Goal: Information Seeking & Learning: Learn about a topic

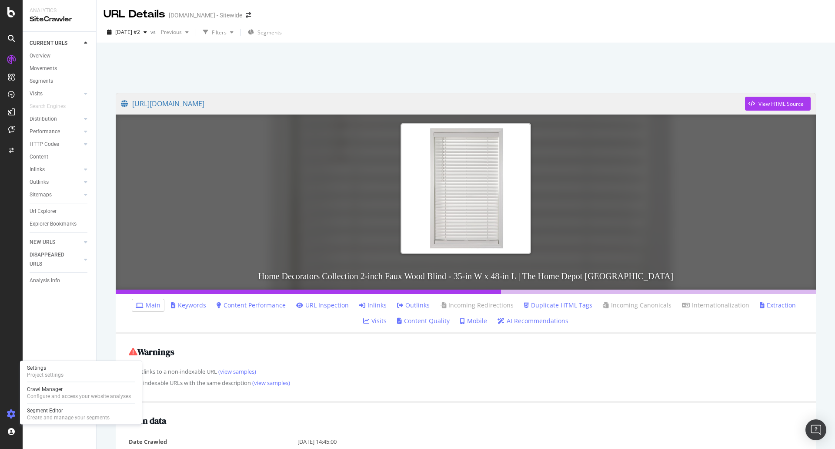
click at [14, 414] on icon at bounding box center [11, 413] width 9 height 9
click at [13, 413] on icon at bounding box center [11, 413] width 9 height 9
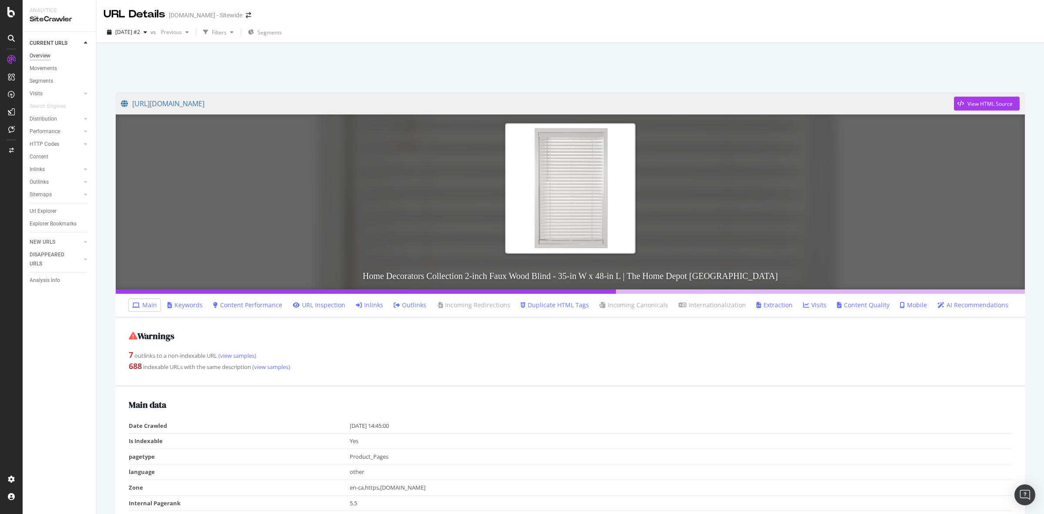
click at [42, 59] on div "Overview" at bounding box center [40, 55] width 21 height 9
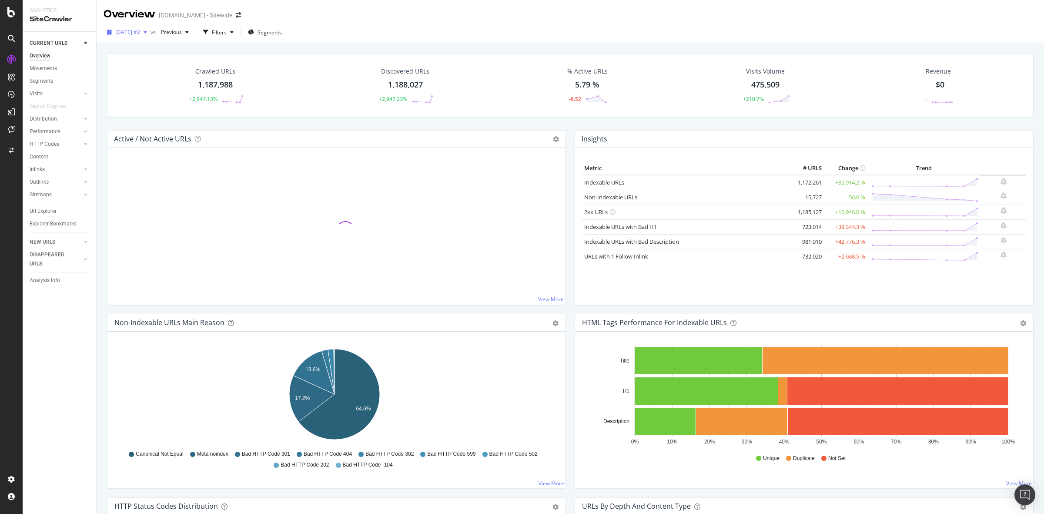
click at [151, 33] on div "button" at bounding box center [145, 32] width 10 height 5
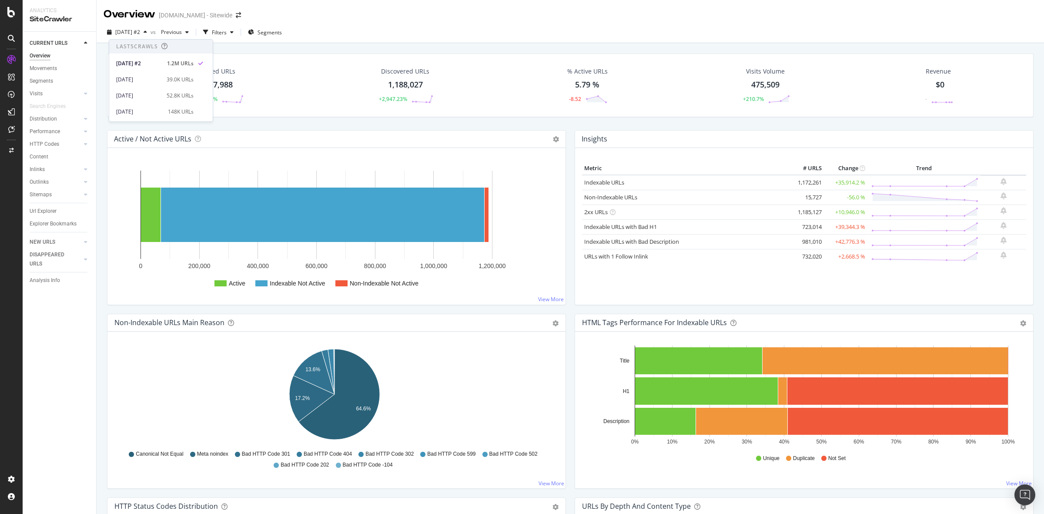
click at [416, 30] on div "2025 Aug. 21st #2 vs Previous Filters Segments" at bounding box center [571, 33] width 948 height 17
click at [12, 13] on icon at bounding box center [11, 12] width 8 height 10
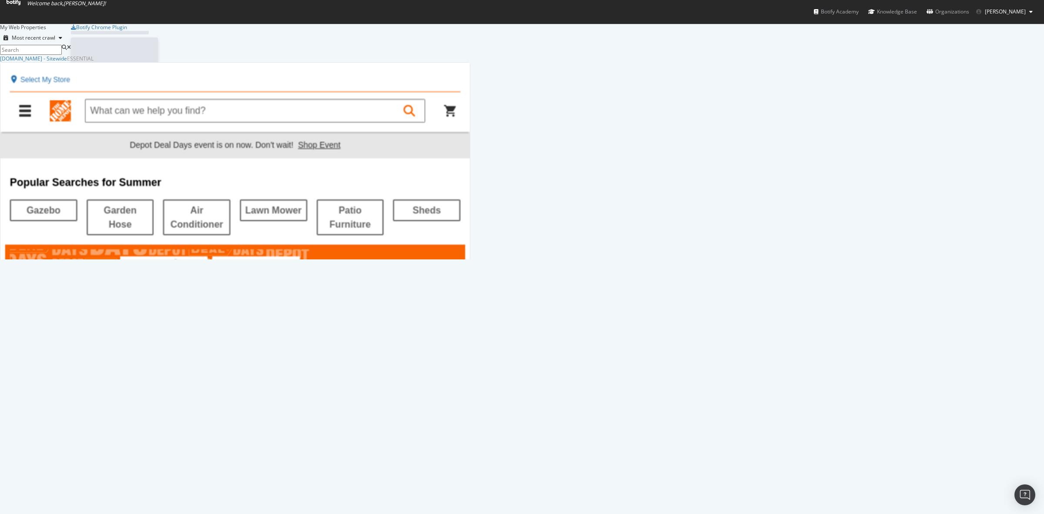
scroll to position [506, 1028]
click at [56, 447] on div "Overview" at bounding box center [42, 451] width 27 height 9
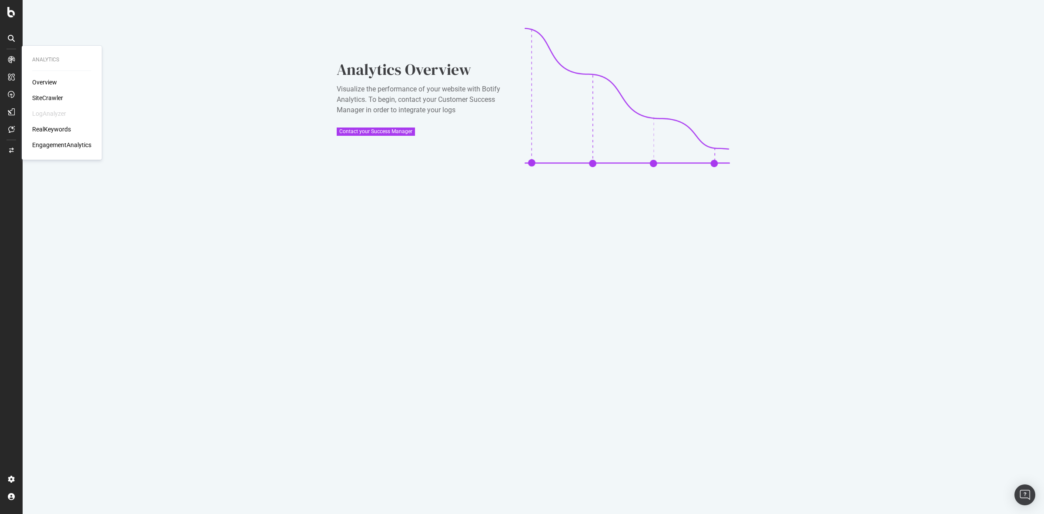
click at [47, 81] on div "Overview" at bounding box center [44, 82] width 25 height 9
click at [47, 99] on div "SiteCrawler" at bounding box center [47, 98] width 31 height 9
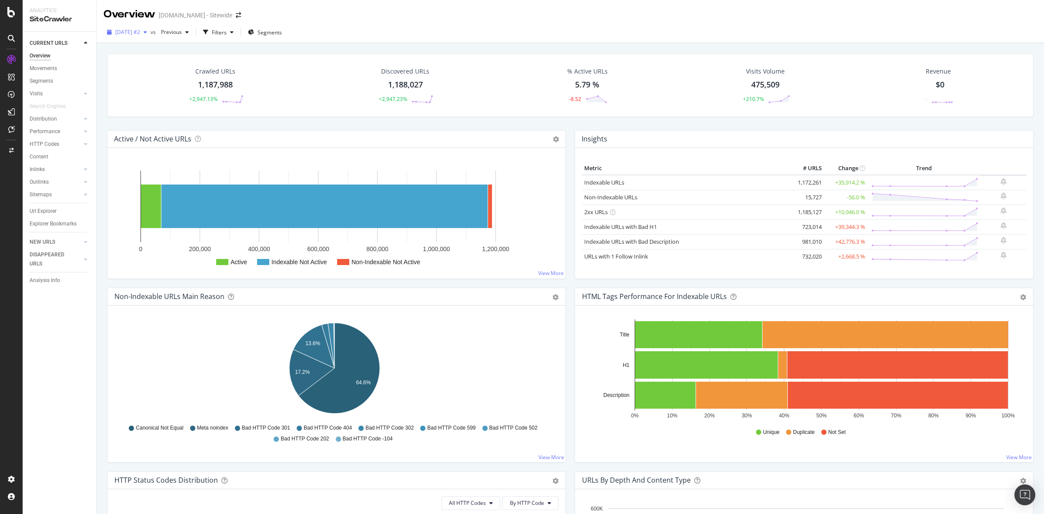
click at [151, 35] on div "button" at bounding box center [145, 32] width 10 height 5
click at [570, 280] on div "Insights Metric # URLS Change Trend Indexable URLs 1,172,261 +35,914.2 % Non-In…" at bounding box center [804, 209] width 468 height 158
click at [234, 32] on icon "button" at bounding box center [231, 32] width 3 height 5
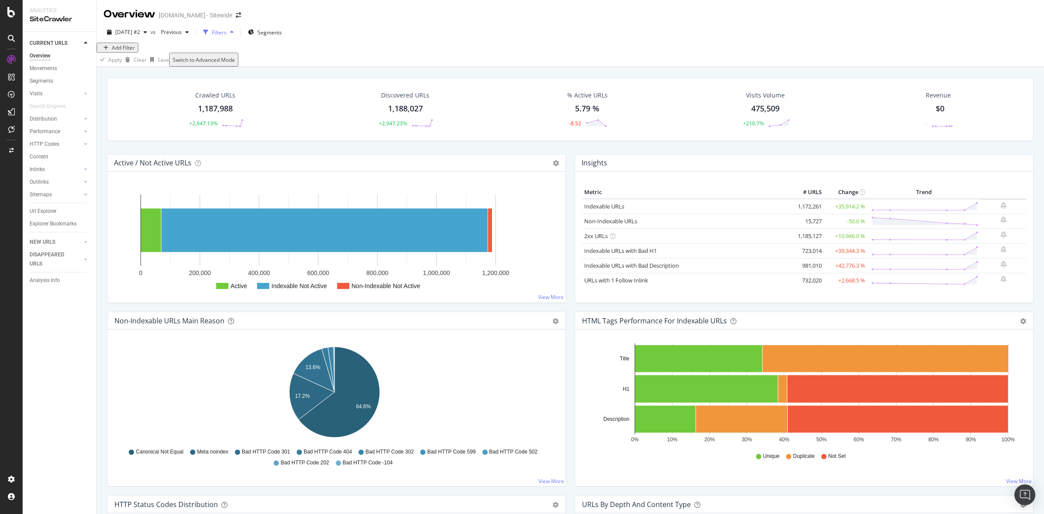
click at [234, 32] on icon "button" at bounding box center [231, 32] width 3 height 5
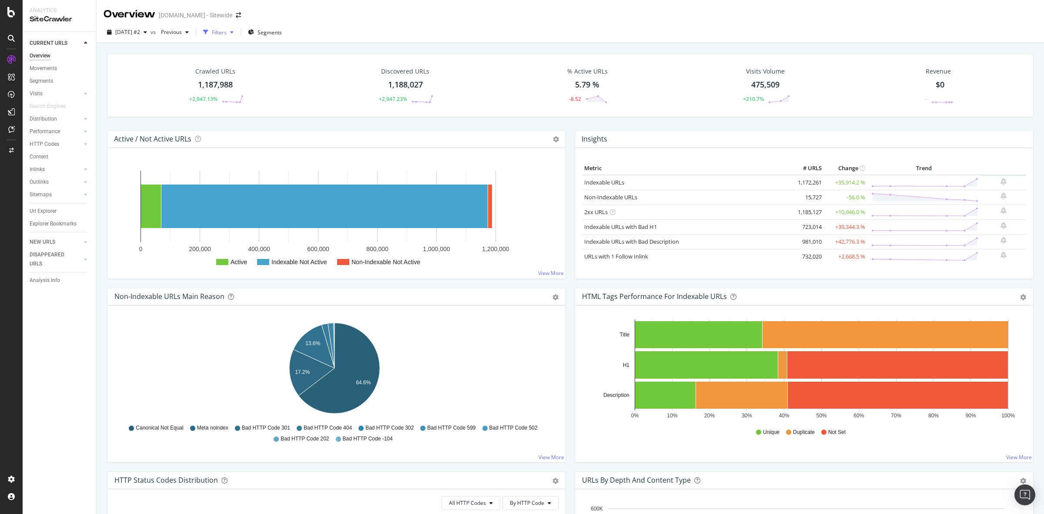
click at [234, 32] on icon "button" at bounding box center [231, 32] width 3 height 5
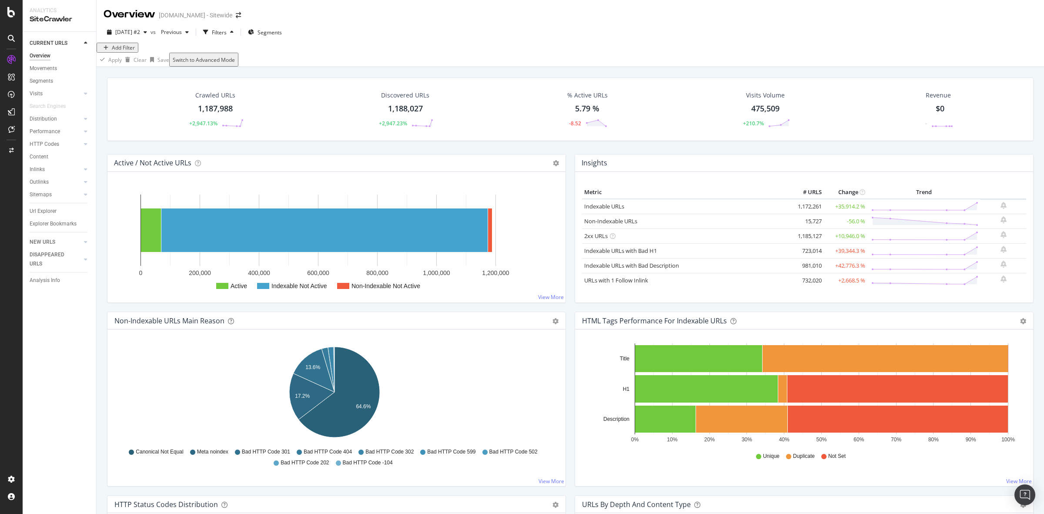
click at [133, 51] on div "Add Filter" at bounding box center [123, 47] width 23 height 7
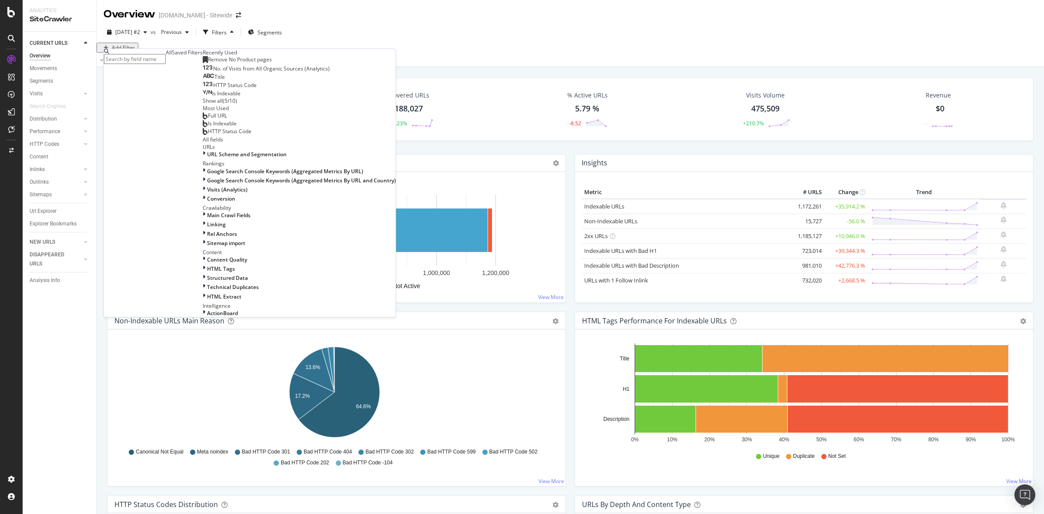
click at [570, 210] on div "Insights Metric # URLS Change Trend Indexable URLs 1,172,261 +35,914.2 % Non-In…" at bounding box center [804, 233] width 468 height 158
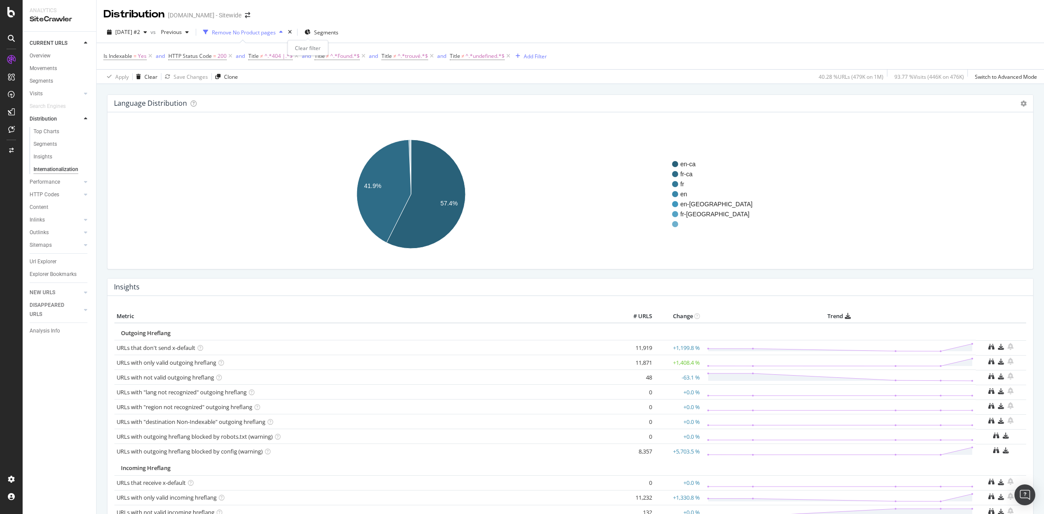
click at [292, 32] on icon "times" at bounding box center [290, 32] width 4 height 5
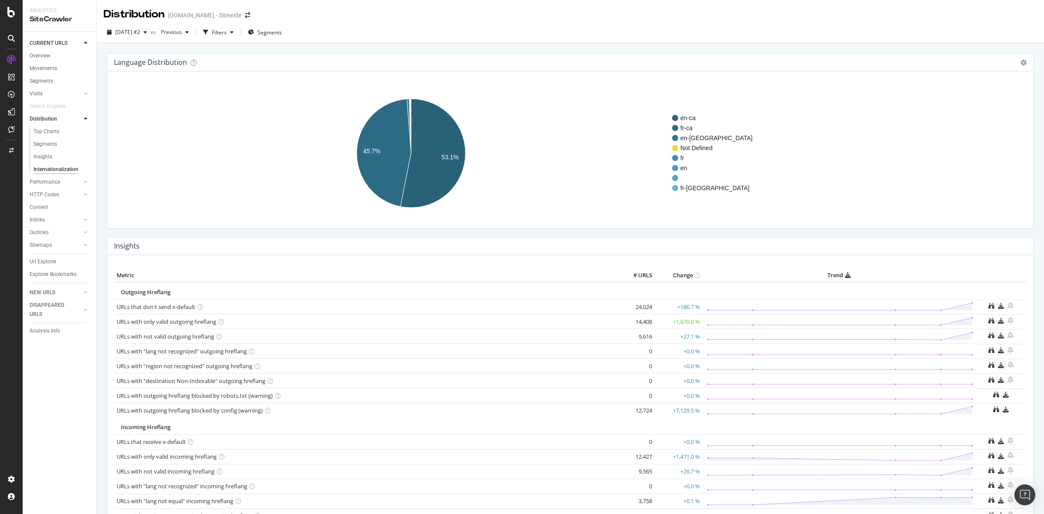
click at [303, 63] on div "Language Distribution Chart (by Value) Table Expand Export as CSV Export as PNG…" at bounding box center [570, 62] width 926 height 17
click at [1019, 63] on div "Language Distribution Chart (by Value) Table Expand Export as CSV Export as PNG…" at bounding box center [570, 62] width 926 height 17
click at [1021, 62] on icon at bounding box center [1024, 63] width 6 height 6
click at [970, 94] on span "Table" at bounding box center [988, 94] width 91 height 12
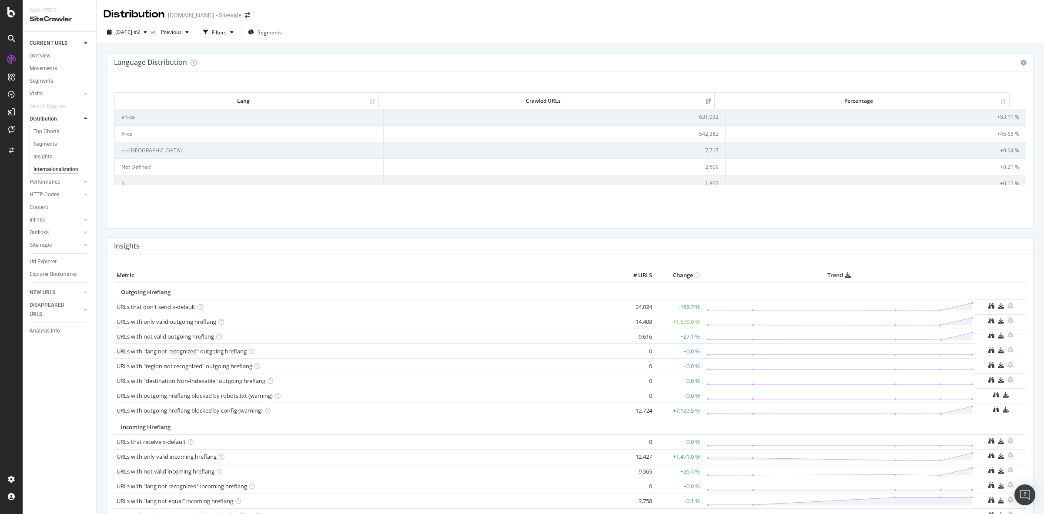
drag, startPoint x: 173, startPoint y: 98, endPoint x: 828, endPoint y: 199, distance: 662.6
click at [828, 199] on div "Lang Crawled URLs Percentage Lang Crawled URLs Percentage en-ca 631,032 +53.11 …" at bounding box center [570, 153] width 912 height 136
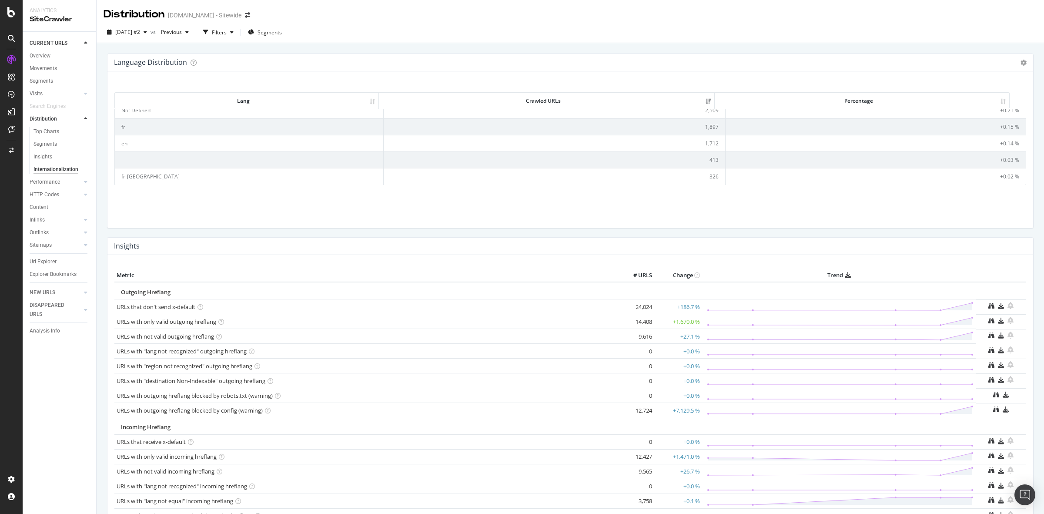
drag, startPoint x: 120, startPoint y: 117, endPoint x: 1017, endPoint y: 197, distance: 900.8
click at [1017, 197] on div "Lang Crawled URLs Percentage Lang Crawled URLs Percentage en-ca 631,032 +53.11 …" at bounding box center [570, 153] width 912 height 136
copy thead "Lang Crawled URLs Percentage"
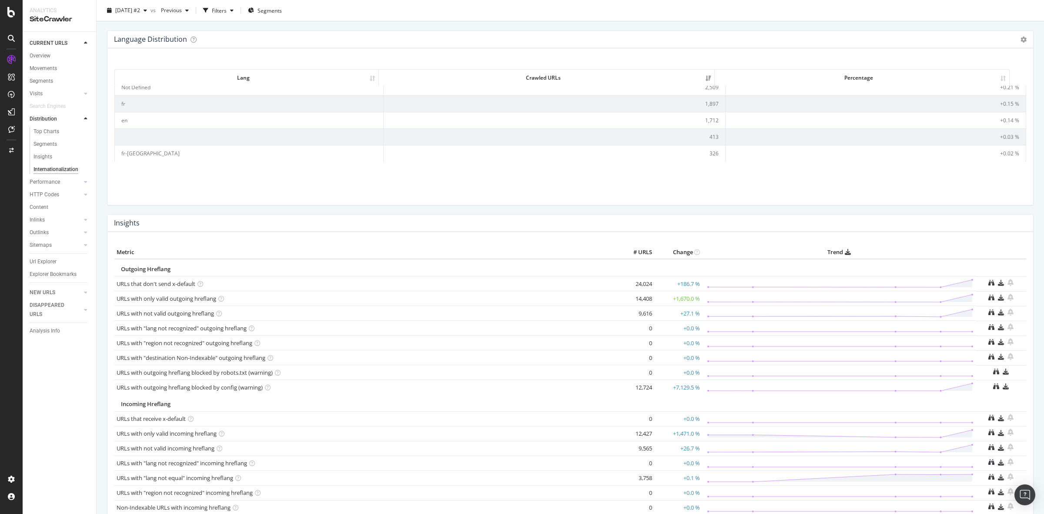
scroll to position [0, 0]
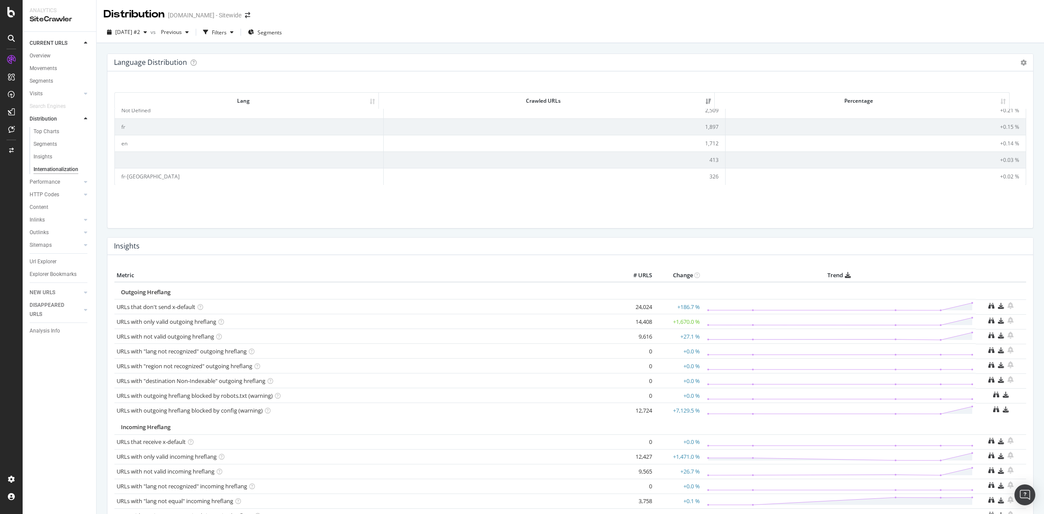
drag, startPoint x: 138, startPoint y: 205, endPoint x: 131, endPoint y: 207, distance: 7.0
click at [138, 205] on div "Lang Crawled URLs Percentage Lang Crawled URLs Percentage en-ca 631,032 +53.11 …" at bounding box center [570, 153] width 912 height 136
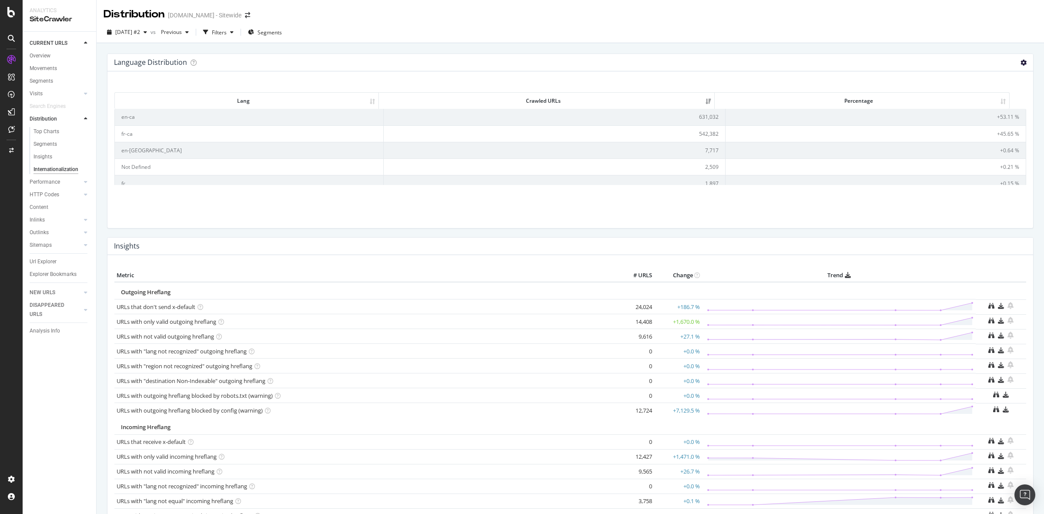
click at [1021, 63] on icon at bounding box center [1024, 63] width 6 height 6
click at [908, 72] on div "Lang Crawled URLs Percentage Lang Crawled URLs Percentage en-ca 631,032 +53.11 …" at bounding box center [570, 149] width 926 height 157
click at [1021, 63] on icon at bounding box center [1024, 63] width 6 height 6
click at [965, 77] on span "Chart (by Value)" at bounding box center [988, 77] width 91 height 12
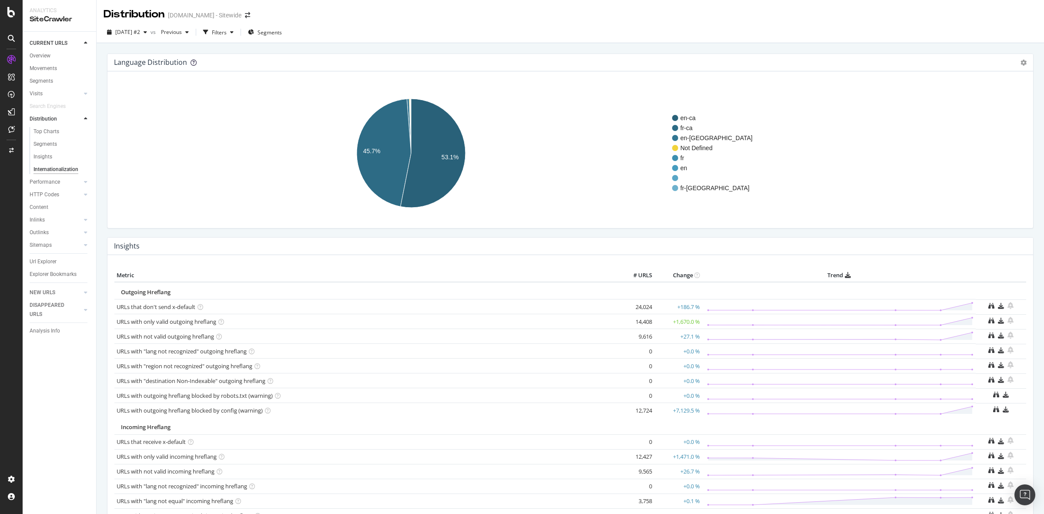
click at [192, 61] on icon at bounding box center [194, 63] width 6 height 6
click at [206, 88] on link "video about the Distribution section of the report" at bounding box center [201, 88] width 117 height 7
drag, startPoint x: 316, startPoint y: 94, endPoint x: 124, endPoint y: 82, distance: 192.3
click at [124, 82] on div "× Distribution of crawled URLs by language (HTML lang attribute). See the video…" at bounding box center [570, 85] width 926 height 28
copy div "Distribution of crawled URLs by language (HTML lang attribute). See the video a…"
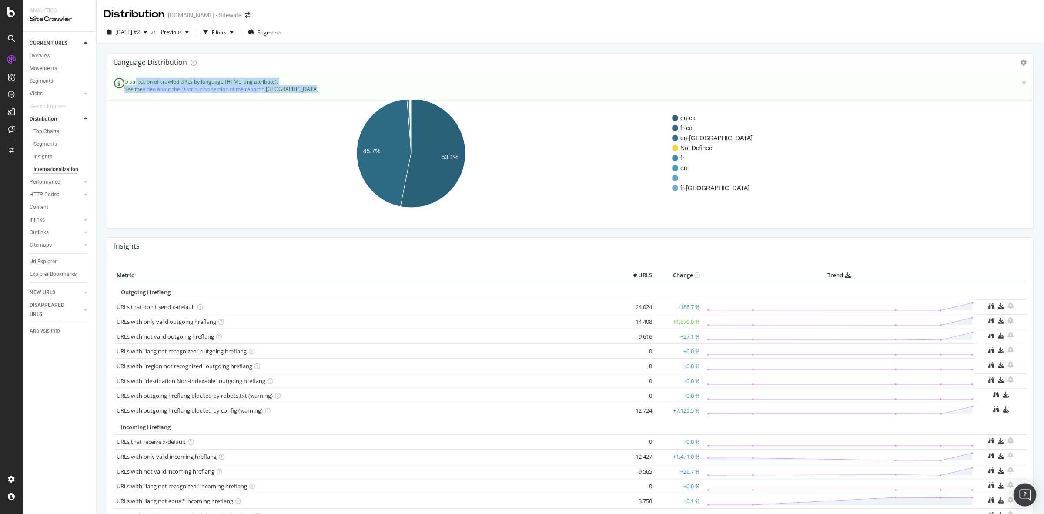
click at [1025, 497] on img "Open Intercom Messenger" at bounding box center [1025, 494] width 11 height 11
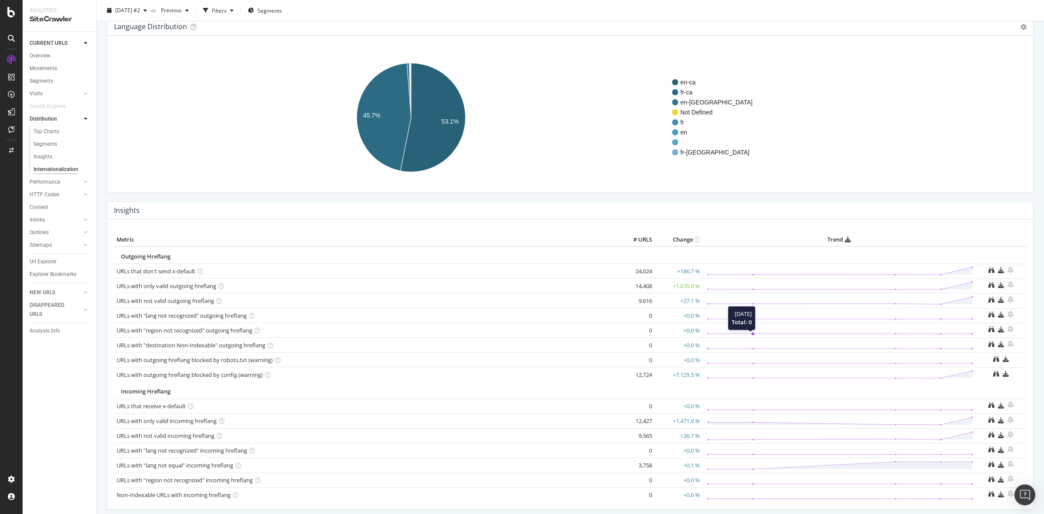
scroll to position [72, 0]
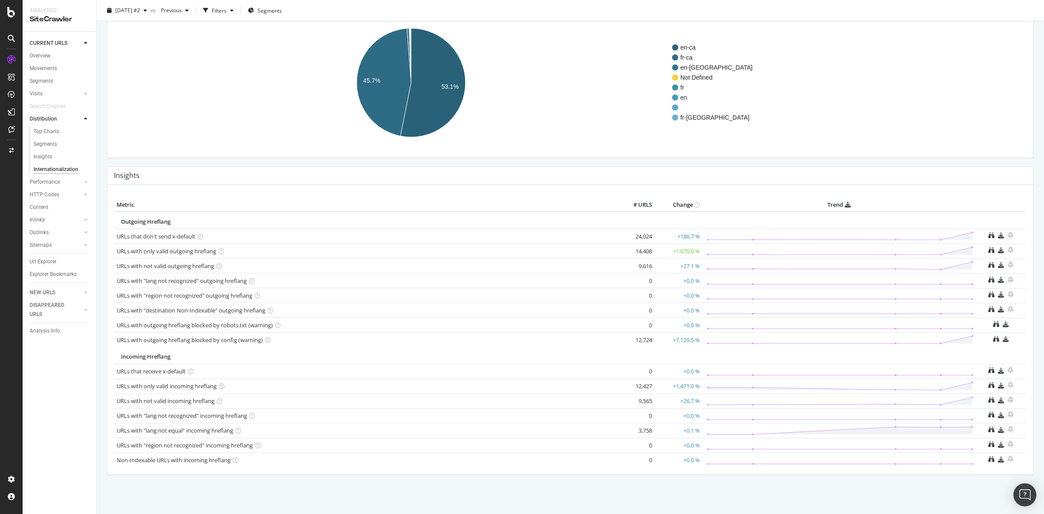
click at [1027, 498] on img "Open Intercom Messenger" at bounding box center [1025, 494] width 11 height 11
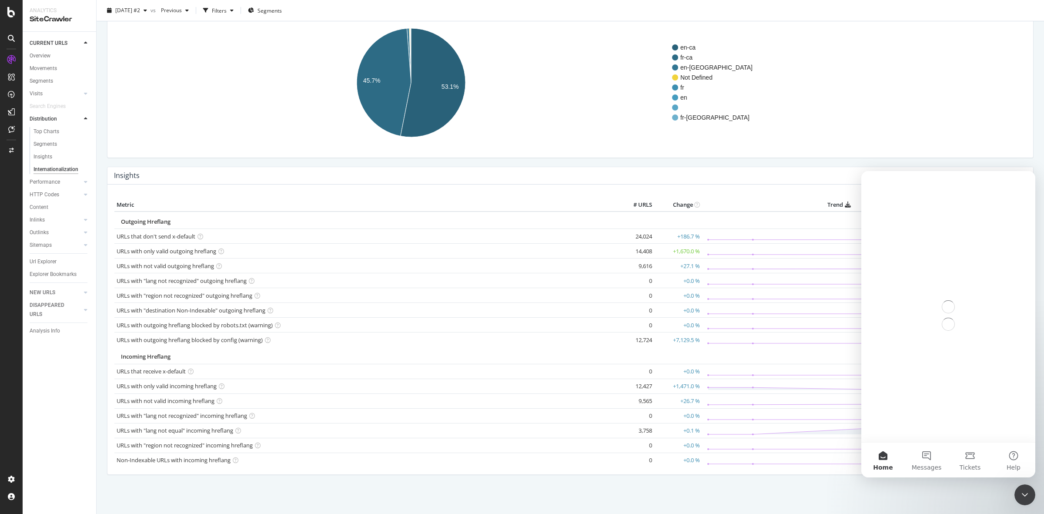
scroll to position [0, 0]
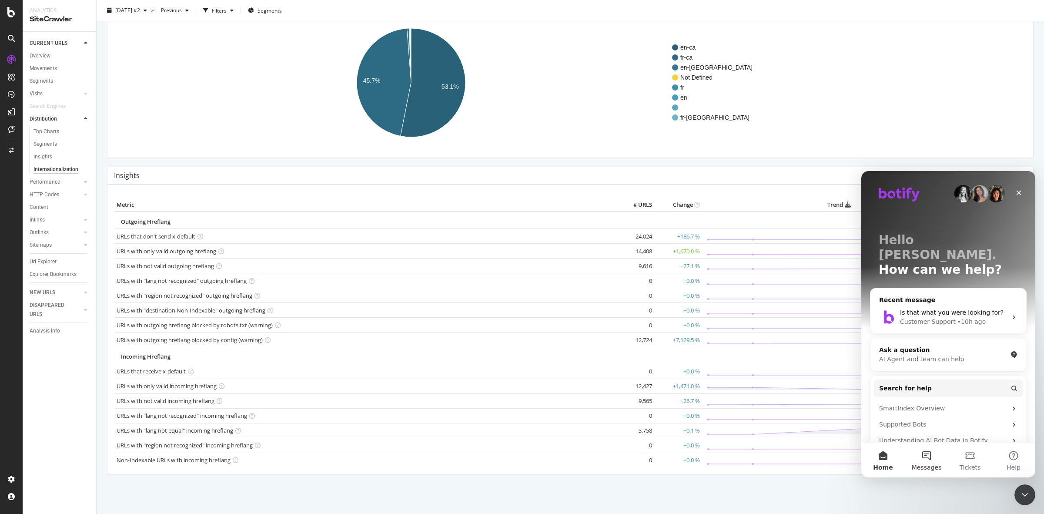
click at [930, 456] on button "Messages" at bounding box center [927, 460] width 44 height 35
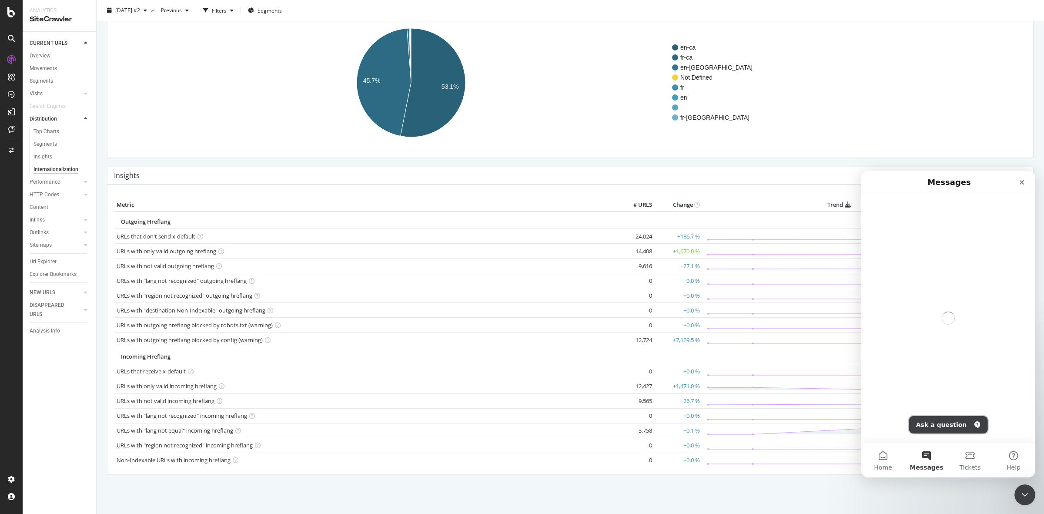
click at [946, 422] on button "Ask a question" at bounding box center [948, 424] width 79 height 17
click at [928, 453] on div "Intercom messenger" at bounding box center [948, 460] width 159 height 14
click at [921, 425] on div "Intercom messenger" at bounding box center [949, 317] width 174 height 244
click at [920, 448] on textarea "Ask a question…" at bounding box center [948, 445] width 159 height 15
type textarea "I"
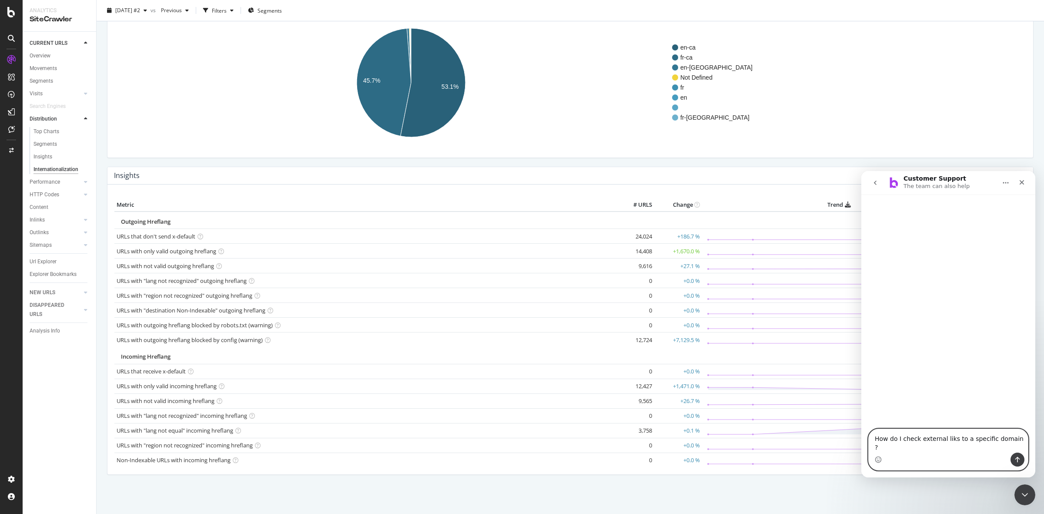
type textarea "How do I check external links to a specific domain ?"
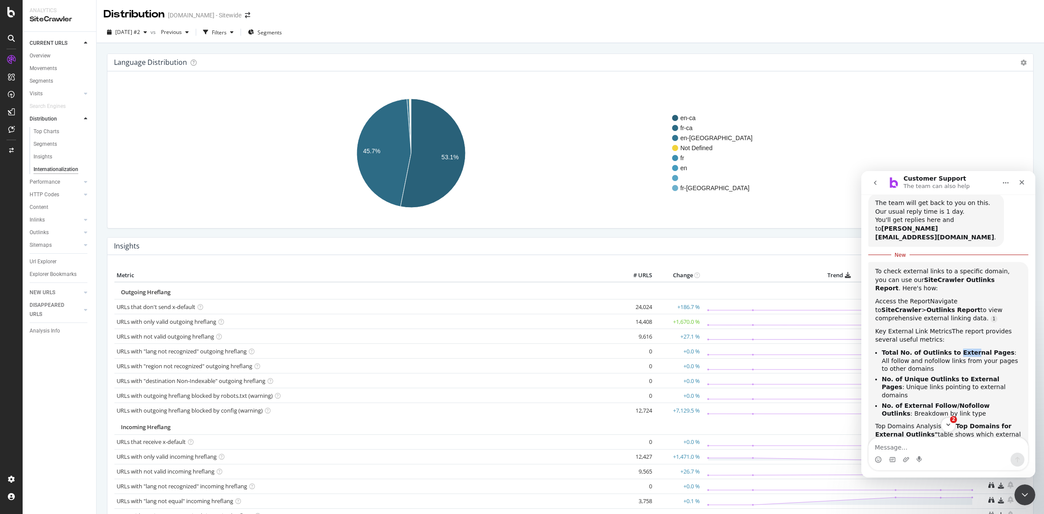
drag, startPoint x: 949, startPoint y: 335, endPoint x: 963, endPoint y: 334, distance: 14.4
click at [963, 349] on b "Total No. of Outlinks to External Pages" at bounding box center [948, 352] width 133 height 7
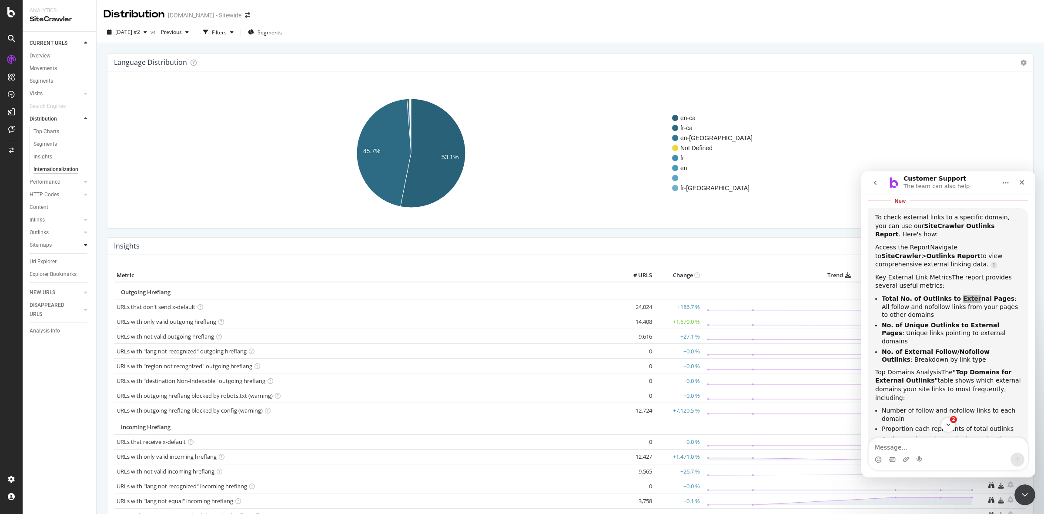
click at [85, 234] on icon at bounding box center [85, 232] width 3 height 5
click at [51, 197] on div "Top Charts" at bounding box center [47, 194] width 26 height 9
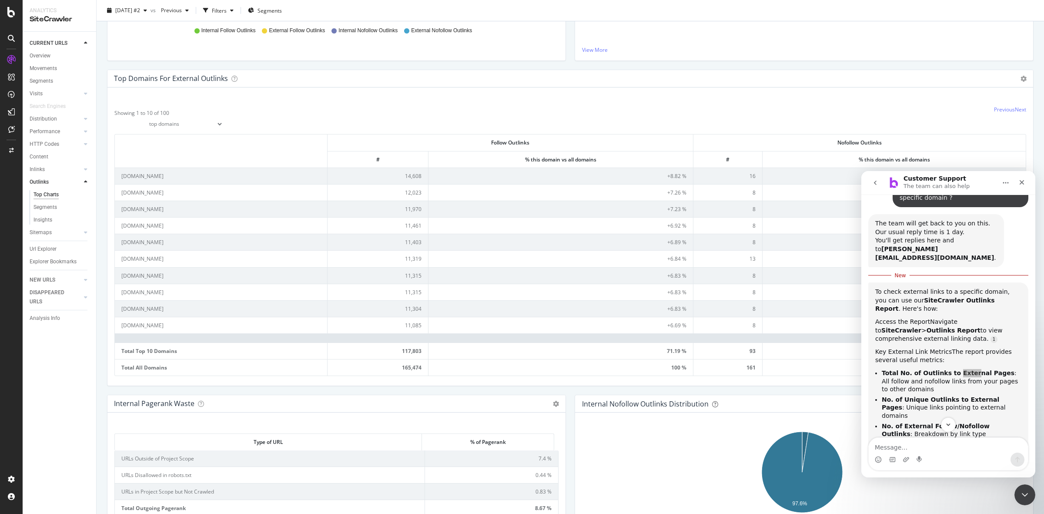
scroll to position [272, 0]
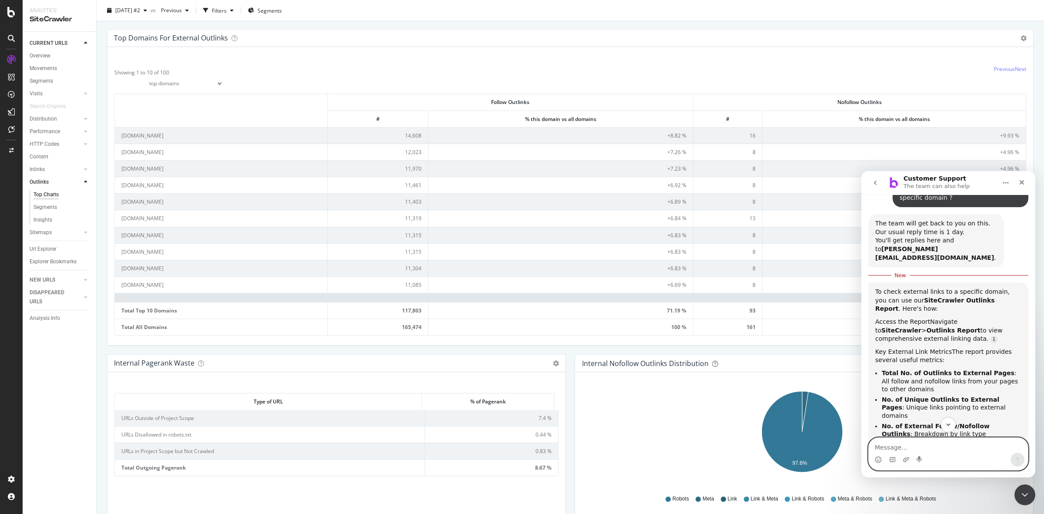
click at [943, 447] on textarea "Message…" at bounding box center [948, 445] width 159 height 15
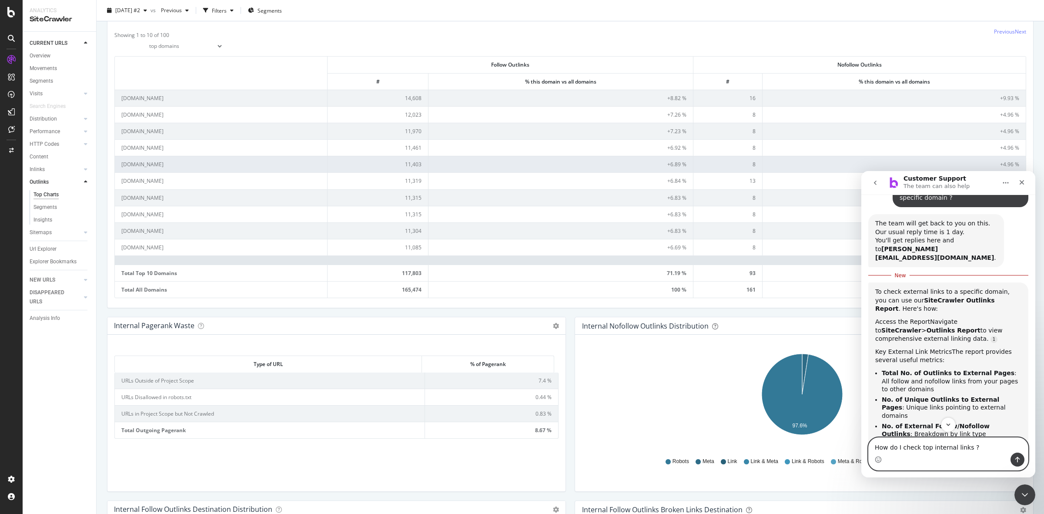
scroll to position [326, 0]
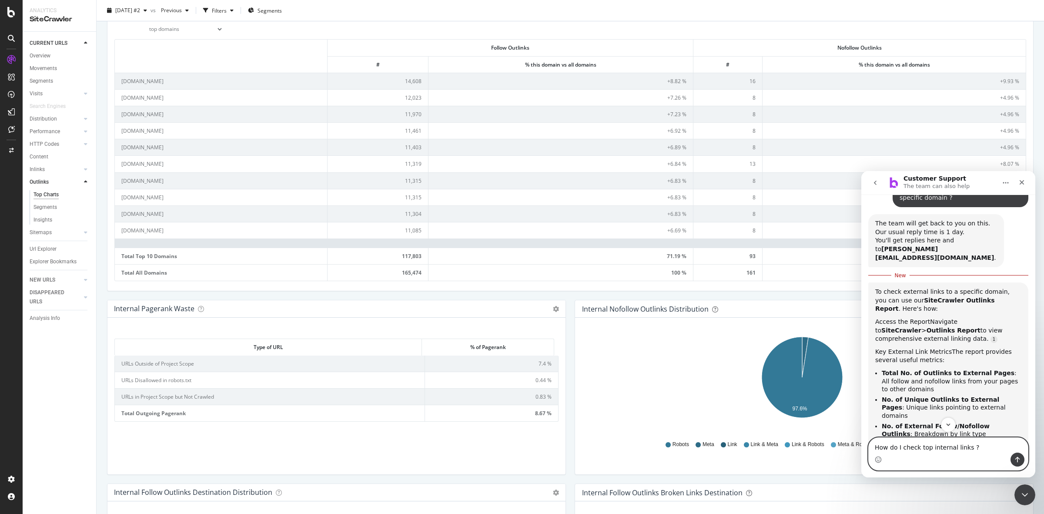
type textarea "How do I check top internal links ?"
click at [85, 168] on icon at bounding box center [85, 169] width 3 height 5
click at [55, 179] on div "Top Charts" at bounding box center [47, 182] width 26 height 9
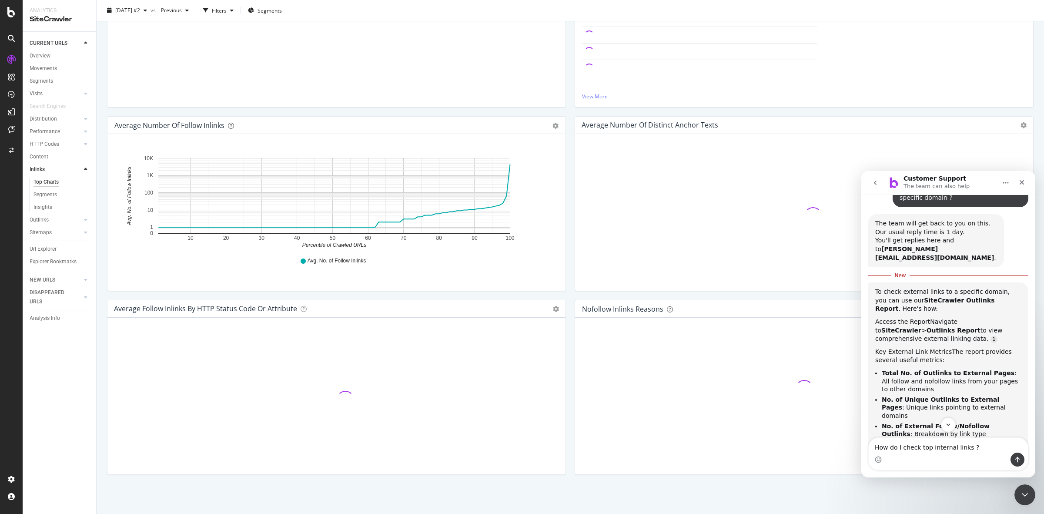
scroll to position [185, 0]
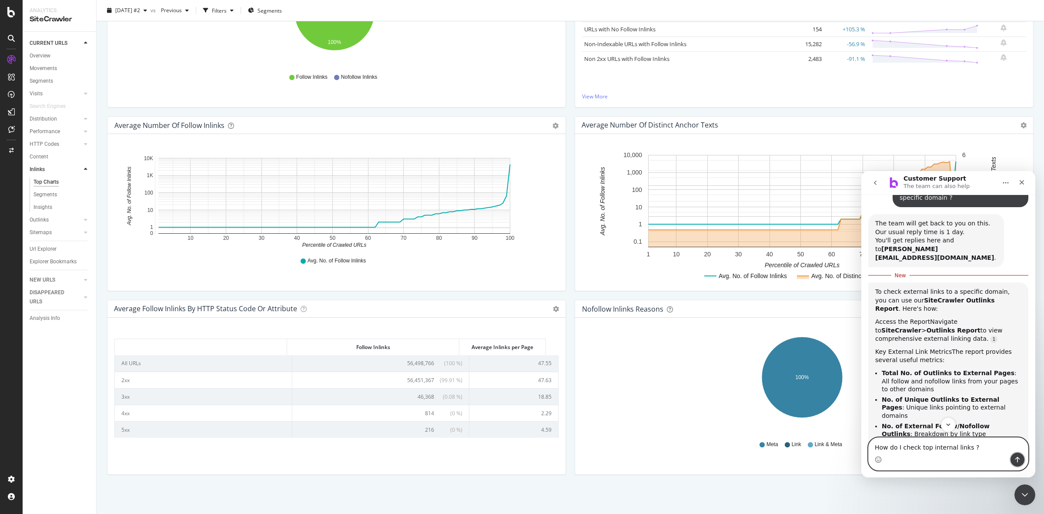
click at [1019, 463] on button "Send a message…" at bounding box center [1018, 460] width 14 height 14
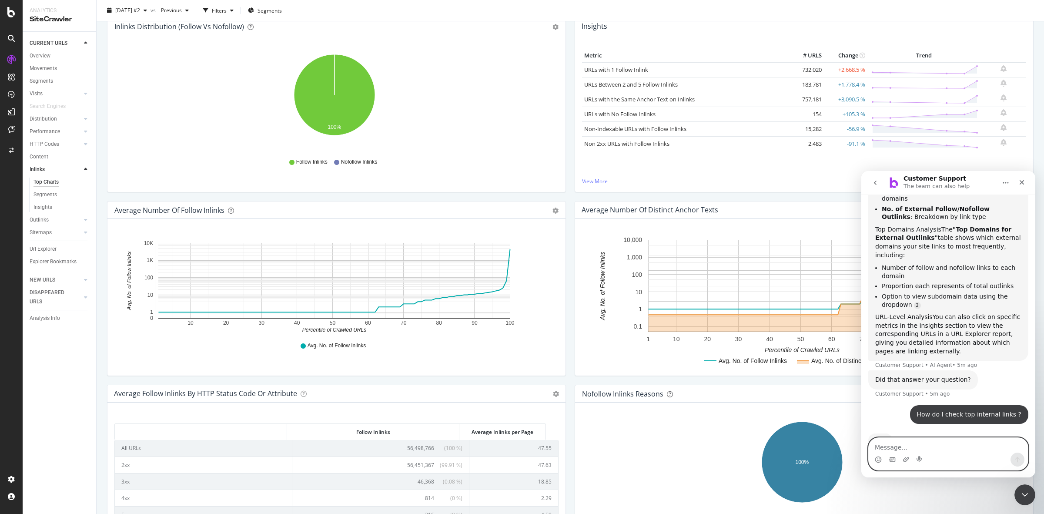
scroll to position [109, 0]
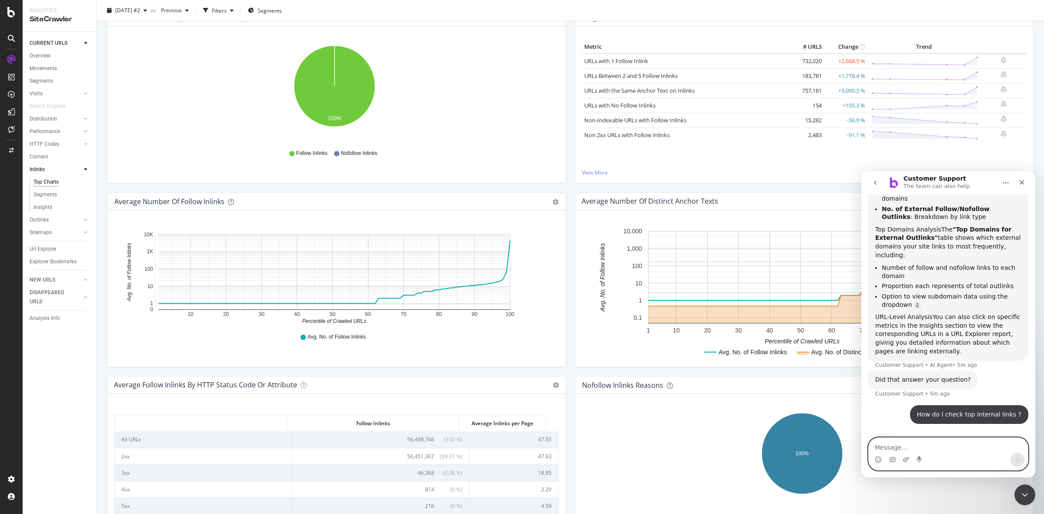
click at [906, 448] on textarea "Message…" at bounding box center [948, 445] width 159 height 15
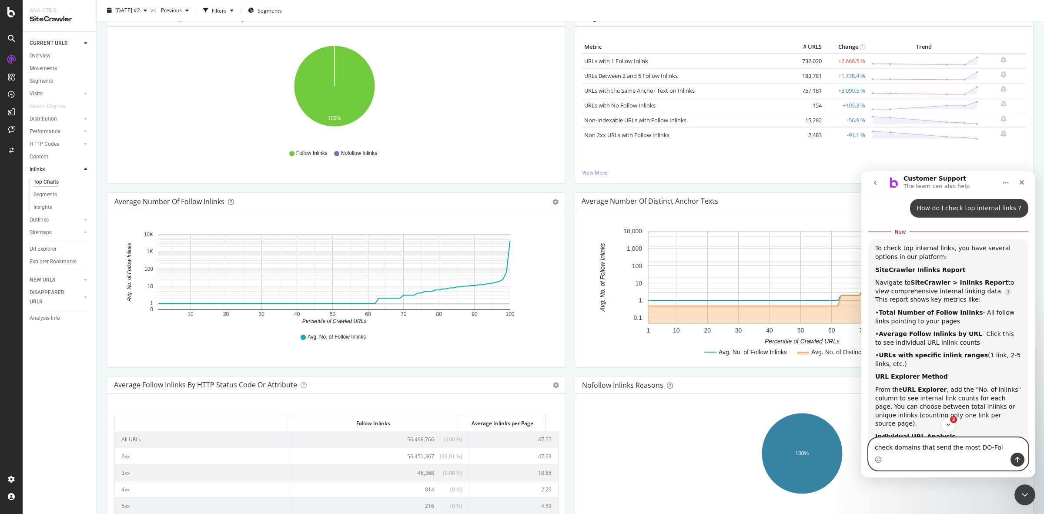
scroll to position [1, 0]
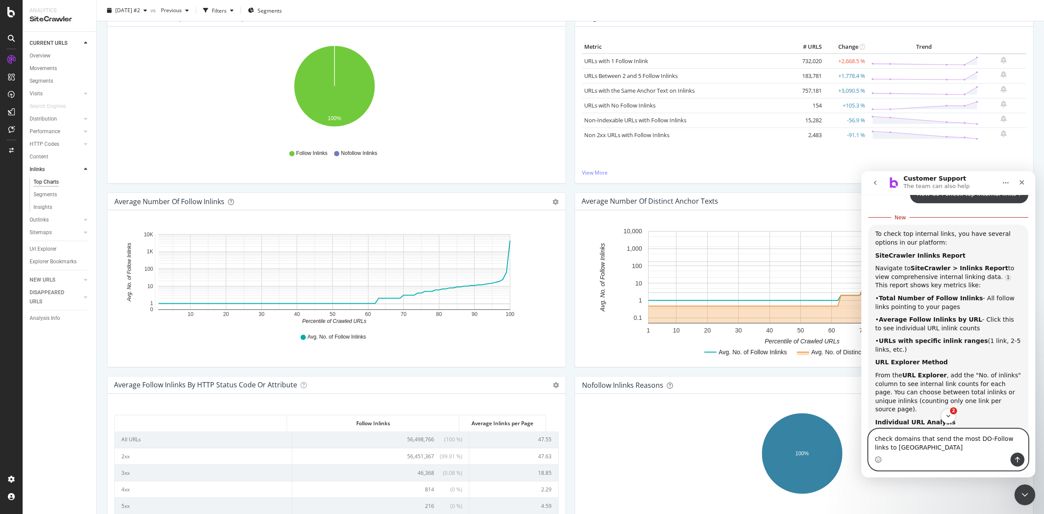
type textarea "check domains that send the most DO-Follow links to us ?"
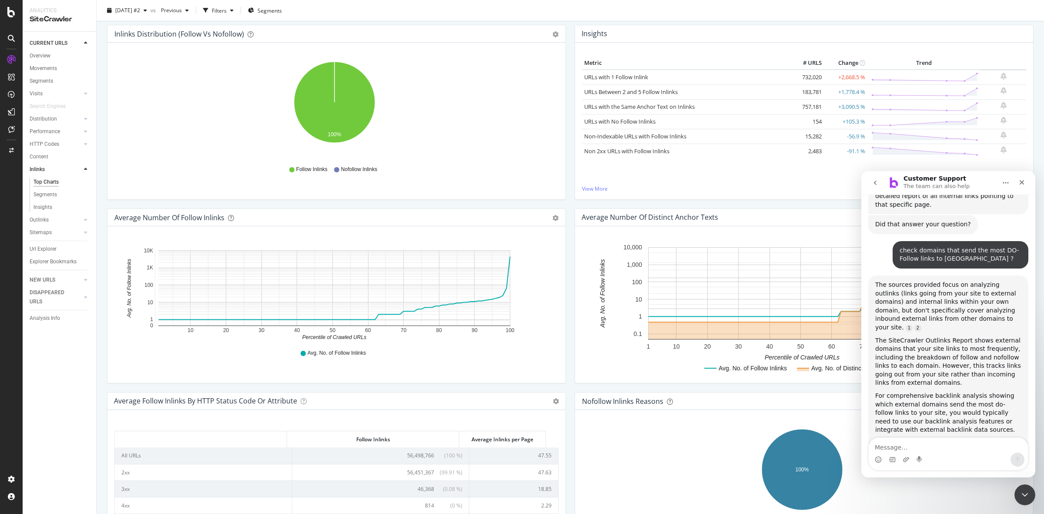
scroll to position [0, 0]
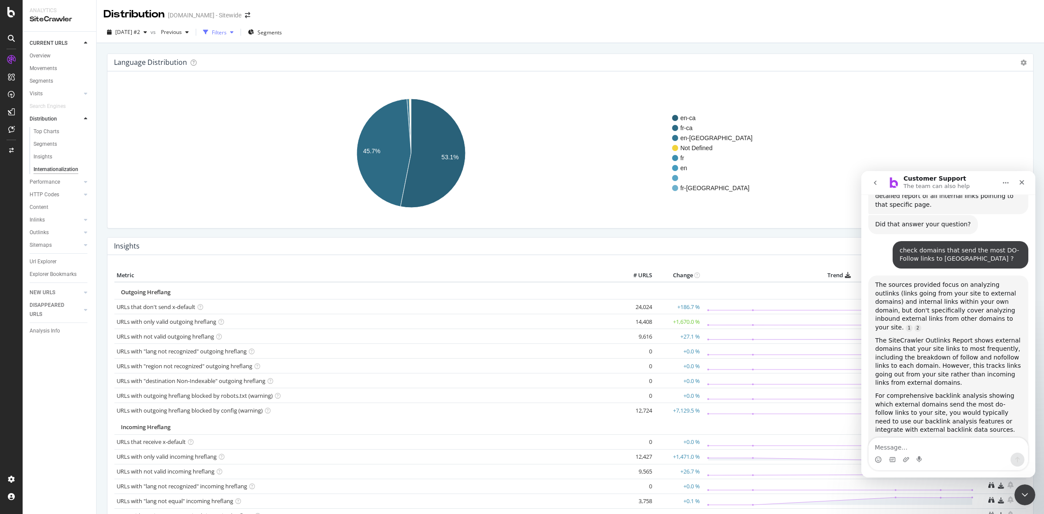
click at [234, 33] on icon "button" at bounding box center [231, 32] width 3 height 5
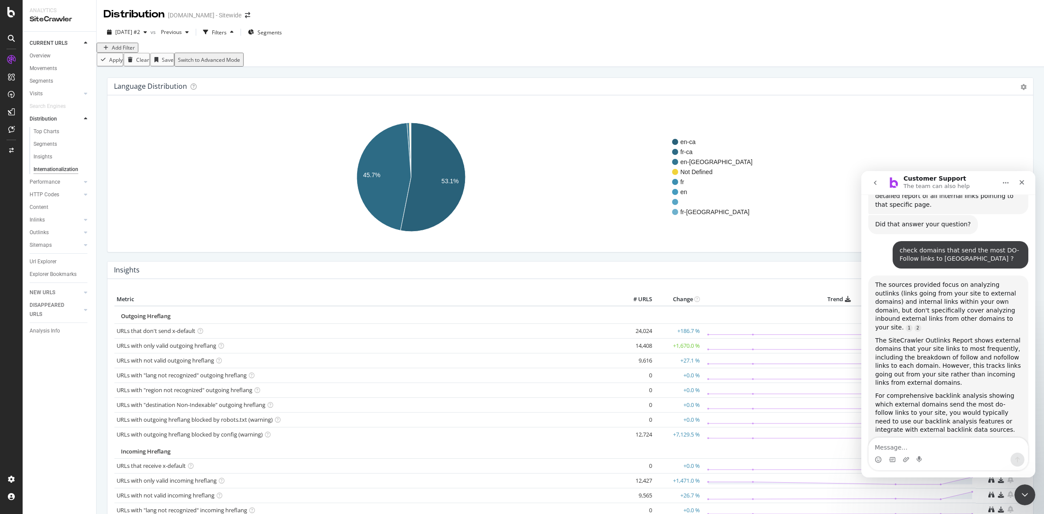
click at [805, 67] on div "Apply Clear Save Switch to Advanced Mode" at bounding box center [571, 60] width 948 height 14
click at [676, 175] on circle "A chart." at bounding box center [675, 172] width 6 height 6
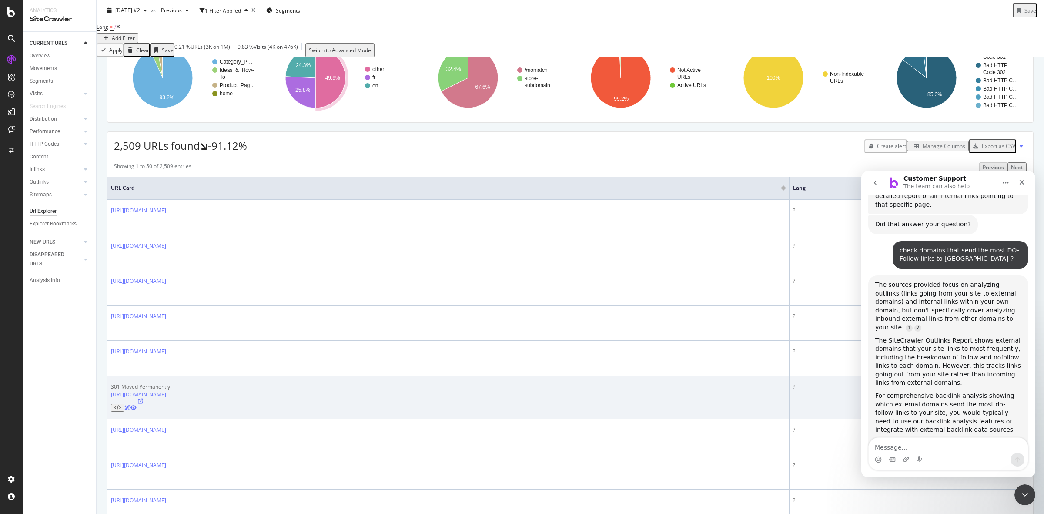
scroll to position [54, 0]
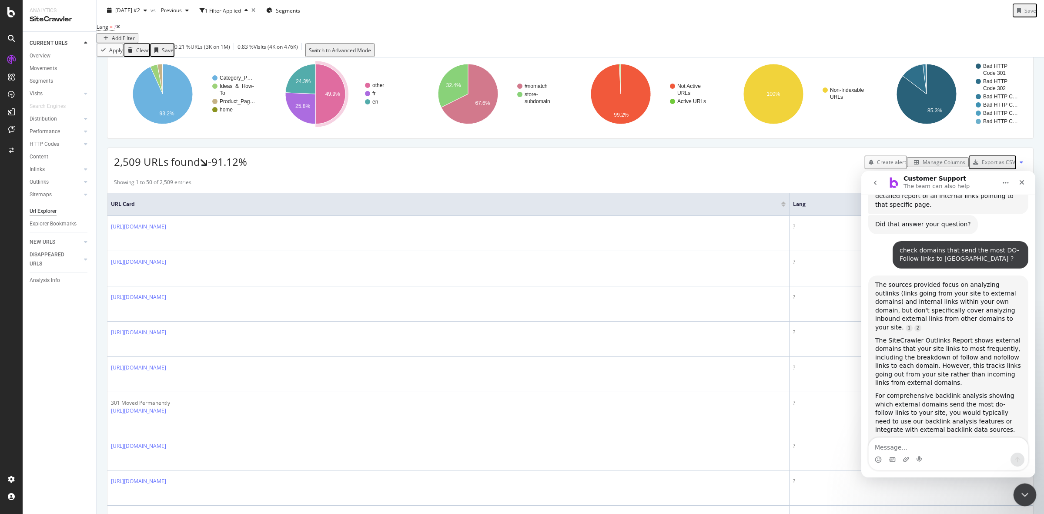
click at [1015, 490] on div "Close Intercom Messenger" at bounding box center [1023, 493] width 21 height 21
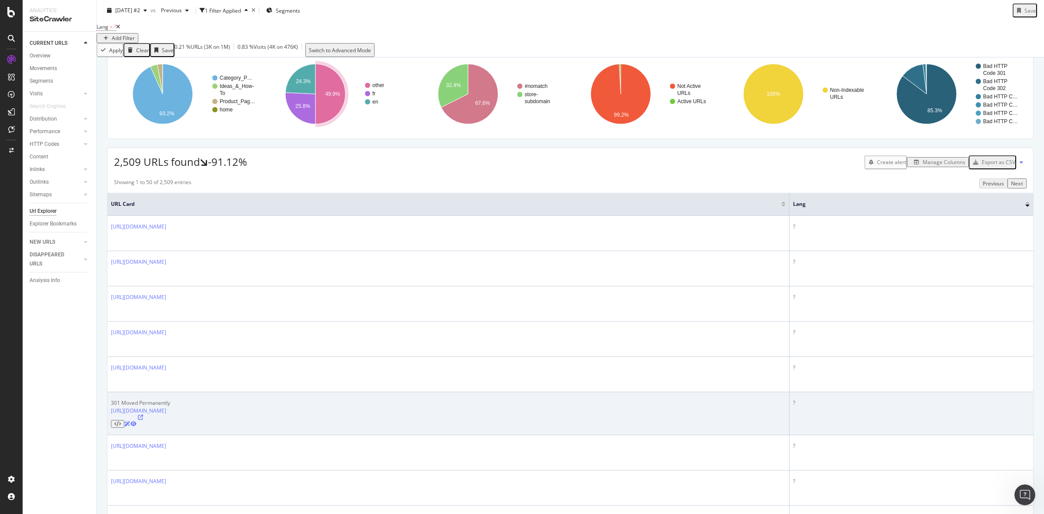
scroll to position [775, 0]
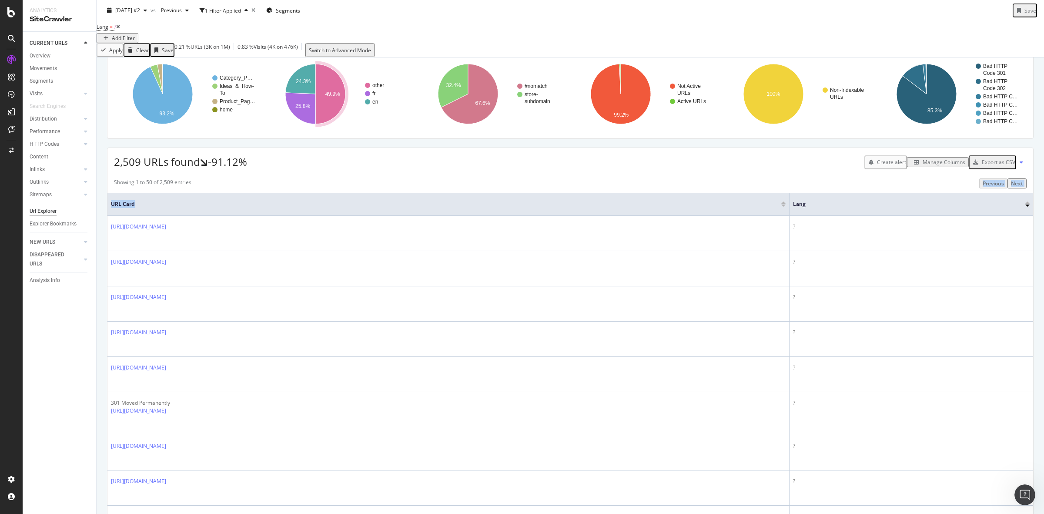
drag, startPoint x: 892, startPoint y: 215, endPoint x: 533, endPoint y: 208, distance: 359.5
drag, startPoint x: 892, startPoint y: 216, endPoint x: 588, endPoint y: 223, distance: 304.7
click at [605, 216] on th "URL Card" at bounding box center [448, 204] width 682 height 23
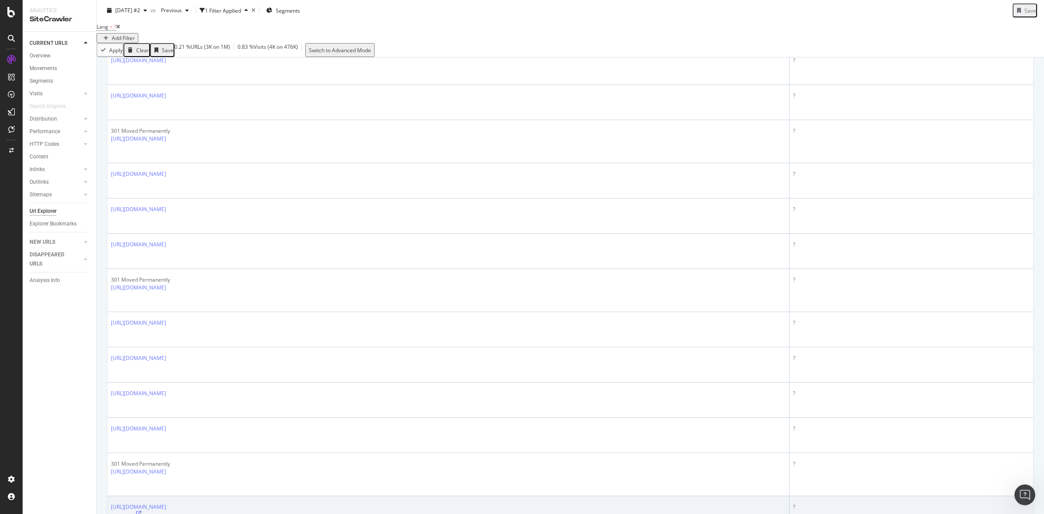
scroll to position [0, 0]
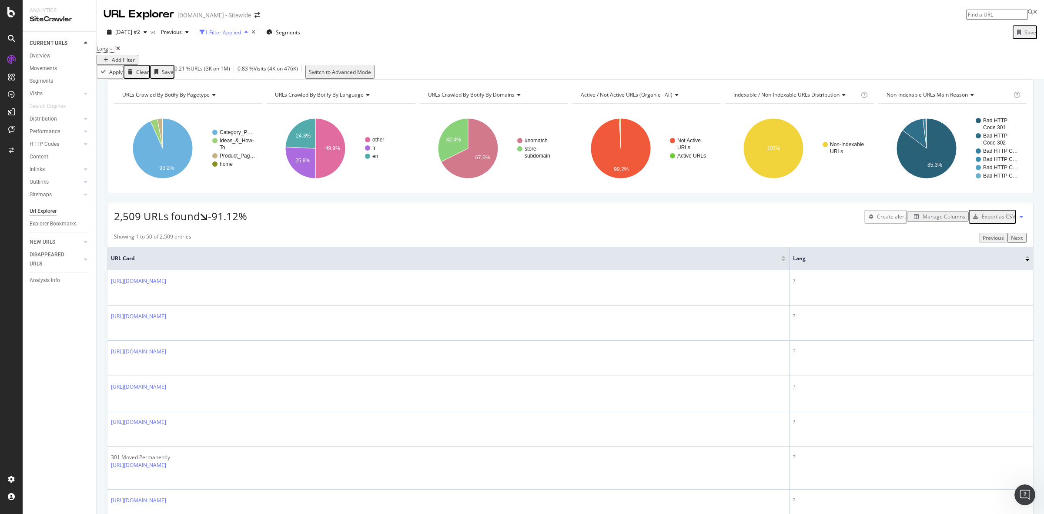
click at [248, 33] on icon "button" at bounding box center [246, 32] width 3 height 5
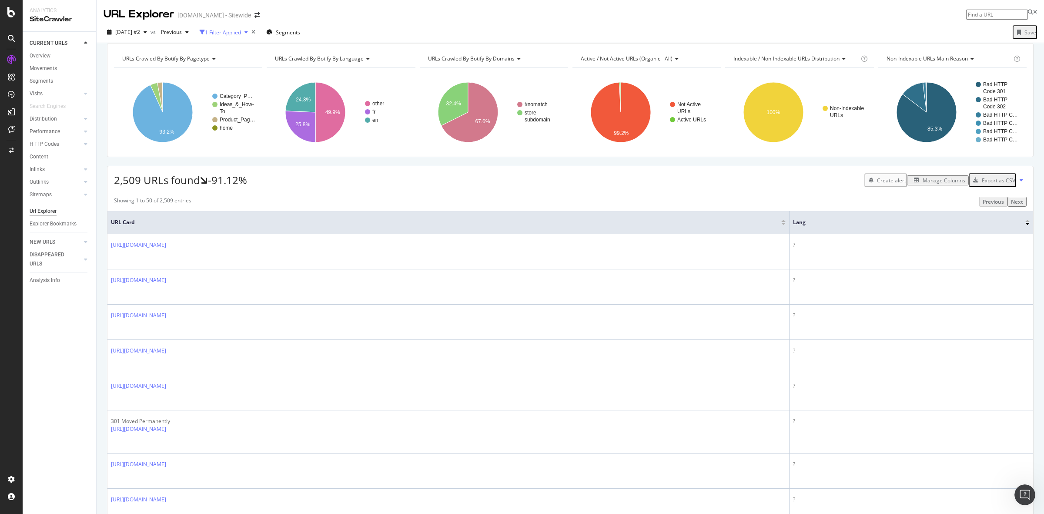
click at [248, 33] on icon "button" at bounding box center [246, 32] width 3 height 5
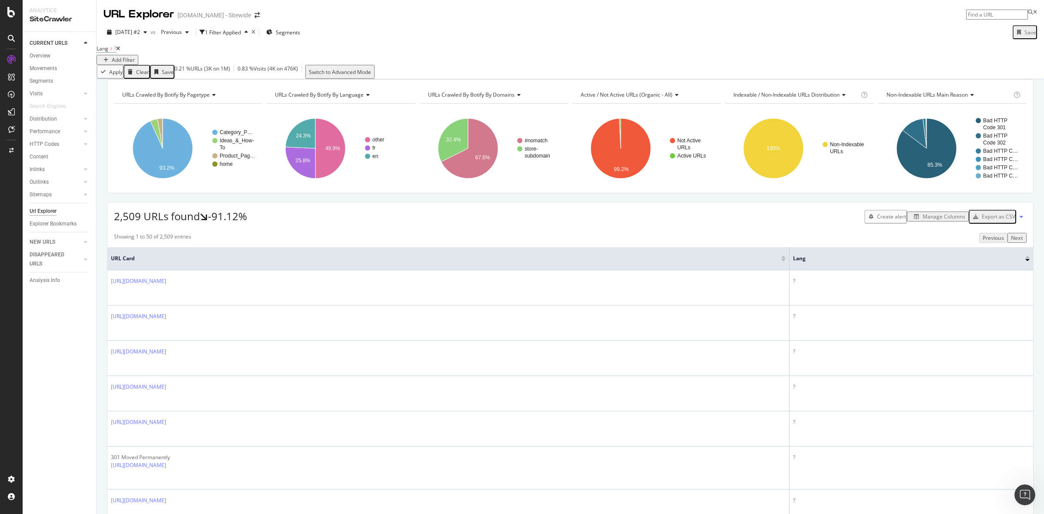
click at [135, 56] on div "Add Filter" at bounding box center [123, 59] width 23 height 7
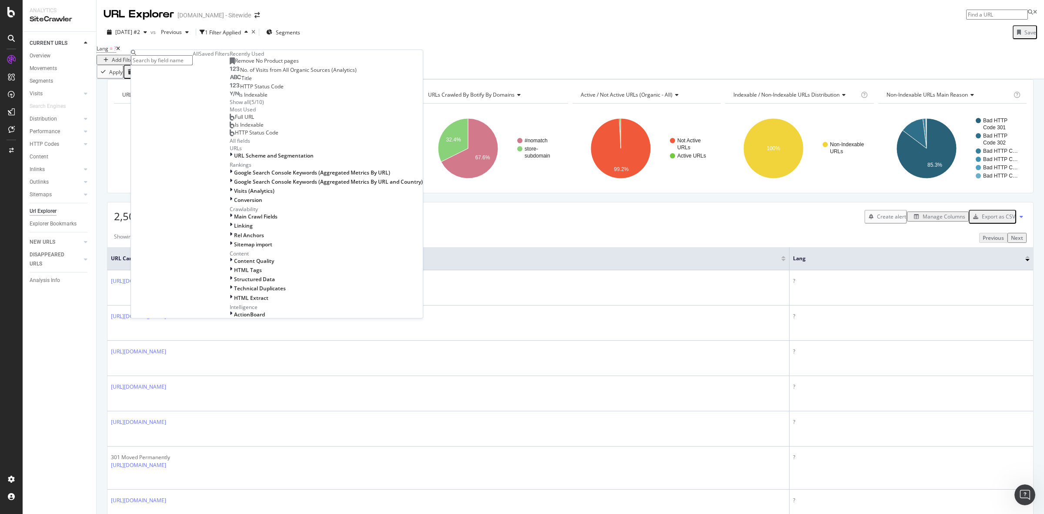
click at [235, 128] on span "Is Indexable" at bounding box center [249, 124] width 29 height 7
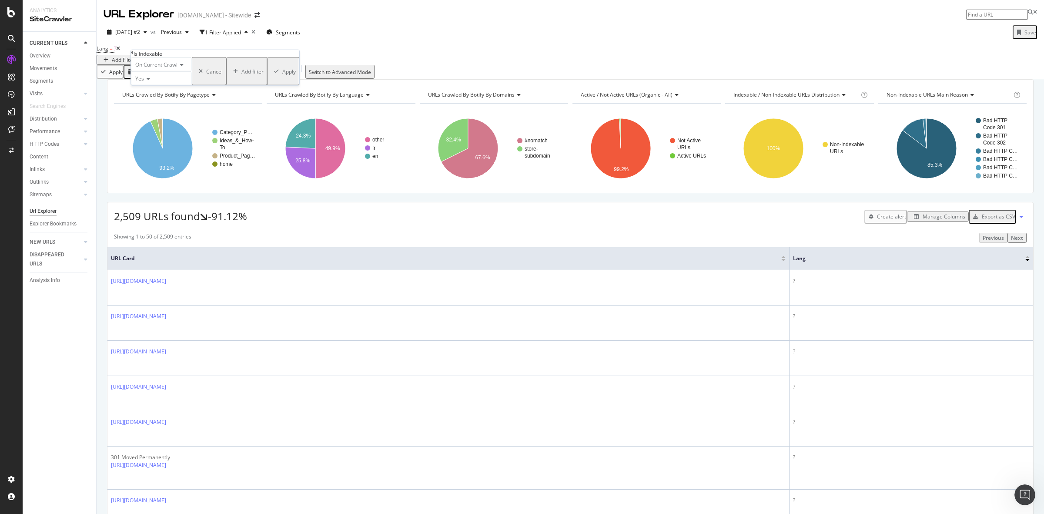
click at [282, 75] on div "Apply" at bounding box center [288, 70] width 13 height 7
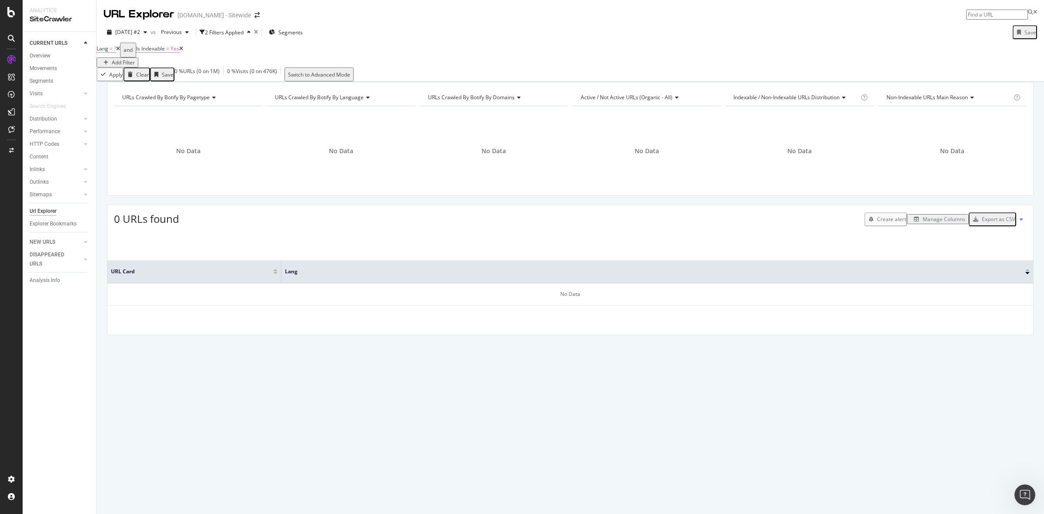
click at [183, 51] on icon at bounding box center [181, 48] width 4 height 5
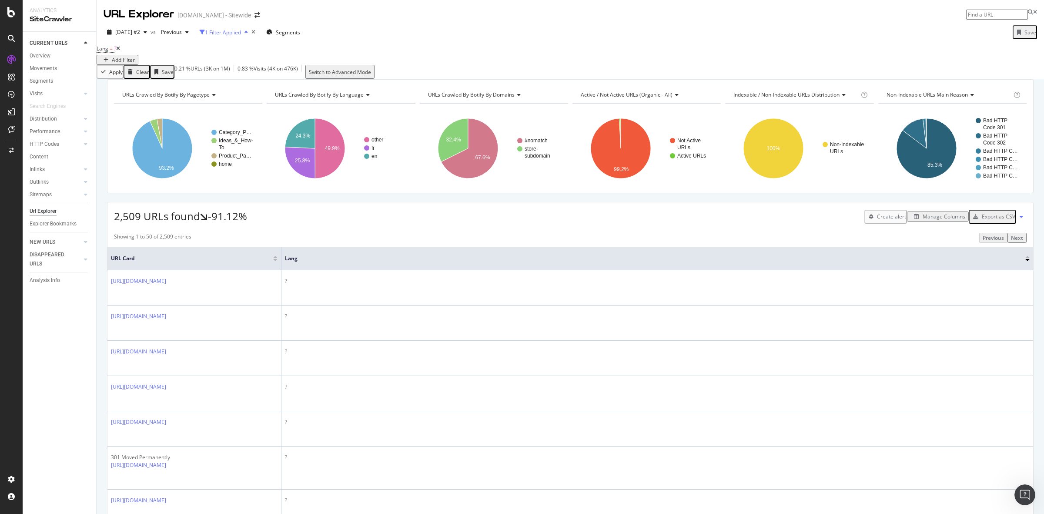
click at [252, 31] on div "button" at bounding box center [246, 32] width 10 height 5
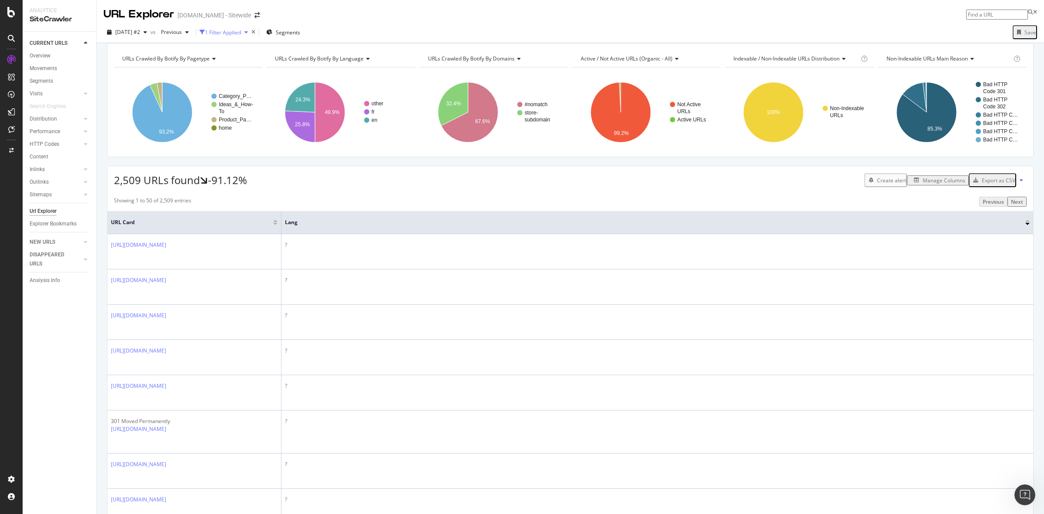
click at [252, 29] on div "1 Filter Applied" at bounding box center [226, 32] width 52 height 13
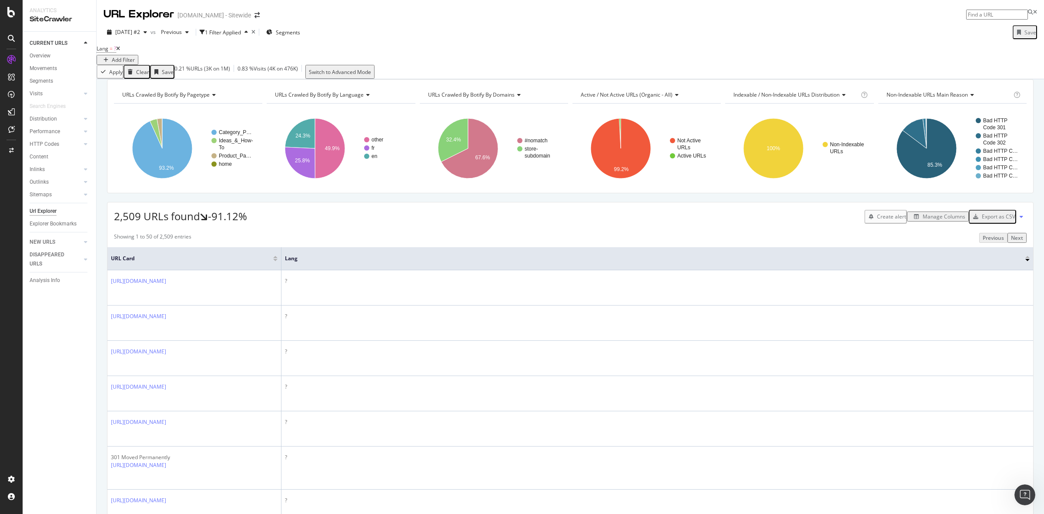
click at [120, 51] on icon at bounding box center [118, 48] width 4 height 5
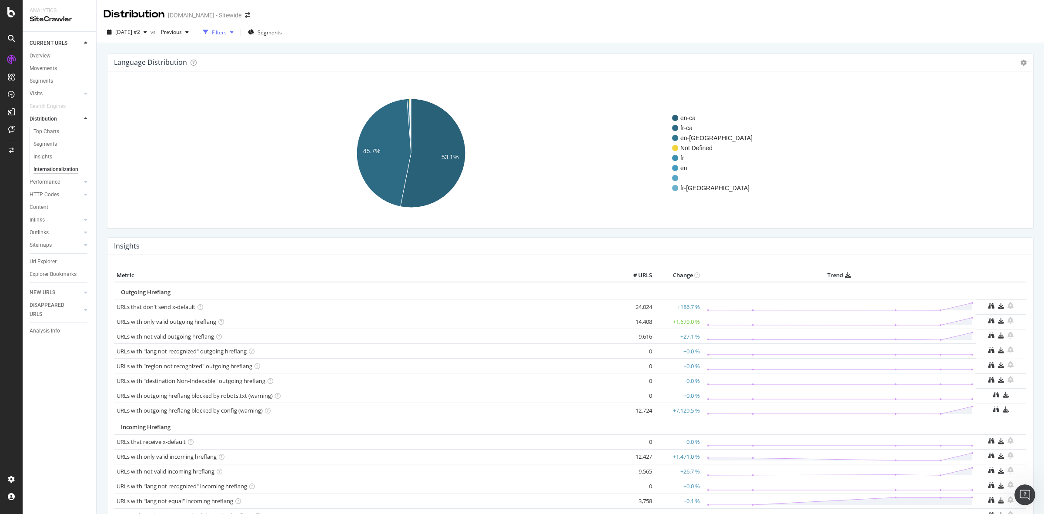
click at [234, 33] on icon "button" at bounding box center [231, 32] width 3 height 5
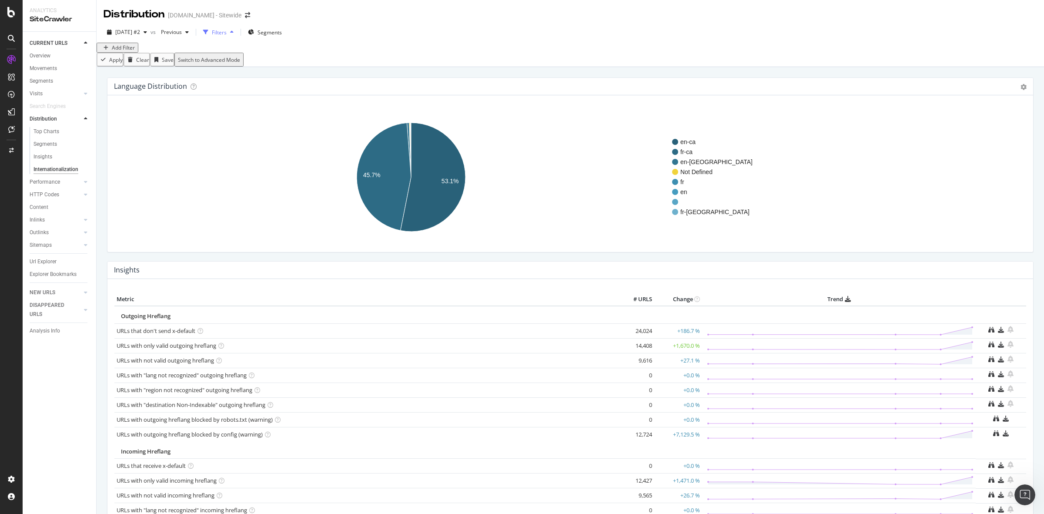
click at [234, 34] on icon "button" at bounding box center [231, 32] width 3 height 5
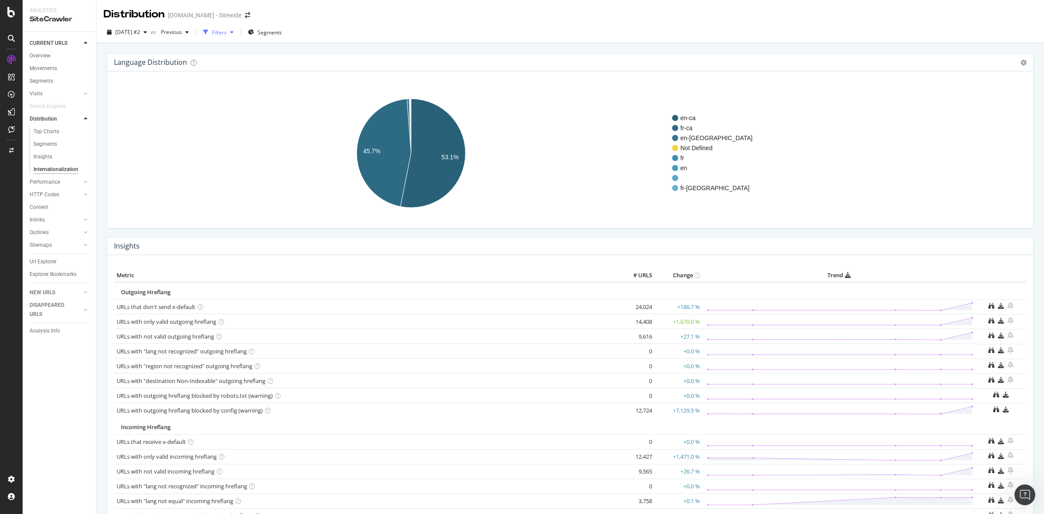
click at [234, 34] on icon "button" at bounding box center [231, 32] width 3 height 5
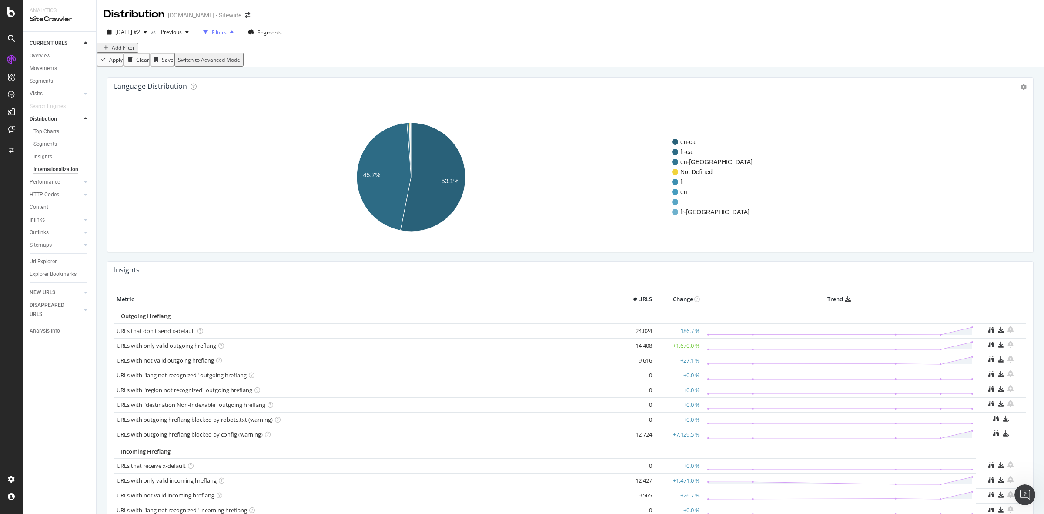
click at [234, 34] on icon "button" at bounding box center [231, 32] width 3 height 5
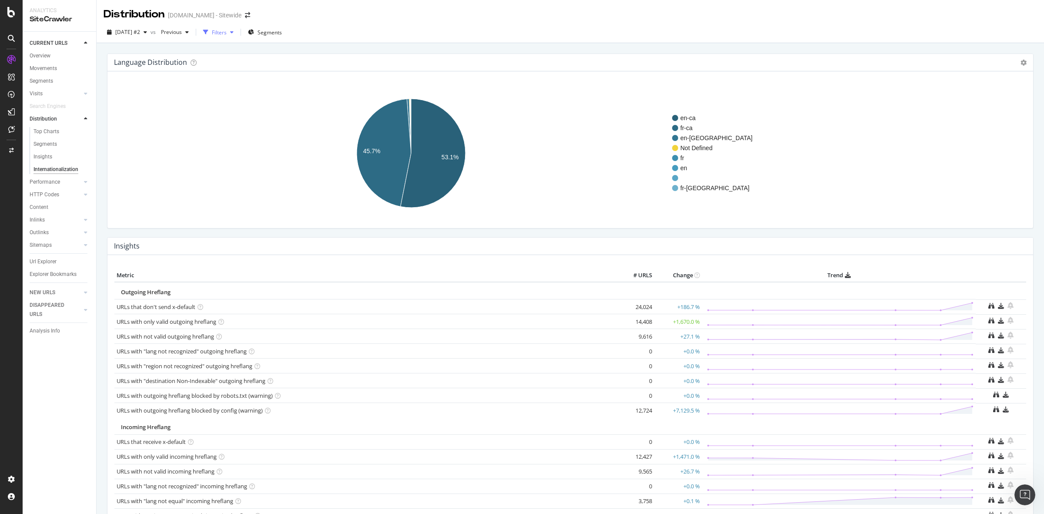
click at [237, 34] on div "button" at bounding box center [232, 32] width 10 height 5
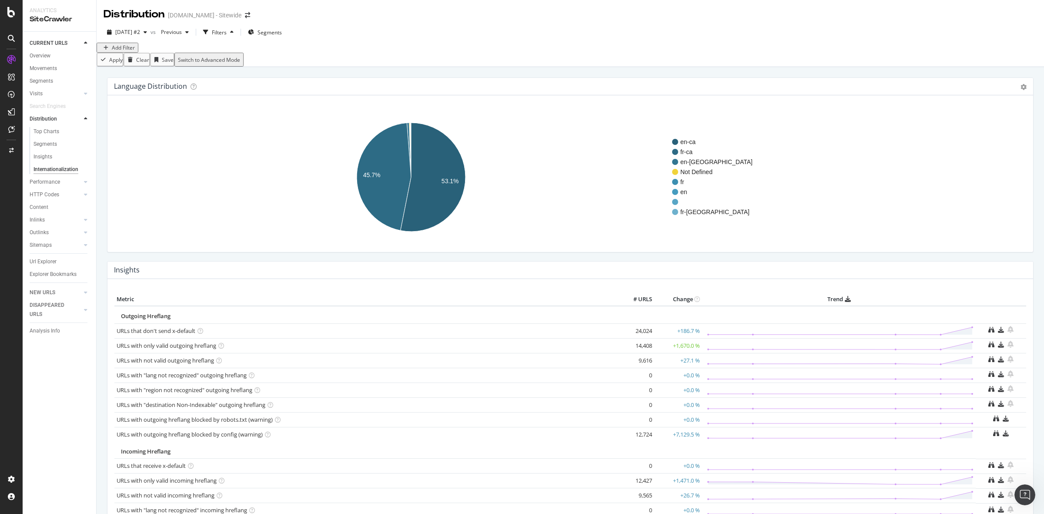
click at [135, 51] on div "Add Filter" at bounding box center [123, 47] width 23 height 7
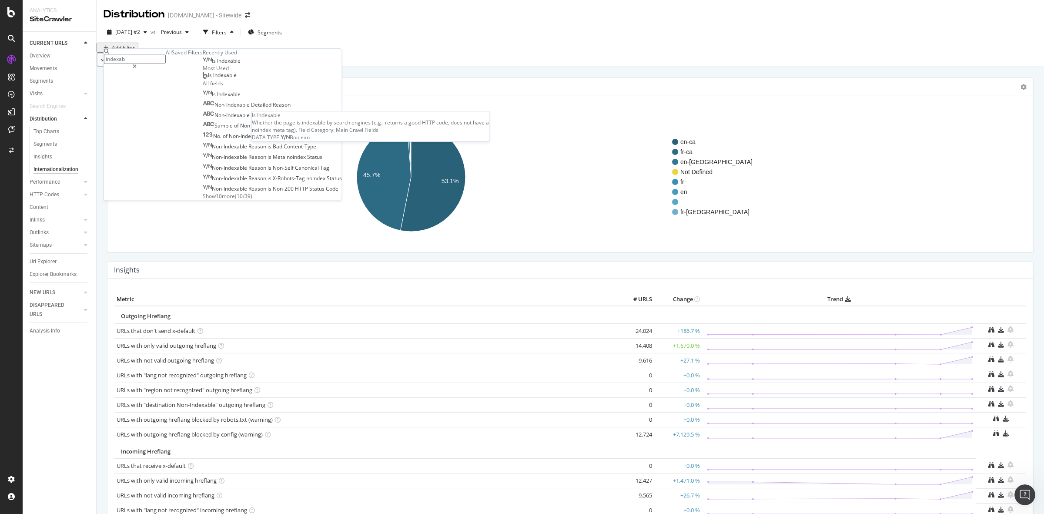
type input "indexab"
click at [217, 64] on span "Indexable" at bounding box center [228, 60] width 23 height 7
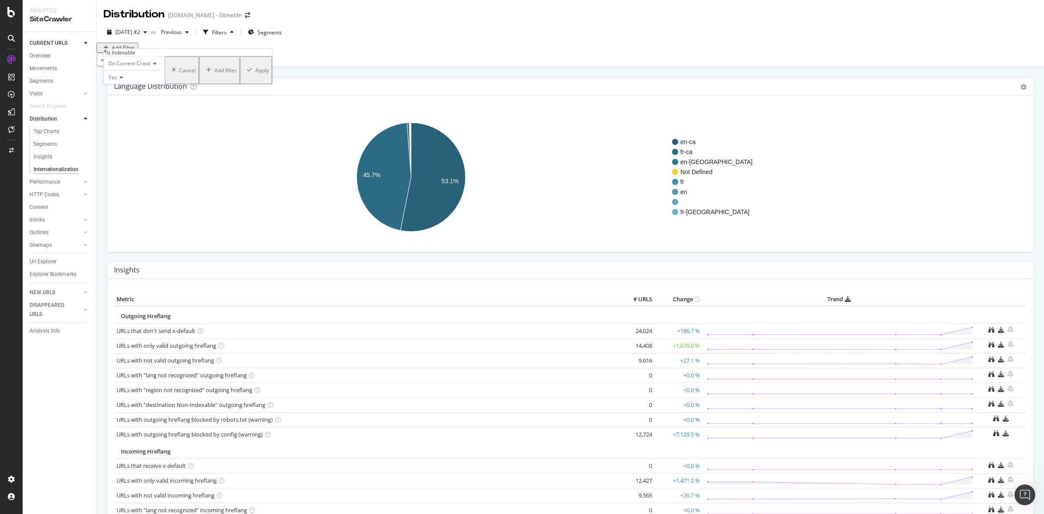
click at [255, 74] on div "Apply" at bounding box center [261, 70] width 13 height 7
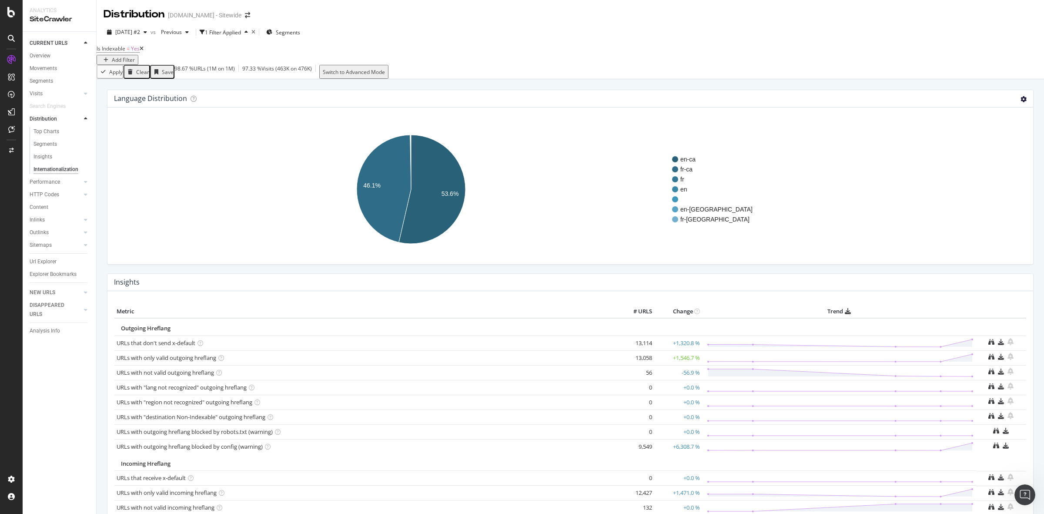
click at [1021, 102] on icon at bounding box center [1024, 99] width 6 height 6
click at [973, 136] on span "Table" at bounding box center [988, 130] width 91 height 12
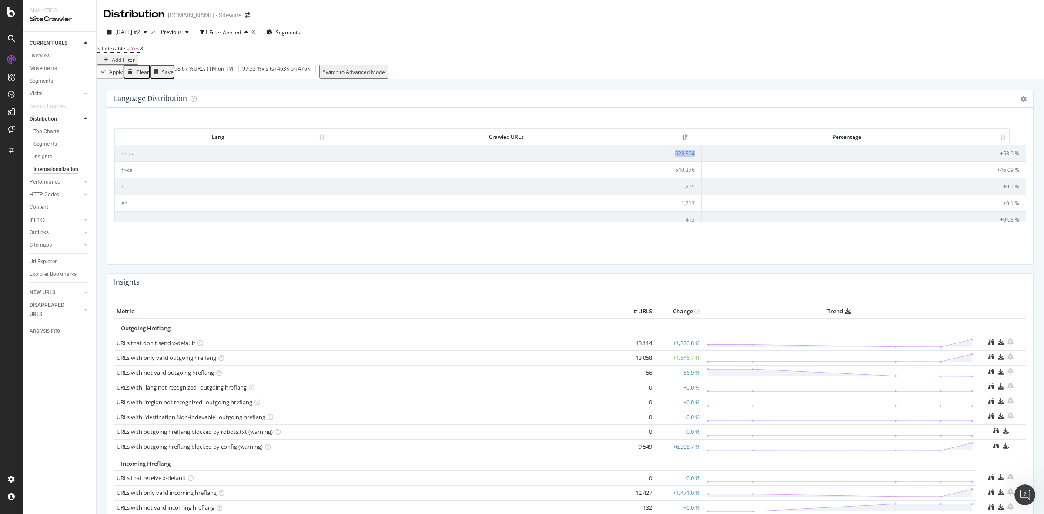
drag, startPoint x: 685, startPoint y: 160, endPoint x: 665, endPoint y: 163, distance: 20.7
click at [663, 161] on td "628,394" at bounding box center [516, 153] width 369 height 16
copy td "628,394"
drag, startPoint x: 664, startPoint y: 177, endPoint x: 687, endPoint y: 179, distance: 22.3
click at [687, 178] on td "540,376" at bounding box center [516, 169] width 369 height 17
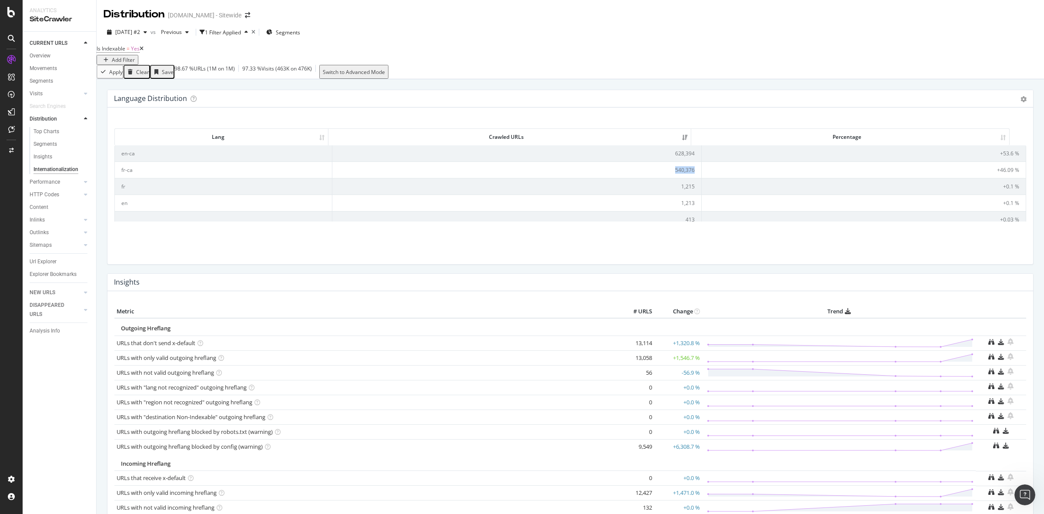
copy td "540,376"
click at [666, 193] on td "1,215" at bounding box center [516, 186] width 369 height 17
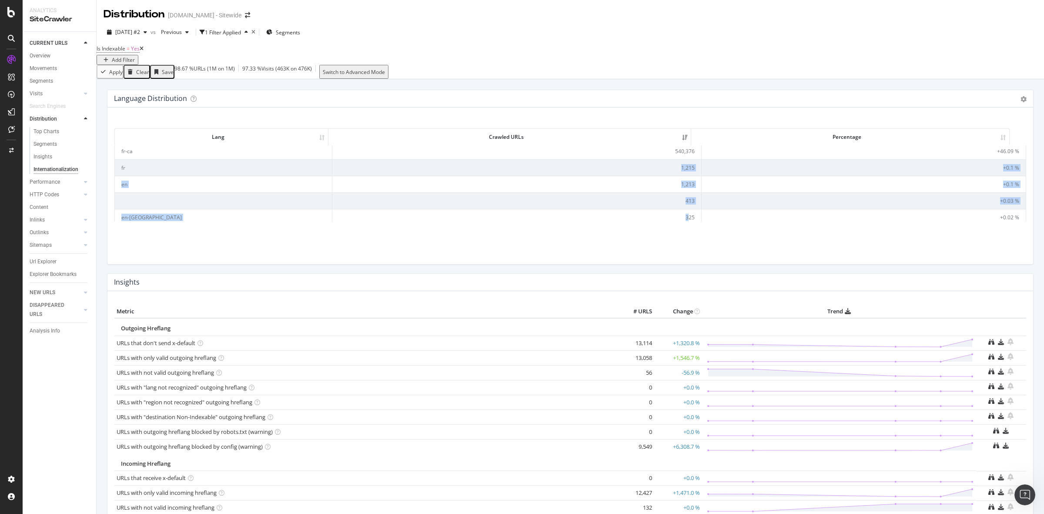
scroll to position [40, 0]
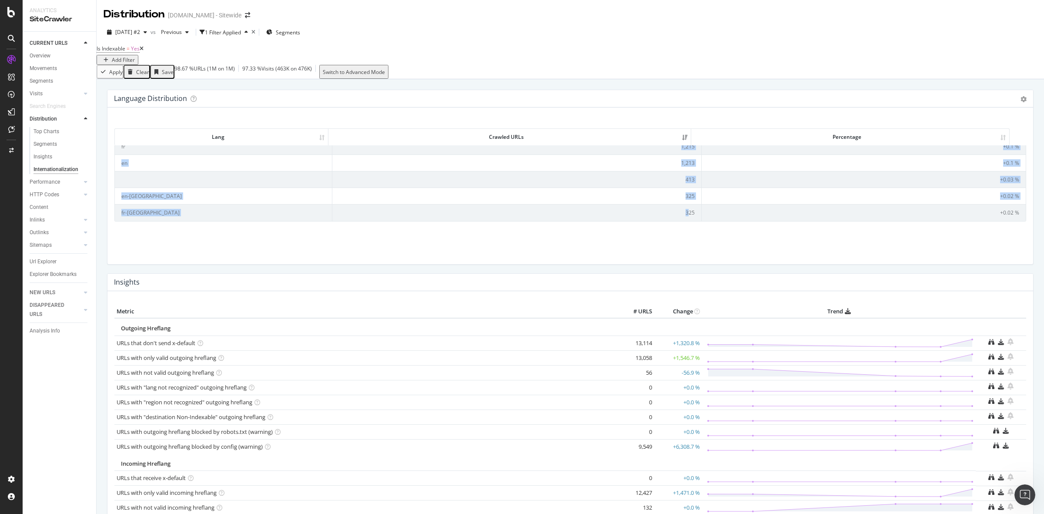
drag, startPoint x: 666, startPoint y: 193, endPoint x: 679, endPoint y: 211, distance: 22.8
click at [679, 211] on tbody "en-ca 628,394 +53.6 % fr-ca 540,376 +46.09 % fr 1,215 +0.1 % en 1,213 +0.1 % 41…" at bounding box center [570, 163] width 911 height 116
click at [614, 272] on div "Language Distribution Chart (by Value) Table Expand Export as CSV Export as PNG…" at bounding box center [571, 182] width 936 height 184
drag, startPoint x: 123, startPoint y: 157, endPoint x: 1009, endPoint y: 233, distance: 889.2
click at [1009, 233] on div "Lang Crawled URLs Percentage Lang Crawled URLs Percentage en-ca 628,394 +53.6 %…" at bounding box center [570, 189] width 912 height 136
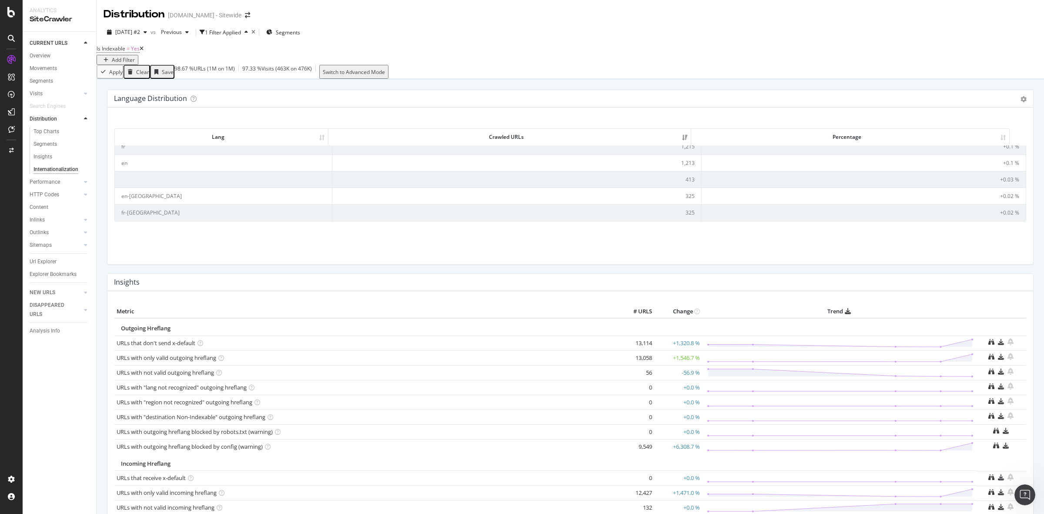
copy thead "Lang Crawled URLs Percentage"
click at [1028, 272] on div "Language Distribution Chart (by Value) Table Expand Export as CSV Export as PNG…" at bounding box center [571, 182] width 936 height 184
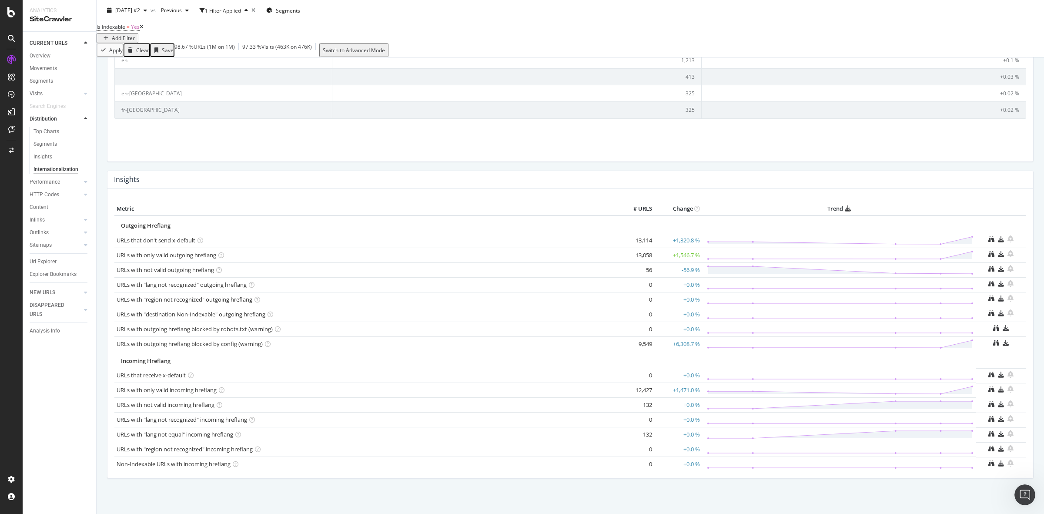
scroll to position [0, 0]
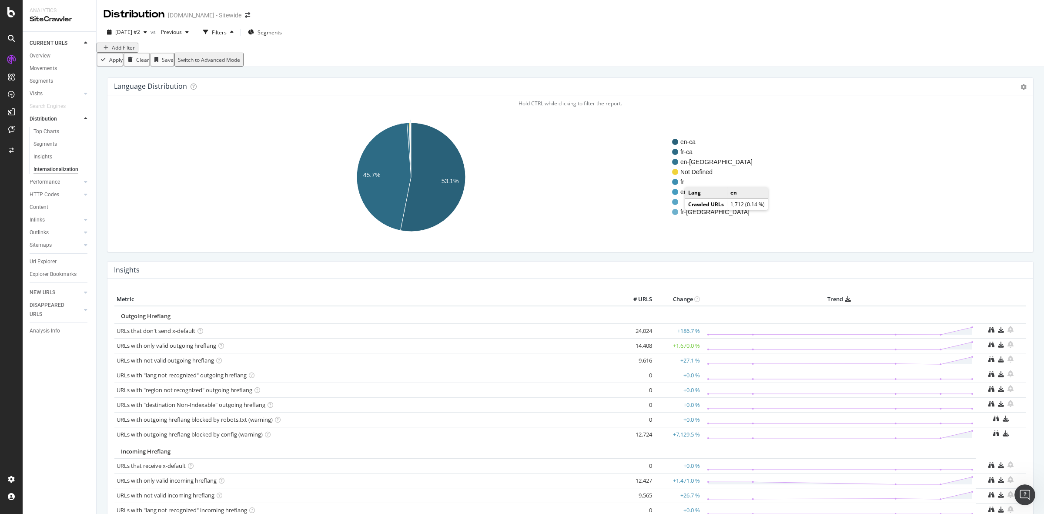
drag, startPoint x: 677, startPoint y: 208, endPoint x: 677, endPoint y: 217, distance: 8.7
click at [677, 195] on circle "A chart." at bounding box center [675, 192] width 6 height 6
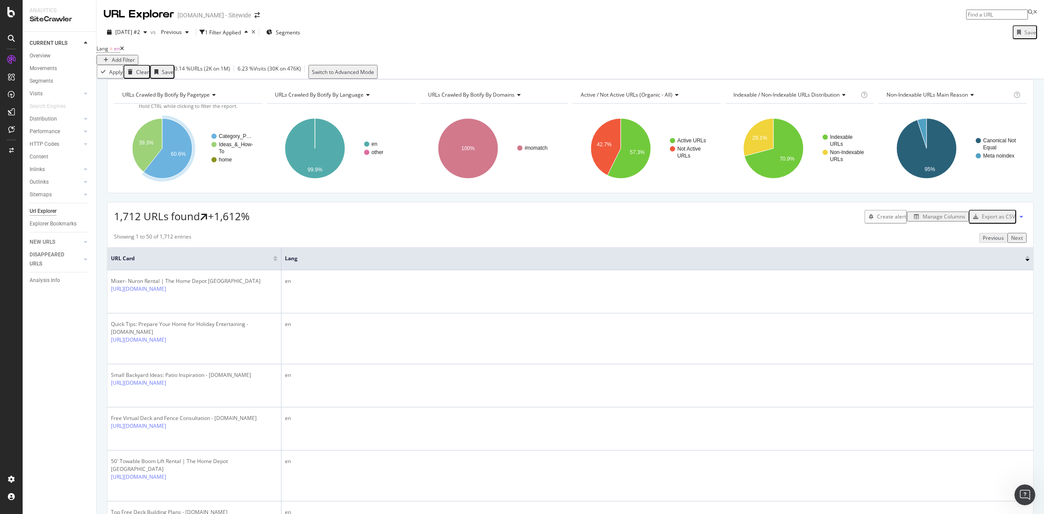
click at [312, 79] on div "URLs Crawled By Botify By pagetype Chart (by Value) Table Expand Export as CSV …" at bounding box center [571, 79] width 948 height 0
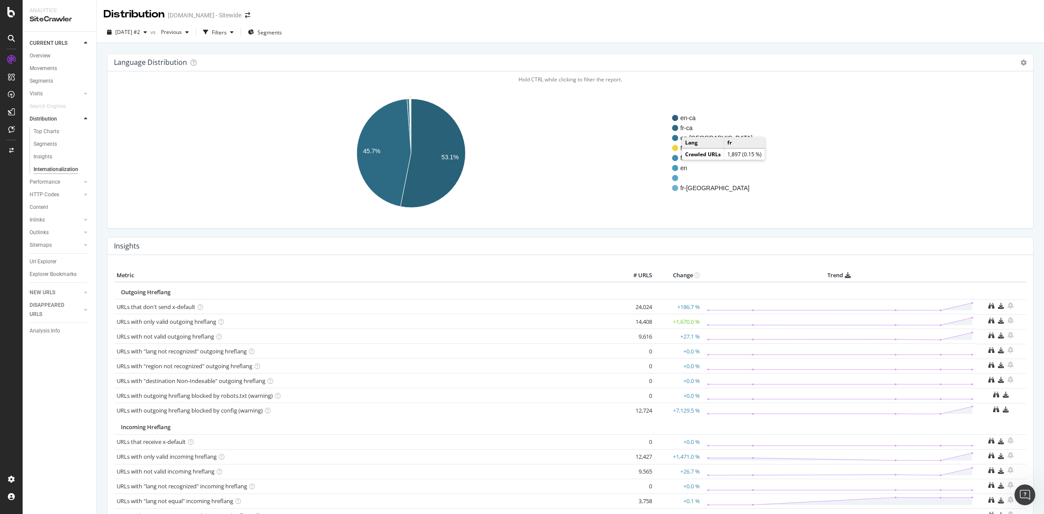
click at [673, 157] on circle "A chart." at bounding box center [675, 158] width 6 height 6
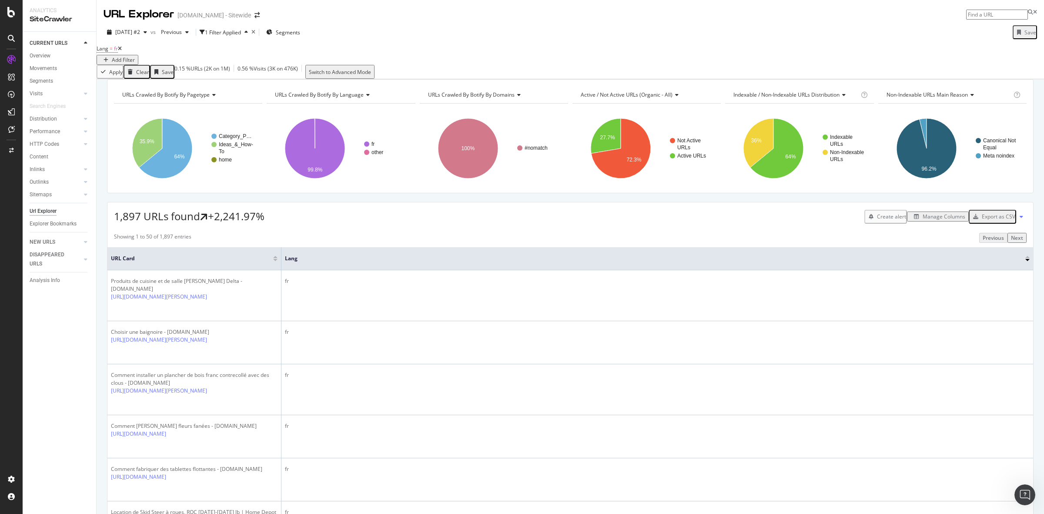
click at [935, 220] on div "Manage Columns" at bounding box center [944, 216] width 43 height 7
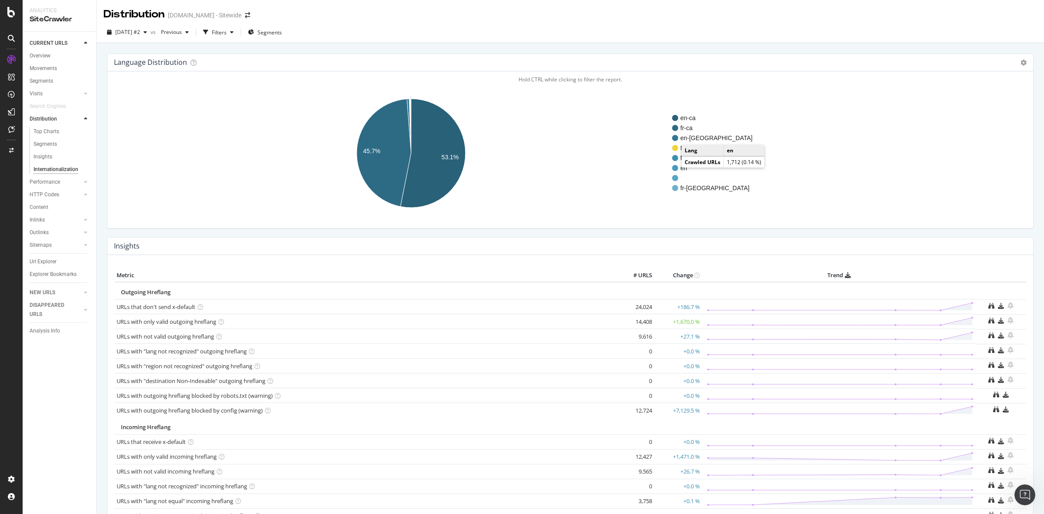
click at [678, 168] on circle "A chart." at bounding box center [675, 168] width 6 height 6
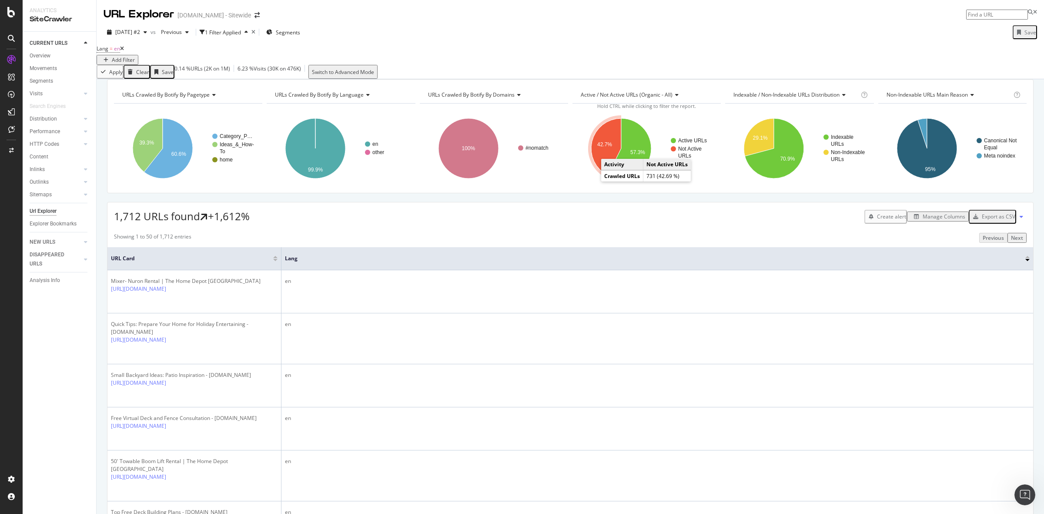
drag, startPoint x: 592, startPoint y: 181, endPoint x: 594, endPoint y: 178, distance: 4.5
click at [594, 175] on icon "A chart." at bounding box center [606, 146] width 30 height 57
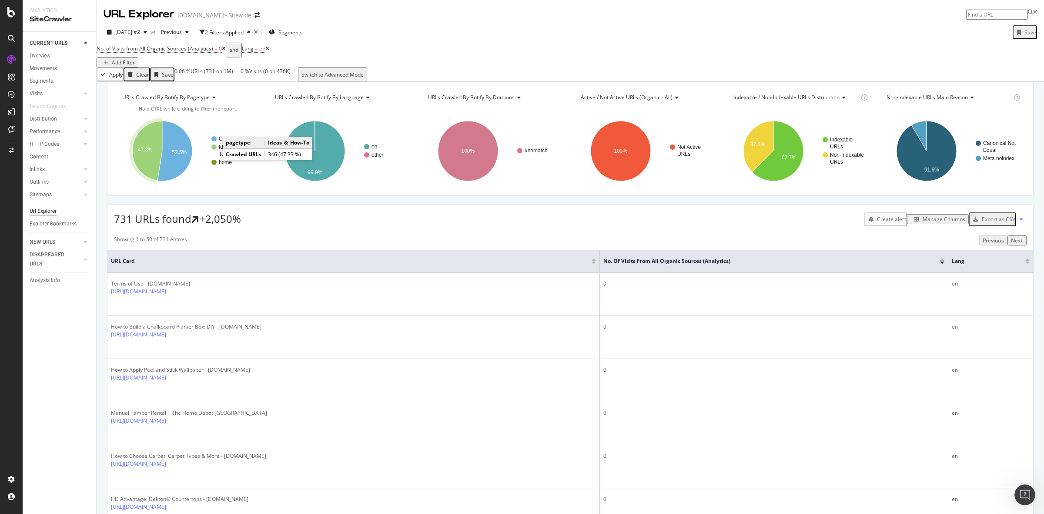
click at [214, 150] on circle "A chart." at bounding box center [213, 146] width 5 height 5
click at [216, 141] on circle "A chart." at bounding box center [213, 138] width 5 height 5
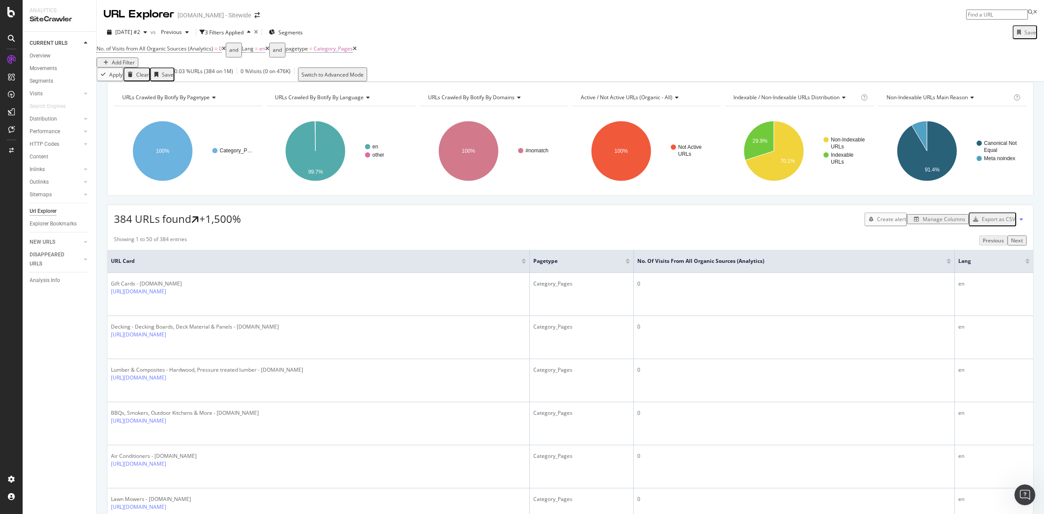
click at [135, 59] on div "Add Filter" at bounding box center [123, 62] width 23 height 7
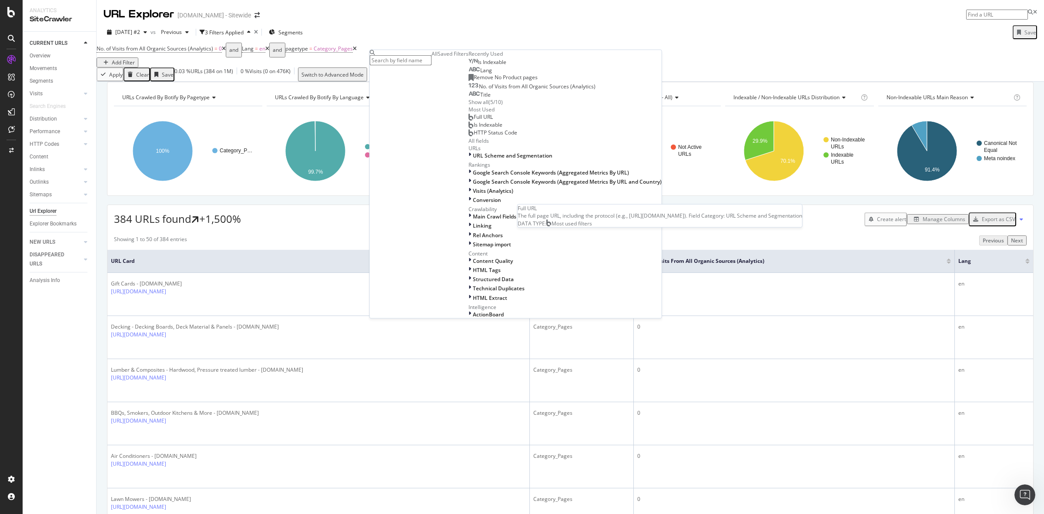
click at [474, 120] on span "Full URL" at bounding box center [483, 116] width 19 height 7
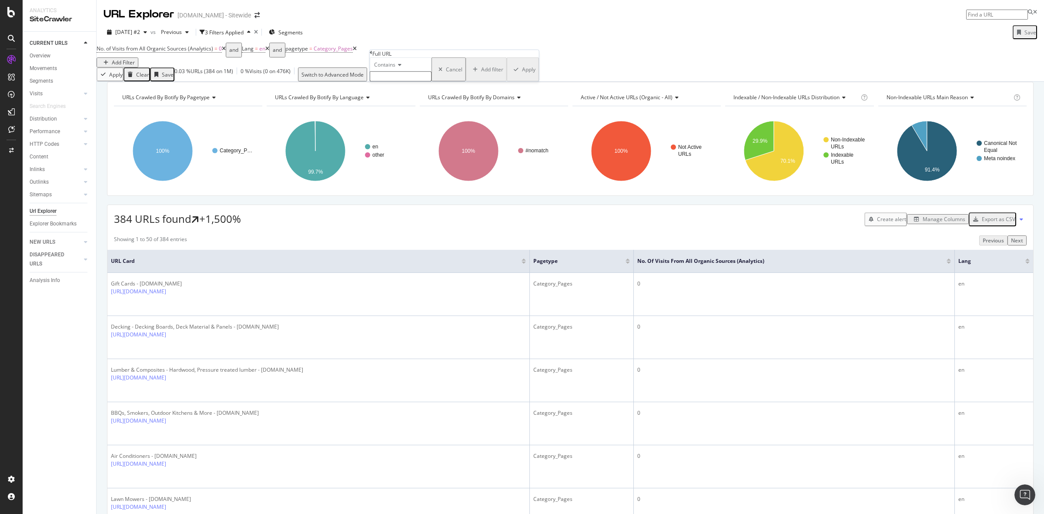
click at [402, 67] on icon at bounding box center [399, 64] width 6 height 5
click at [135, 59] on div "Add Filter" at bounding box center [123, 62] width 23 height 7
click at [604, 55] on div "No. of Visits from All Organic Sources (Analytics) = 0 and Lang = en and pagety…" at bounding box center [571, 55] width 948 height 25
click at [357, 50] on div "No. of Visits from All Organic Sources (Analytics) = 0 and Lang = en and pagety…" at bounding box center [227, 55] width 260 height 25
click at [357, 62] on div "No. of Visits from All Organic Sources (Analytics) = 0 and Lang = en and pagety…" at bounding box center [227, 55] width 260 height 25
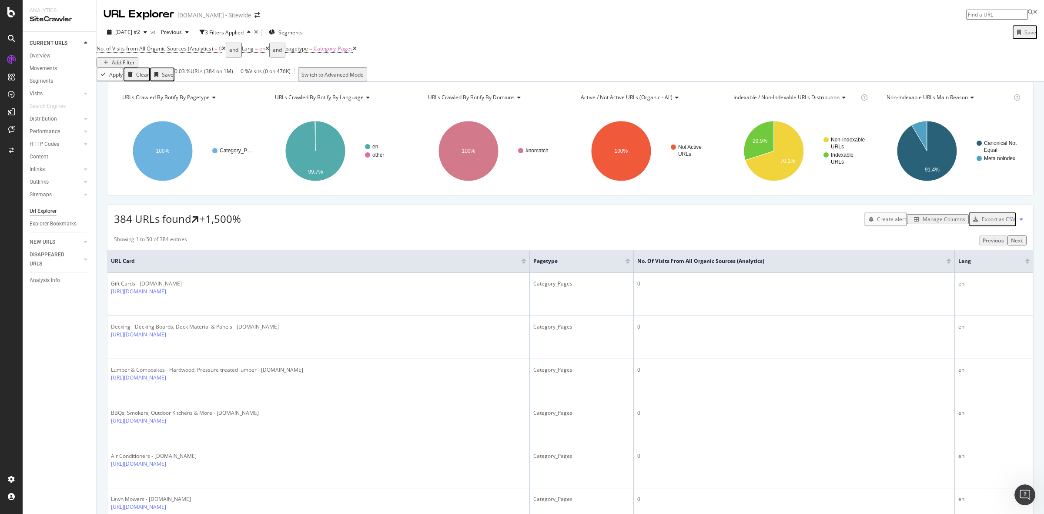
click at [135, 59] on div "Add Filter" at bounding box center [123, 62] width 23 height 7
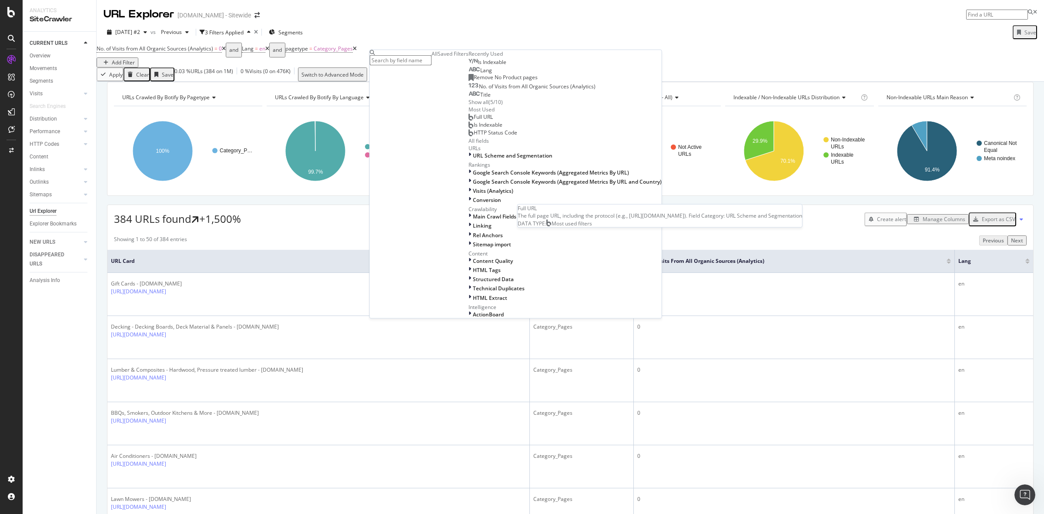
click at [474, 120] on span "Full URL" at bounding box center [483, 116] width 19 height 7
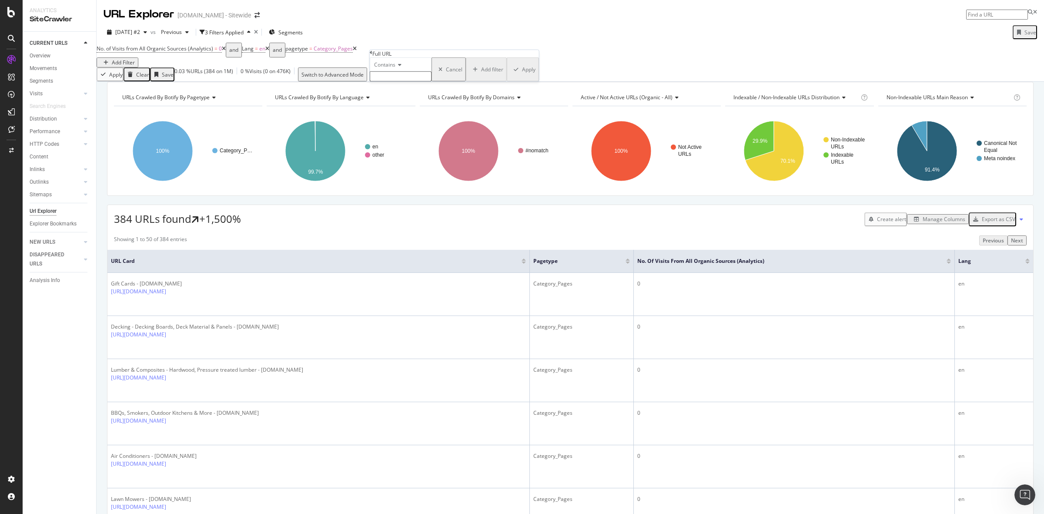
click at [402, 67] on icon at bounding box center [399, 64] width 6 height 5
click at [405, 144] on span "Doesn't contain" at bounding box center [391, 140] width 38 height 7
click at [416, 81] on input "text" at bounding box center [401, 76] width 62 height 10
type input "="
click at [522, 76] on div "Apply" at bounding box center [528, 71] width 13 height 7
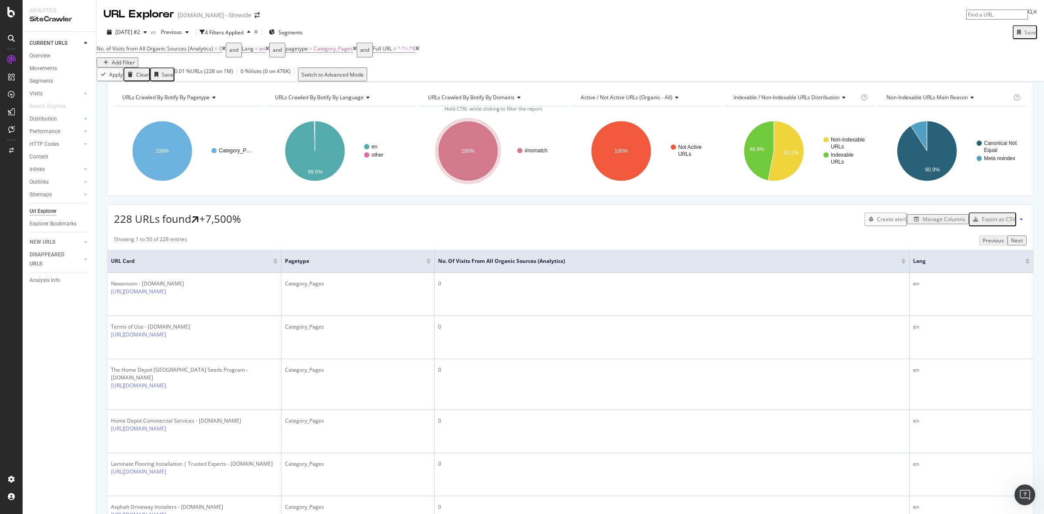
drag, startPoint x: 325, startPoint y: 231, endPoint x: 316, endPoint y: 238, distance: 11.8
click at [325, 226] on div "228 URLs found +7,500% Create alert Manage Columns Export as CSV" at bounding box center [570, 215] width 926 height 21
click at [265, 52] on span "en" at bounding box center [262, 48] width 6 height 7
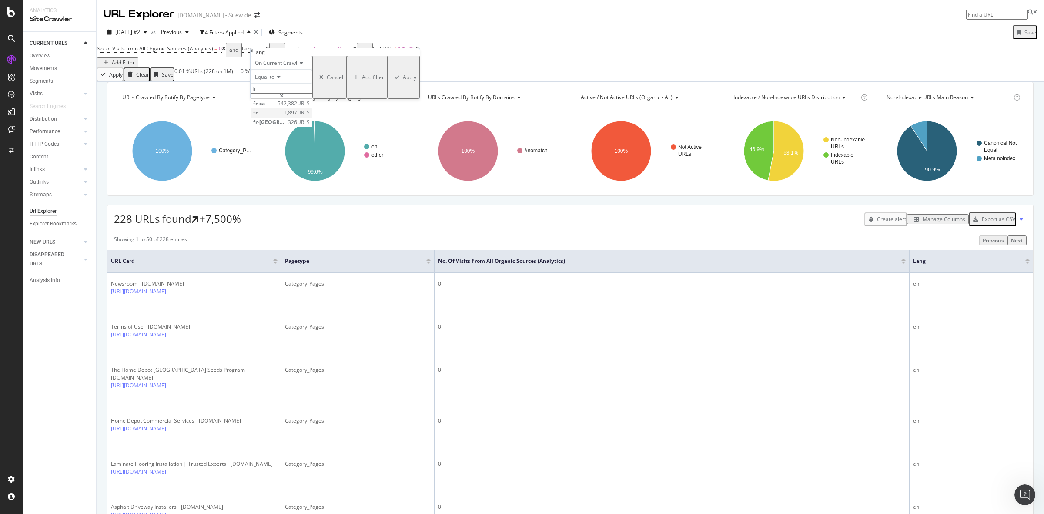
type input "fr"
click at [282, 116] on span "fr" at bounding box center [267, 112] width 28 height 7
click at [403, 81] on div "Apply" at bounding box center [409, 77] width 13 height 7
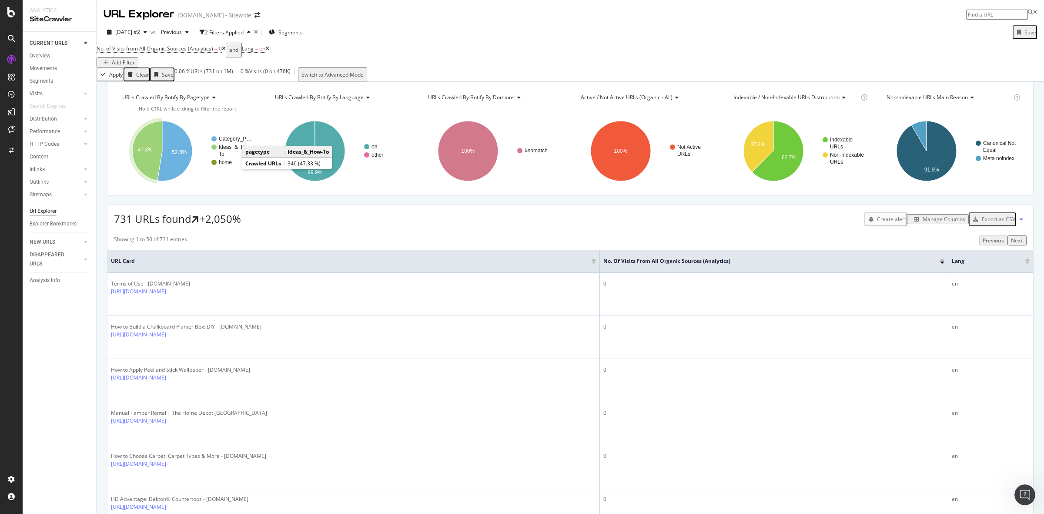
click at [216, 150] on circle "A chart." at bounding box center [213, 146] width 5 height 5
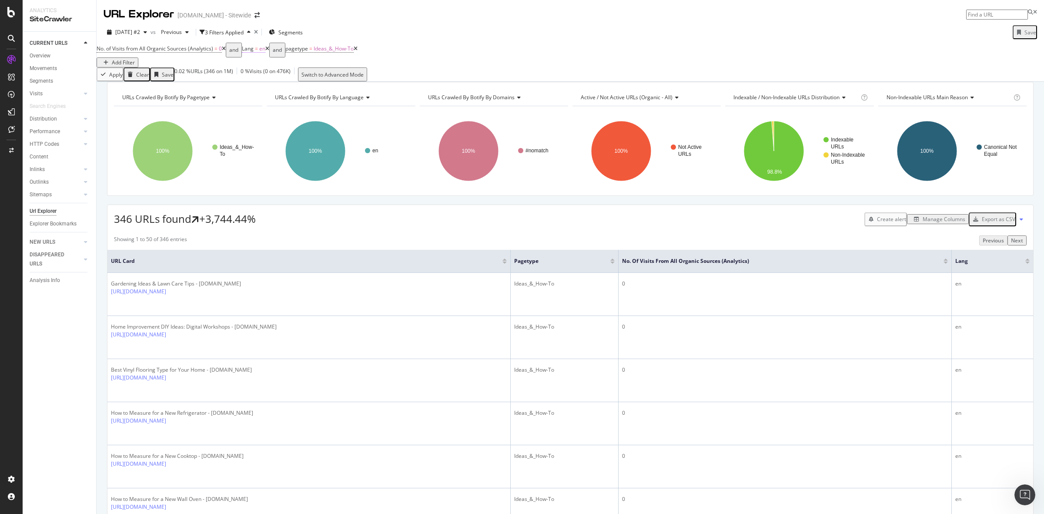
click at [265, 52] on span "en" at bounding box center [262, 48] width 6 height 7
type input "fr"
click at [270, 116] on span "fr" at bounding box center [267, 112] width 28 height 7
click at [403, 81] on div "Apply" at bounding box center [409, 77] width 13 height 7
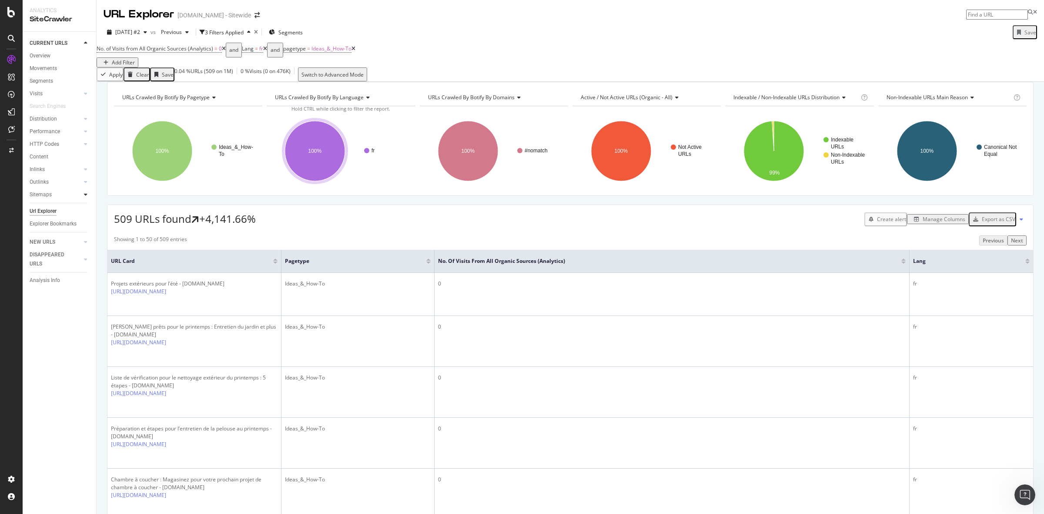
click at [86, 195] on icon at bounding box center [85, 194] width 3 height 5
drag, startPoint x: 53, startPoint y: 207, endPoint x: 46, endPoint y: 181, distance: 26.6
click at [53, 207] on div "Top Charts" at bounding box center [47, 207] width 26 height 9
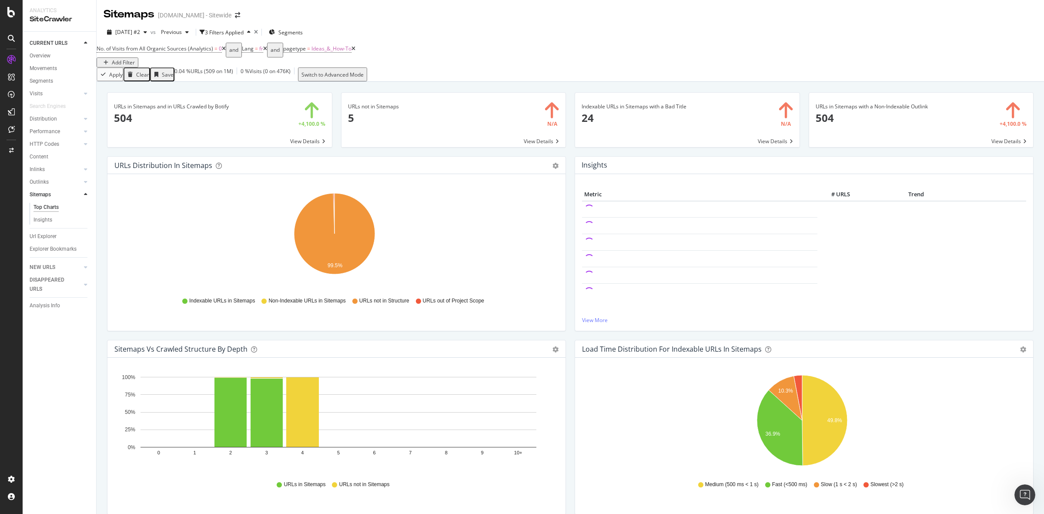
click at [356, 51] on icon at bounding box center [354, 48] width 4 height 5
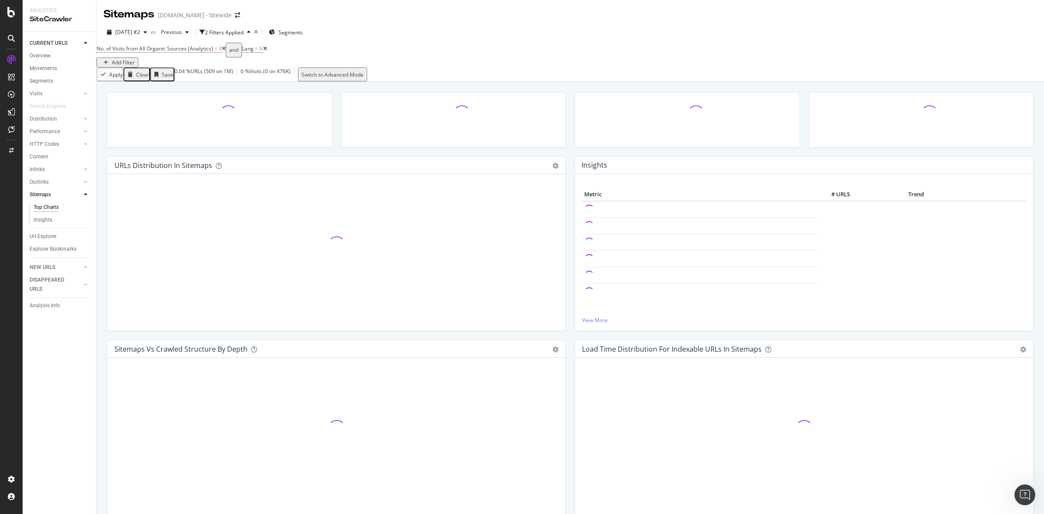
click at [267, 51] on icon at bounding box center [265, 48] width 4 height 5
click at [226, 51] on icon at bounding box center [224, 48] width 4 height 5
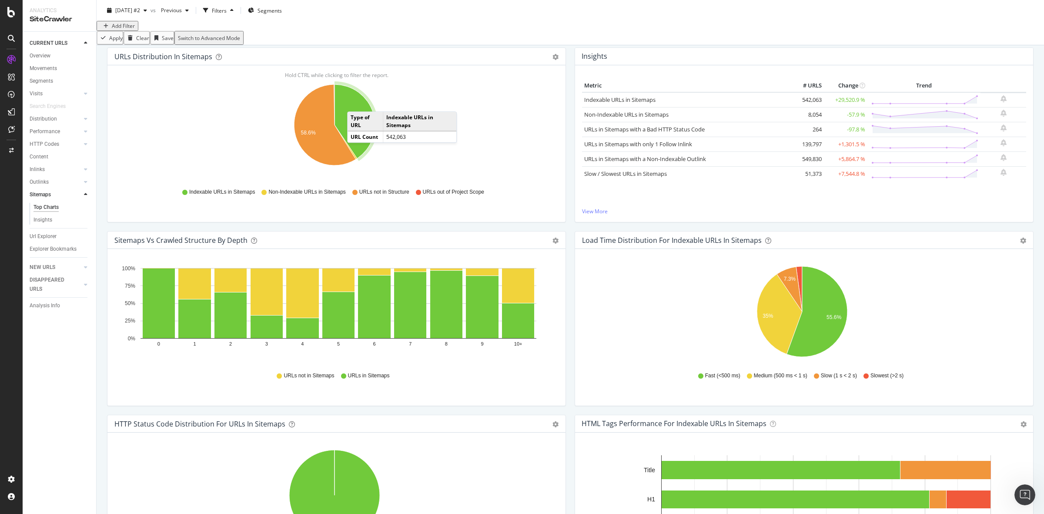
scroll to position [54, 0]
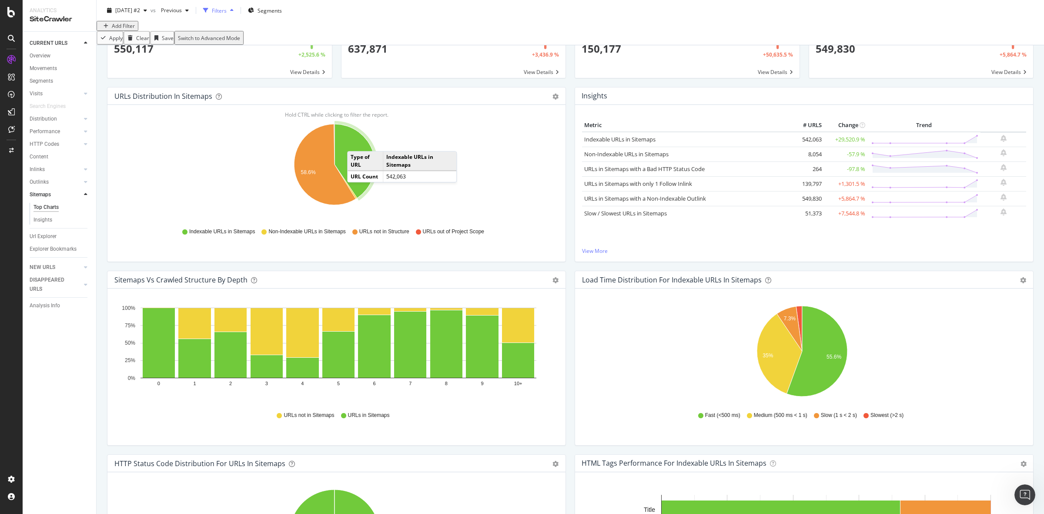
click at [234, 12] on icon "button" at bounding box center [231, 10] width 3 height 5
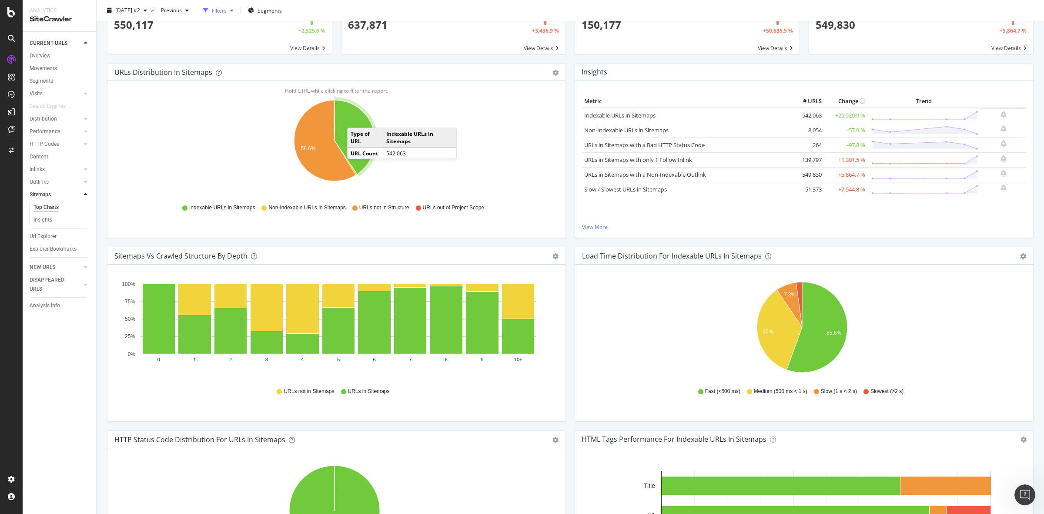
scroll to position [14, 0]
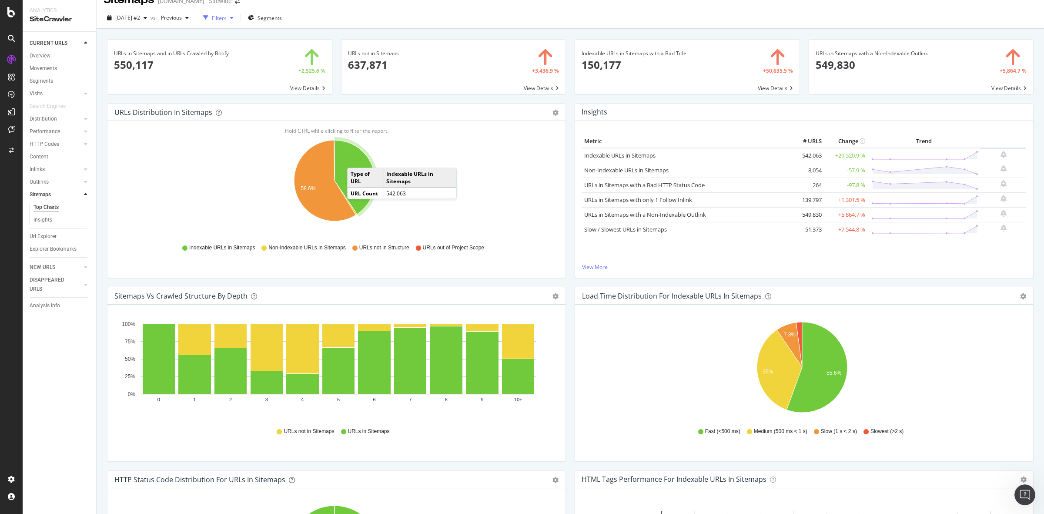
click at [237, 15] on div "button" at bounding box center [232, 17] width 10 height 5
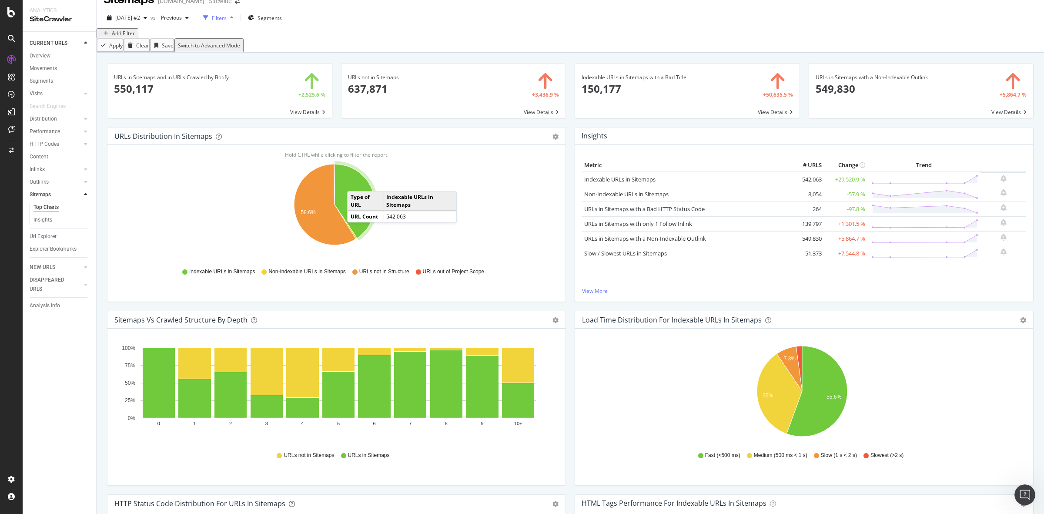
scroll to position [54, 0]
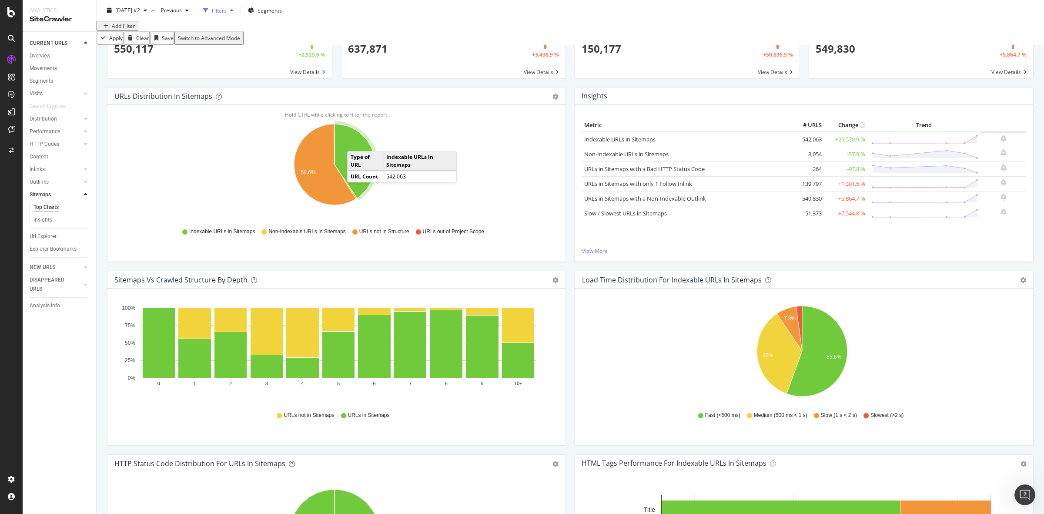
click at [227, 10] on div "Filters" at bounding box center [219, 10] width 15 height 7
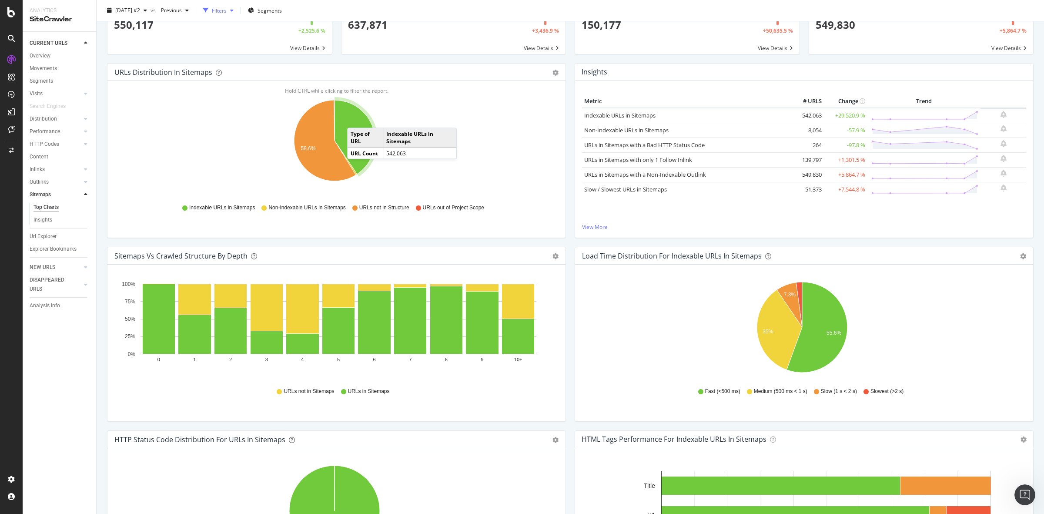
scroll to position [14, 0]
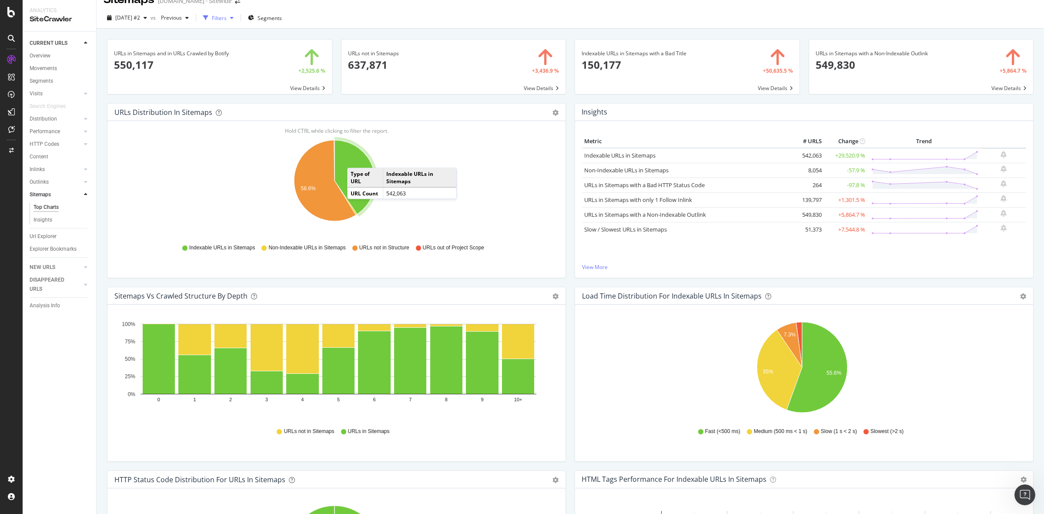
click at [242, 10] on div "2025 Aug. 21st #2 vs Previous Filters Segments" at bounding box center [571, 17] width 948 height 21
click at [237, 18] on div "button" at bounding box center [232, 17] width 10 height 5
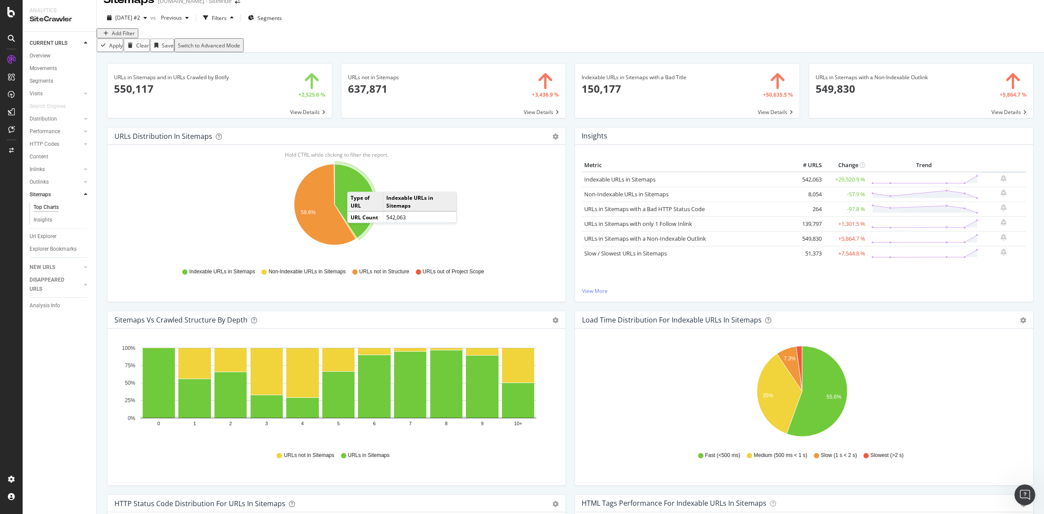
click at [135, 37] on div "Add Filter" at bounding box center [123, 33] width 23 height 7
click at [575, 144] on div "Insights" at bounding box center [804, 135] width 458 height 17
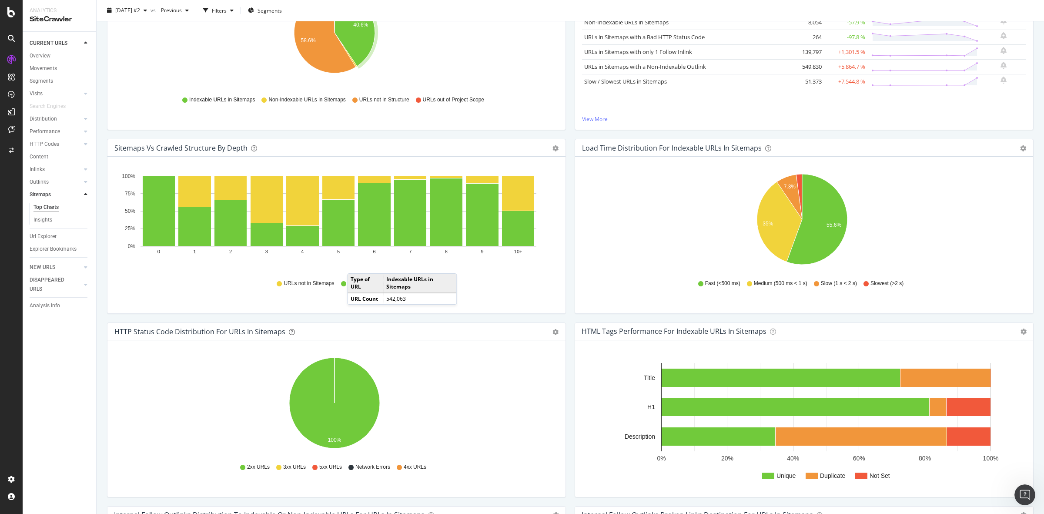
scroll to position [0, 0]
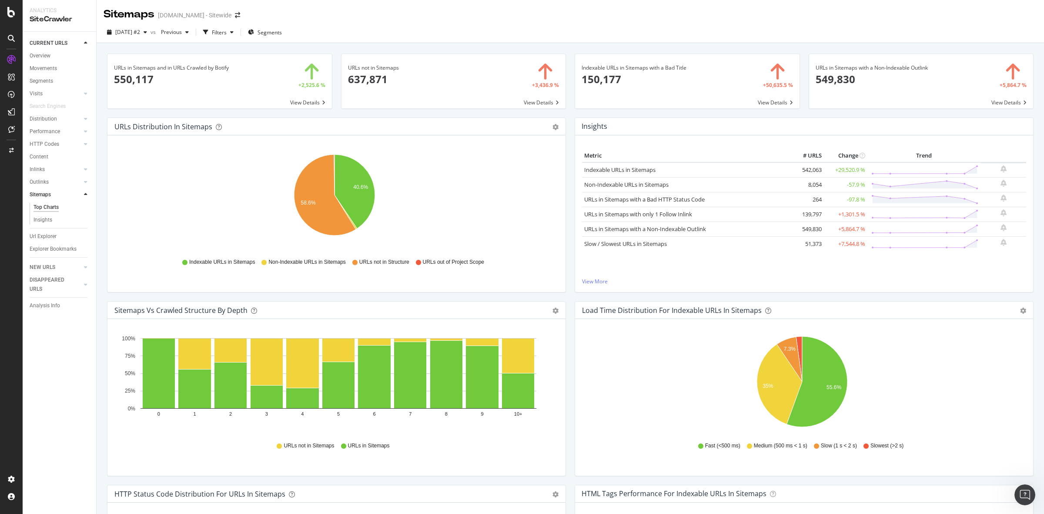
click at [560, 127] on div "URLs Distribution in Sitemaps Pie Table Export as CSV Add to Custom Report" at bounding box center [336, 126] width 458 height 17
click at [553, 127] on icon "gear" at bounding box center [556, 127] width 6 height 6
click at [507, 164] on span "Table" at bounding box center [525, 160] width 79 height 12
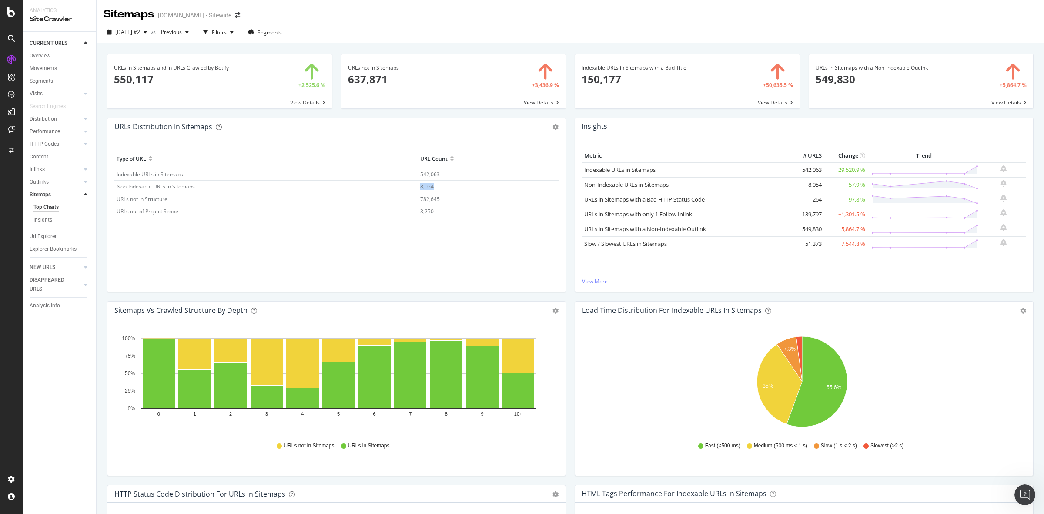
drag, startPoint x: 463, startPoint y: 184, endPoint x: 416, endPoint y: 182, distance: 47.0
click at [416, 182] on tr "Non-Indexable URLs in Sitemaps 8,054" at bounding box center [336, 187] width 444 height 12
copy tr "8,054"
click at [570, 205] on div "Insights Metric # URLS Change Trend Indexable URLs in Sitemaps 542,063 +29,520.…" at bounding box center [804, 209] width 468 height 184
drag, startPoint x: 117, startPoint y: 268, endPoint x: 131, endPoint y: 240, distance: 31.3
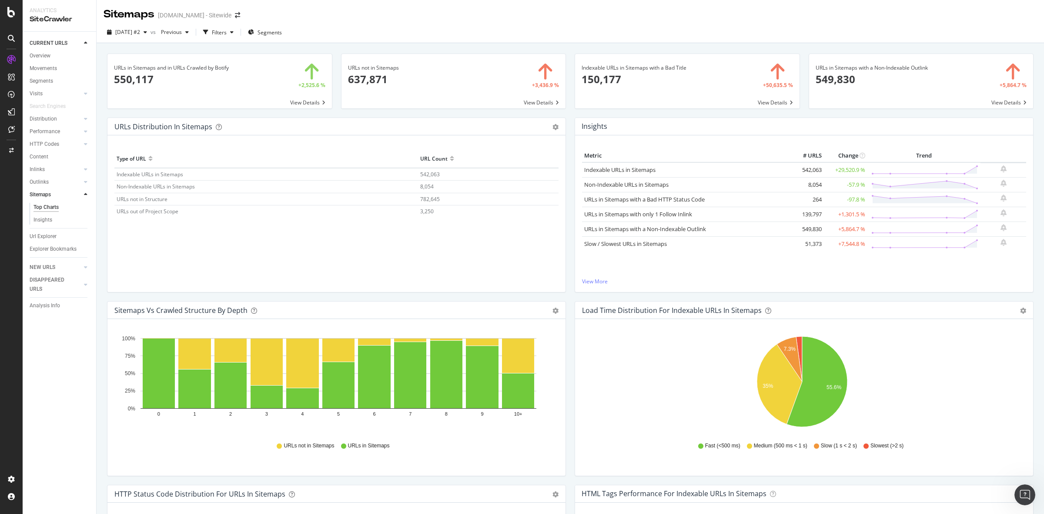
click at [117, 268] on div "Hold CTRL while clicking to filter the report. Type of URL URL Count Indexable …" at bounding box center [336, 213] width 458 height 157
drag, startPoint x: 116, startPoint y: 161, endPoint x: 147, endPoint y: 166, distance: 31.2
click at [147, 166] on th "Type of URL" at bounding box center [266, 158] width 304 height 19
copy div "Type of URL"
click at [523, 296] on div "URLs Distribution in Sitemaps Pie Table Export as CSV Add to Custom Report Hold…" at bounding box center [337, 209] width 468 height 184
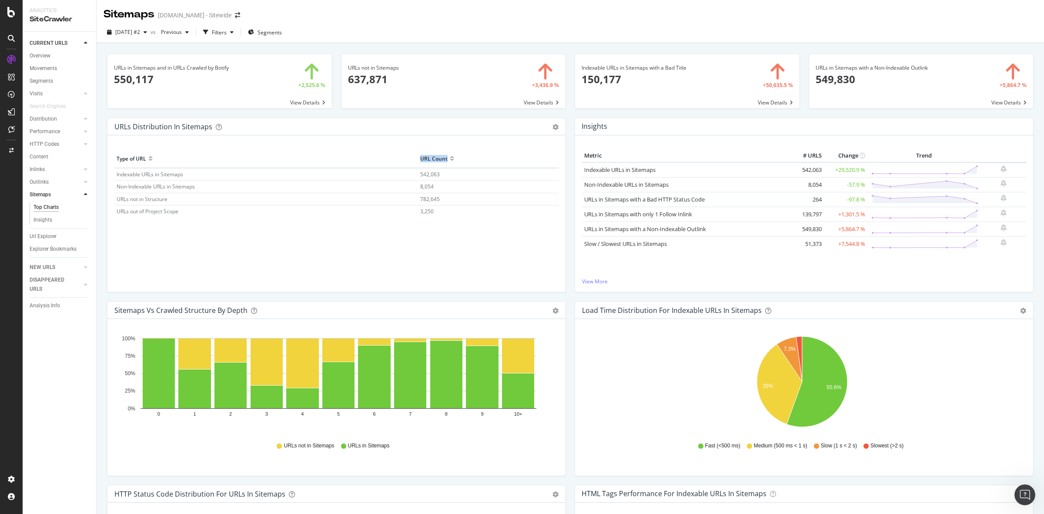
drag, startPoint x: 471, startPoint y: 158, endPoint x: 418, endPoint y: 158, distance: 53.1
click at [418, 158] on th "URL Count" at bounding box center [488, 158] width 141 height 19
copy div "URL Count"
click at [172, 282] on div "Hold CTRL while clicking to filter the report. Type of URL URL Count Indexable …" at bounding box center [336, 213] width 458 height 157
drag, startPoint x: 114, startPoint y: 174, endPoint x: 188, endPoint y: 218, distance: 86.0
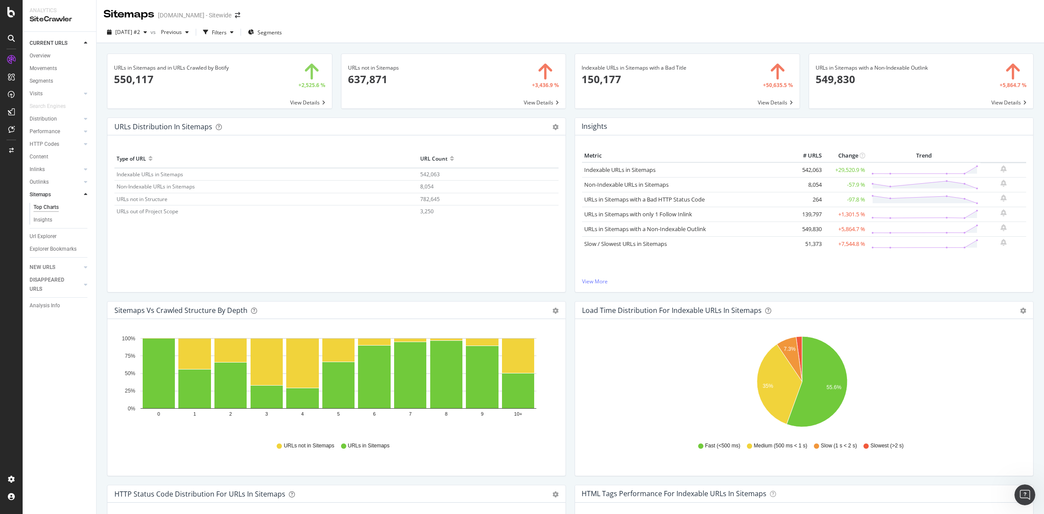
click at [188, 218] on div "Hold CTRL while clicking to filter the report. Type of URL URL Count Indexable …" at bounding box center [336, 213] width 458 height 157
click at [210, 256] on div "Type of URL URL Count Indexable URLs in Sitemaps 542,063 Non-Indexable URLs in …" at bounding box center [336, 206] width 444 height 115
drag, startPoint x: 452, startPoint y: 218, endPoint x: 116, endPoint y: 179, distance: 337.8
click at [116, 179] on div "Type of URL URL Count Indexable URLs in Sitemaps 542,063 Non-Indexable URLs in …" at bounding box center [336, 206] width 444 height 115
click at [103, 319] on div "Sitemaps vs Crawled Structure by Depth Bar (by Value) Bar (by Percentage) Table…" at bounding box center [337, 393] width 468 height 184
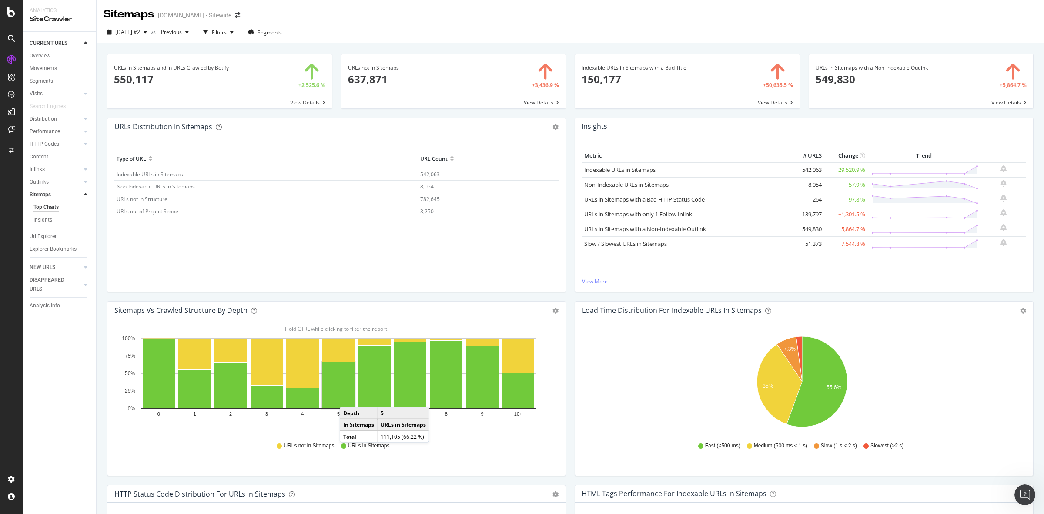
click at [94, 181] on div "Outlinks" at bounding box center [63, 182] width 67 height 13
click at [234, 33] on icon "button" at bounding box center [231, 32] width 3 height 5
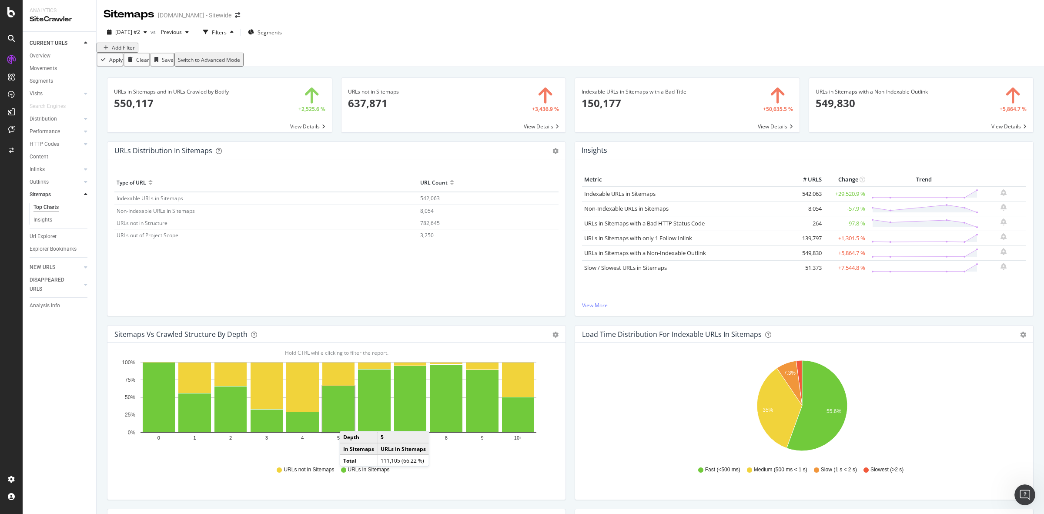
click at [126, 51] on div "Add Filter" at bounding box center [123, 47] width 23 height 7
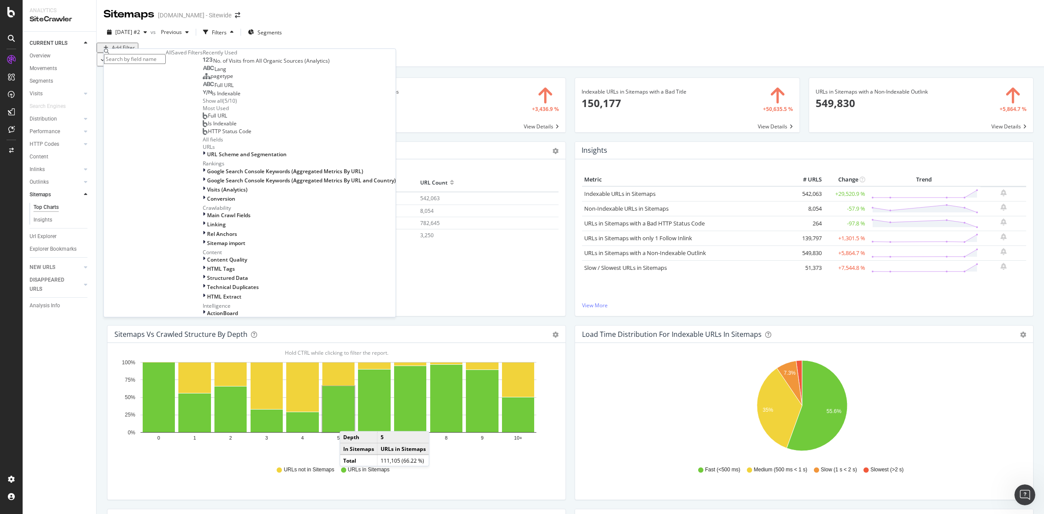
click at [172, 56] on div "Saved Filters" at bounding box center [187, 52] width 31 height 7
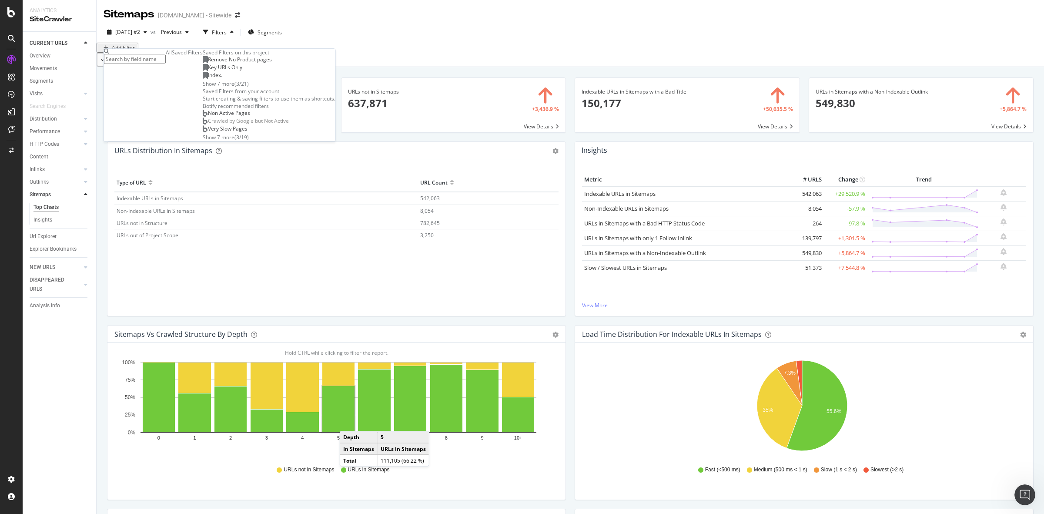
click at [208, 63] on span "Remove No Product pages" at bounding box center [240, 59] width 64 height 7
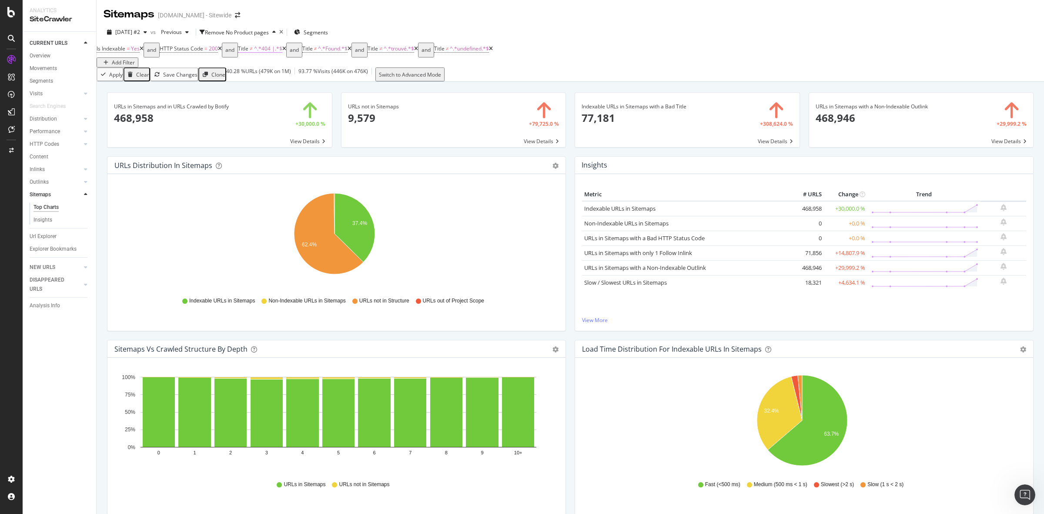
click at [263, 53] on span "Title ≠ ^.*404 |.*$" at bounding box center [260, 49] width 44 height 8
click at [297, 79] on icon at bounding box center [294, 76] width 6 height 5
click at [278, 148] on div "Contains" at bounding box center [279, 142] width 61 height 9
click at [623, 59] on div "Is Indexable = Yes and HTTP Status Code = 200 and Title ≠ ^.*404 |.*$ and Title…" at bounding box center [571, 55] width 948 height 25
click at [275, 52] on span "^.*404 |.*$" at bounding box center [268, 48] width 28 height 7
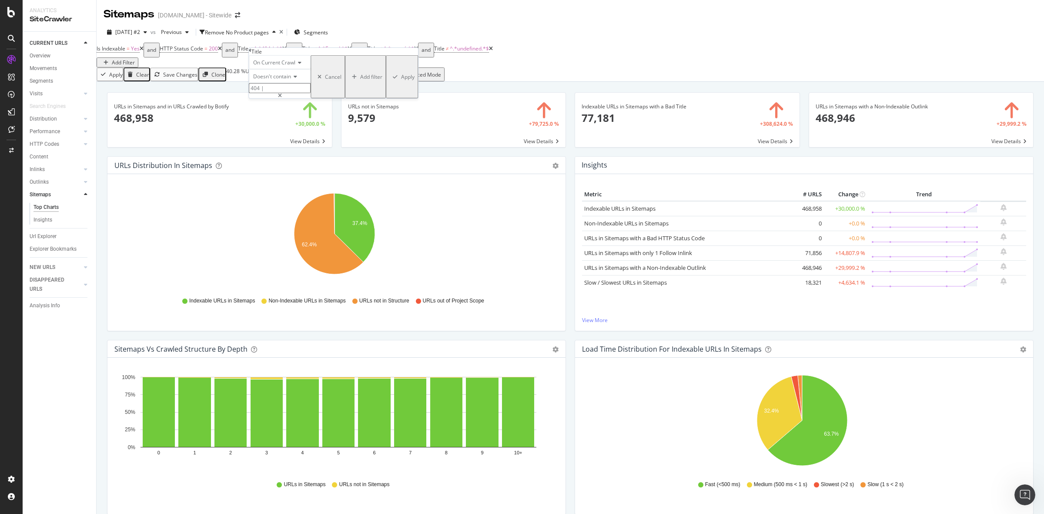
click at [297, 79] on icon at bounding box center [294, 76] width 6 height 5
click at [273, 147] on span "Contains" at bounding box center [262, 142] width 21 height 7
click at [401, 81] on div "Apply" at bounding box center [407, 76] width 13 height 7
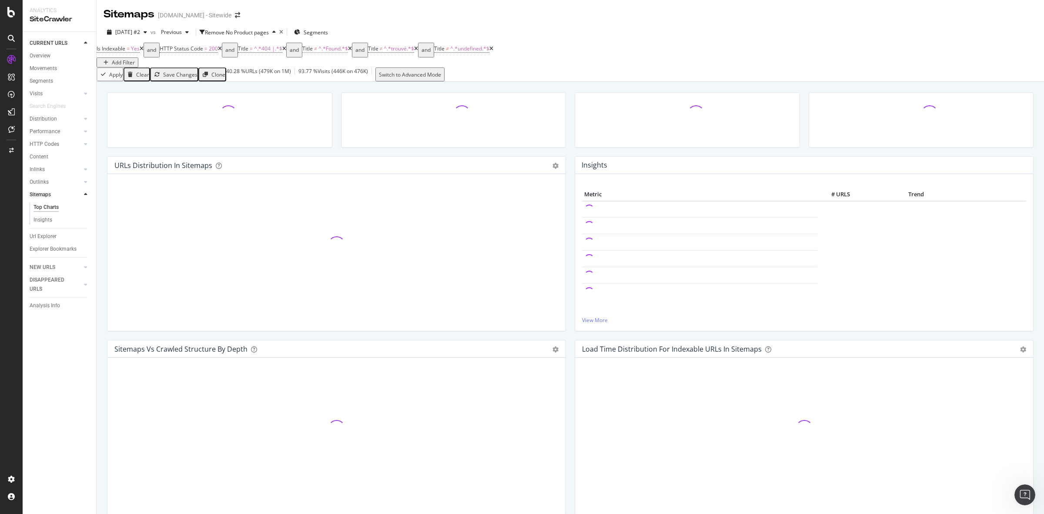
click at [346, 52] on span "^.*Found.*$" at bounding box center [334, 48] width 30 height 7
click at [350, 80] on span "Doesn't contain" at bounding box center [338, 76] width 38 height 7
click at [338, 147] on span "Contains" at bounding box center [327, 142] width 21 height 7
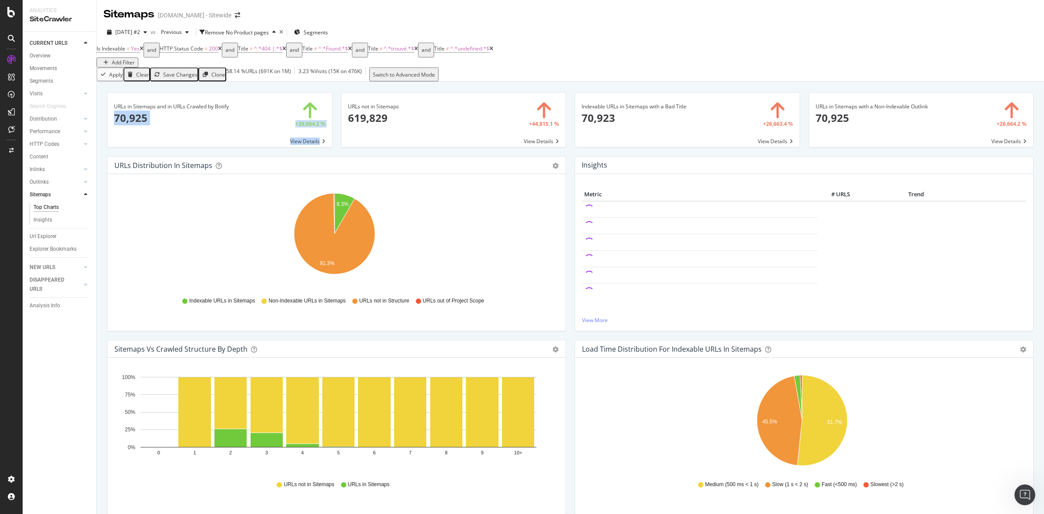
drag, startPoint x: 104, startPoint y: 117, endPoint x: 138, endPoint y: 122, distance: 35.3
click at [138, 122] on div "URLs in Sitemaps and in URLs Crawled by Botify 70,925 +26,664.2 % View Details" at bounding box center [220, 124] width 234 height 64
copy div "70,925 +26,664.2 % View Details"
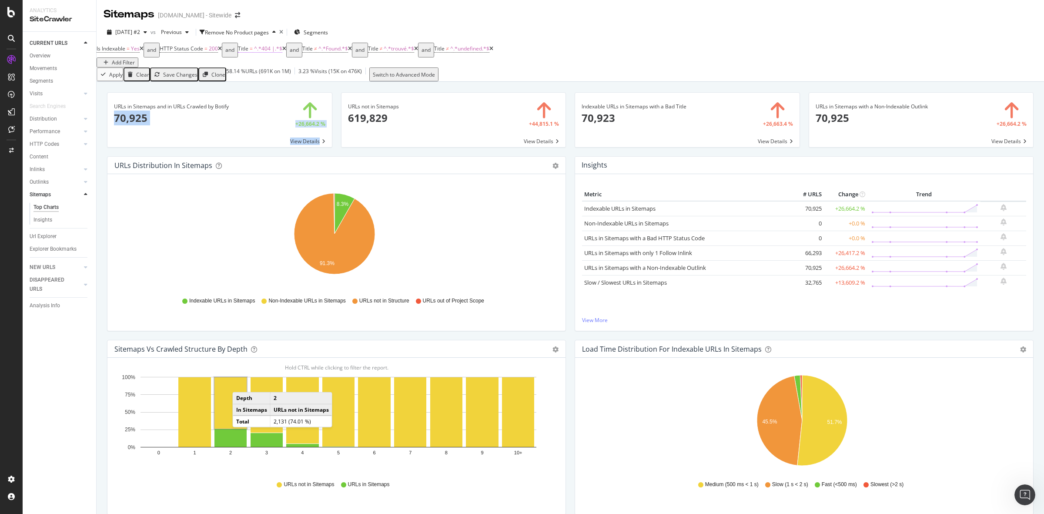
click at [275, 52] on span "^.*404 |.*$" at bounding box center [268, 48] width 28 height 7
click at [281, 79] on icon at bounding box center [278, 76] width 6 height 5
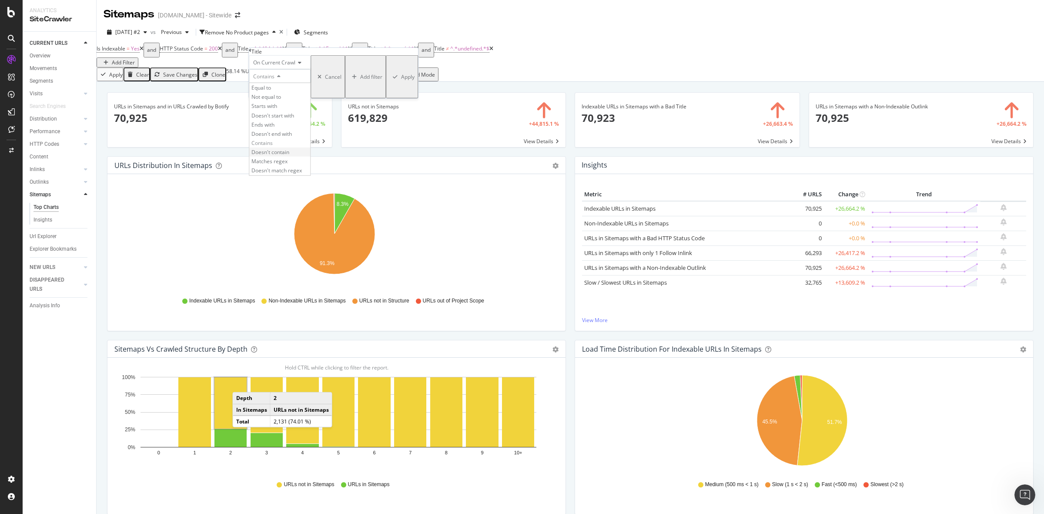
click at [289, 156] on span "Doesn't contain" at bounding box center [271, 151] width 38 height 7
click at [401, 81] on div "Apply" at bounding box center [407, 76] width 13 height 7
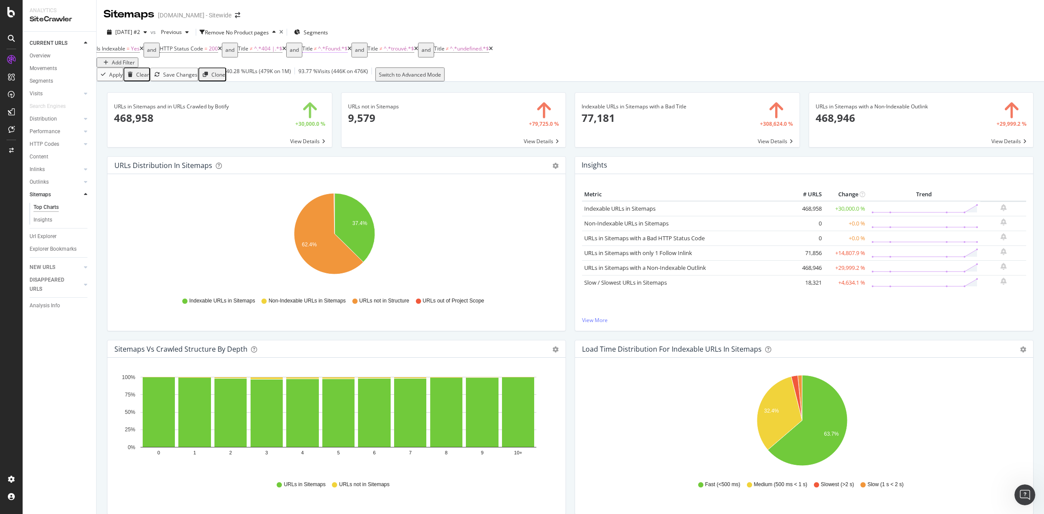
click at [347, 52] on span "^.*Found.*$" at bounding box center [333, 48] width 30 height 7
click at [356, 80] on span "Doesn't contain" at bounding box center [338, 76] width 38 height 7
click at [338, 147] on span "Contains" at bounding box center [327, 142] width 21 height 7
click at [466, 81] on div "Apply" at bounding box center [472, 76] width 13 height 7
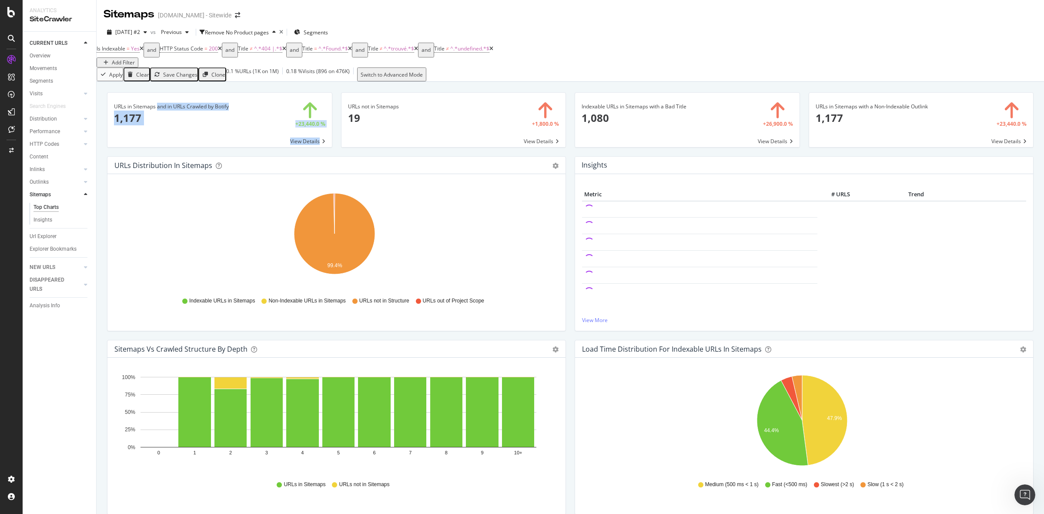
drag, startPoint x: 105, startPoint y: 107, endPoint x: 134, endPoint y: 119, distance: 30.8
click at [134, 119] on div "URLs in Sitemaps and in URLs Crawled by Botify 1,177 +23,440.0 % View Details" at bounding box center [220, 124] width 234 height 64
copy div "URLs in Sitemaps and in URLs Crawled by Botify 1,177 +23,440.0 % View Details"
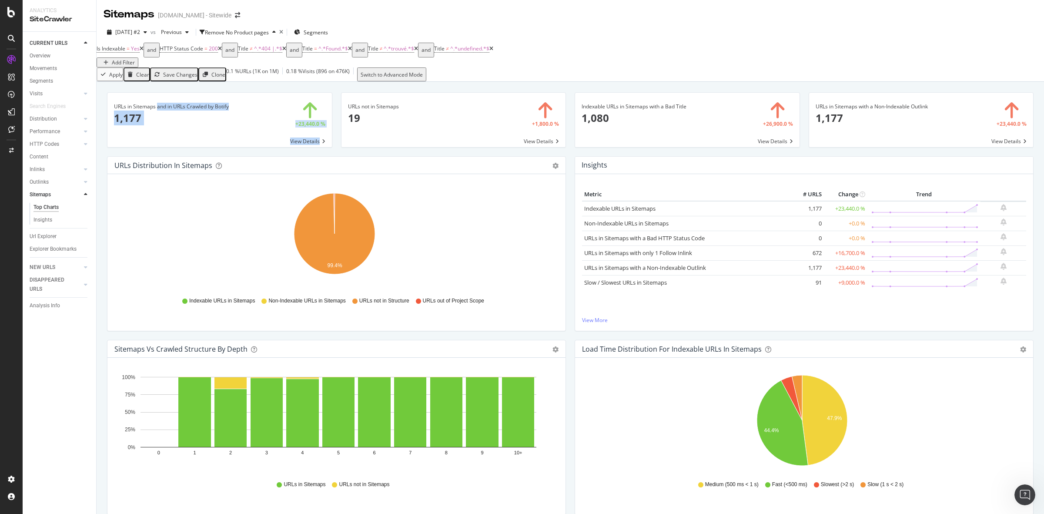
click at [98, 117] on div "URLs in Sitemaps and in URLs Crawled by Botify 1,177 +23,440.0 % View Details U…" at bounding box center [571, 339] width 948 height 514
click at [344, 52] on span "^.*Found.*$" at bounding box center [334, 48] width 30 height 7
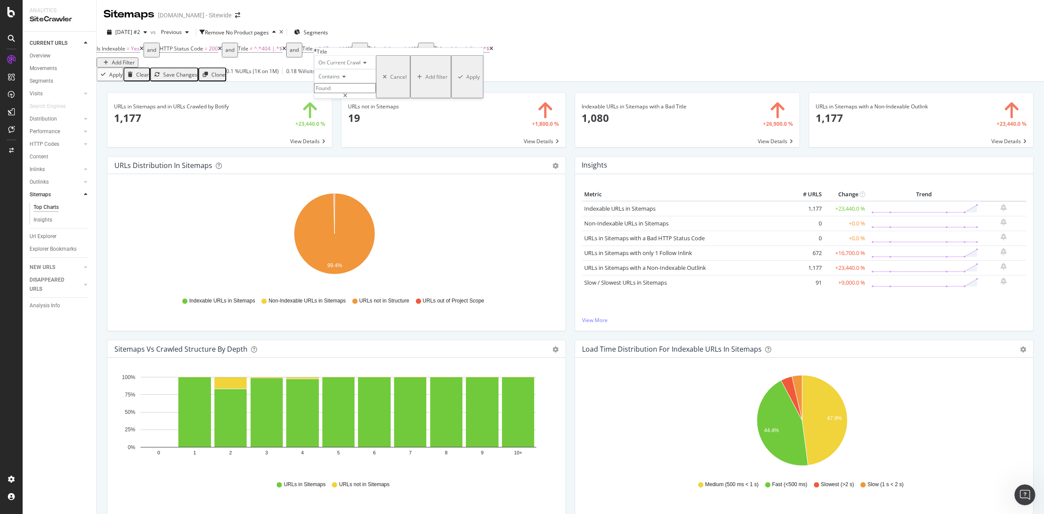
click at [349, 83] on div "Contains" at bounding box center [345, 76] width 62 height 14
click at [355, 156] on span "Doesn't contain" at bounding box center [336, 151] width 38 height 7
click at [466, 81] on div "Apply" at bounding box center [472, 76] width 13 height 7
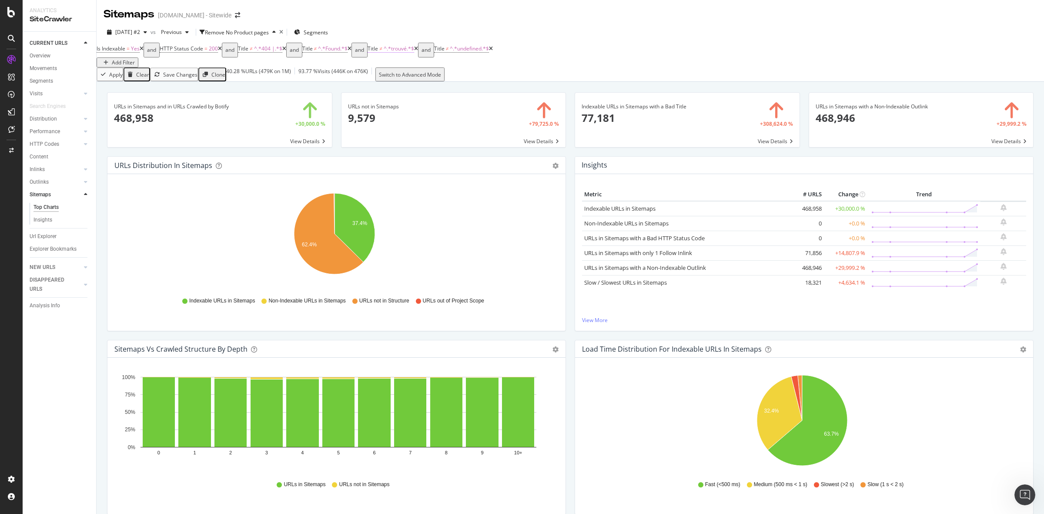
click at [414, 52] on span "^.*trouvé.*$" at bounding box center [399, 48] width 30 height 7
click at [420, 83] on div "Doesn't contain" at bounding box center [413, 76] width 62 height 14
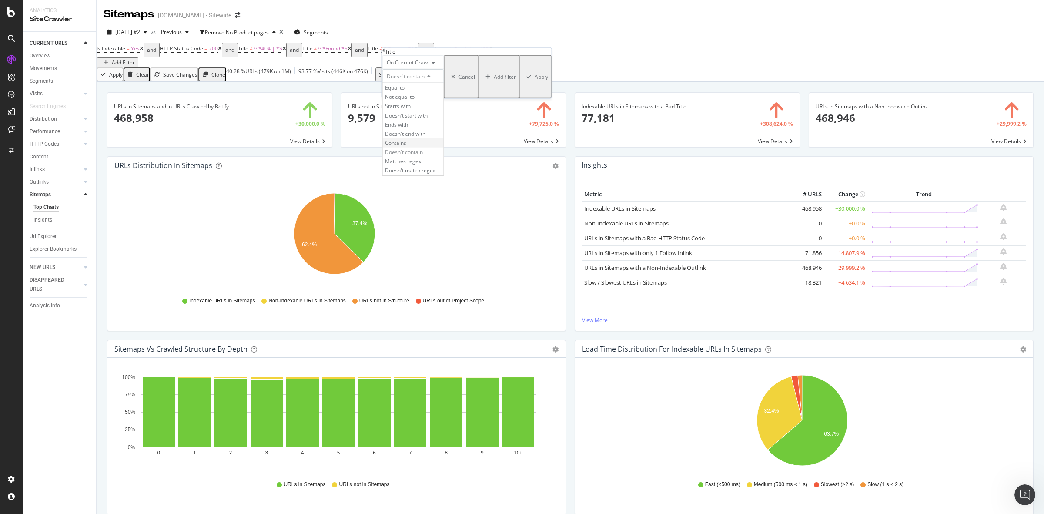
click at [406, 147] on span "Contains" at bounding box center [395, 142] width 21 height 7
click at [535, 81] on div "Apply" at bounding box center [541, 76] width 13 height 7
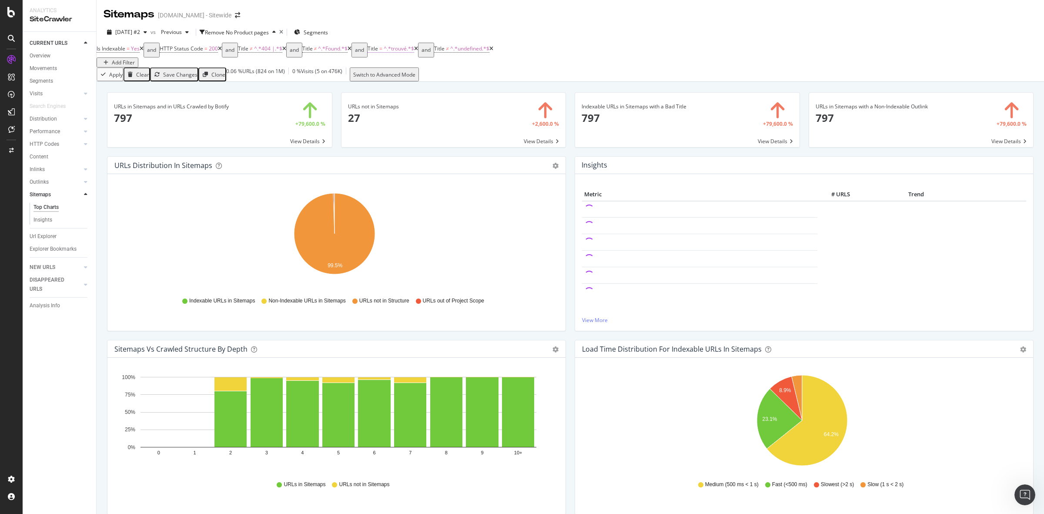
click at [403, 52] on span "^.*trouvé.*$" at bounding box center [399, 48] width 30 height 7
click at [414, 79] on icon at bounding box center [411, 76] width 6 height 5
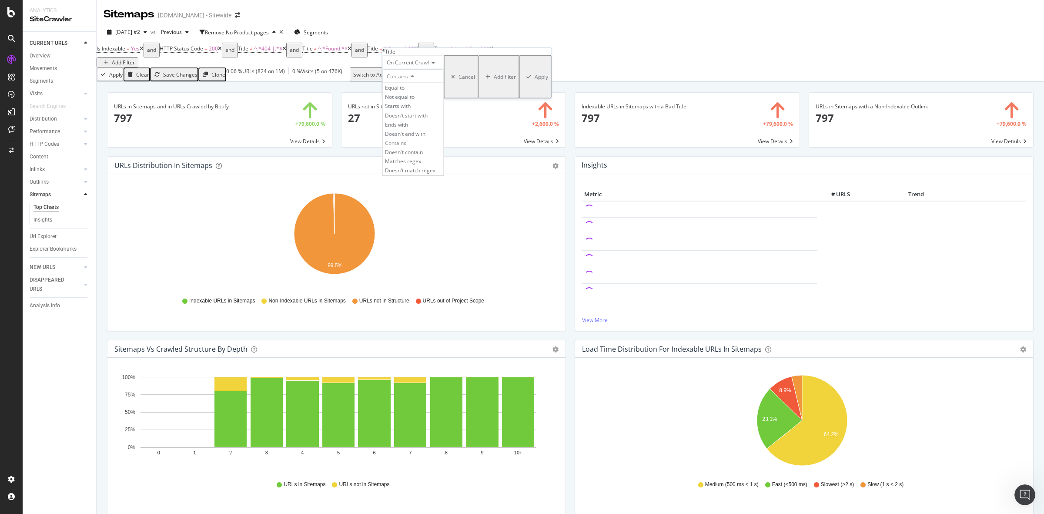
click at [419, 156] on span "Doesn't contain" at bounding box center [404, 151] width 38 height 7
drag, startPoint x: 480, startPoint y: 127, endPoint x: 497, endPoint y: 110, distance: 24.3
click at [535, 81] on div "Apply" at bounding box center [541, 76] width 13 height 7
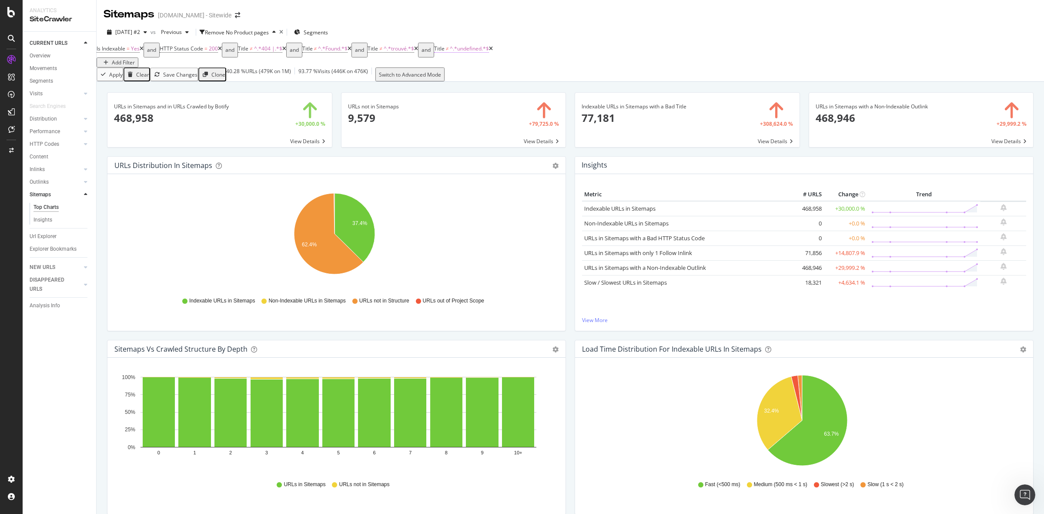
click at [488, 52] on span "^.*undefined.*$" at bounding box center [469, 48] width 39 height 7
click at [499, 79] on icon at bounding box center [496, 76] width 6 height 5
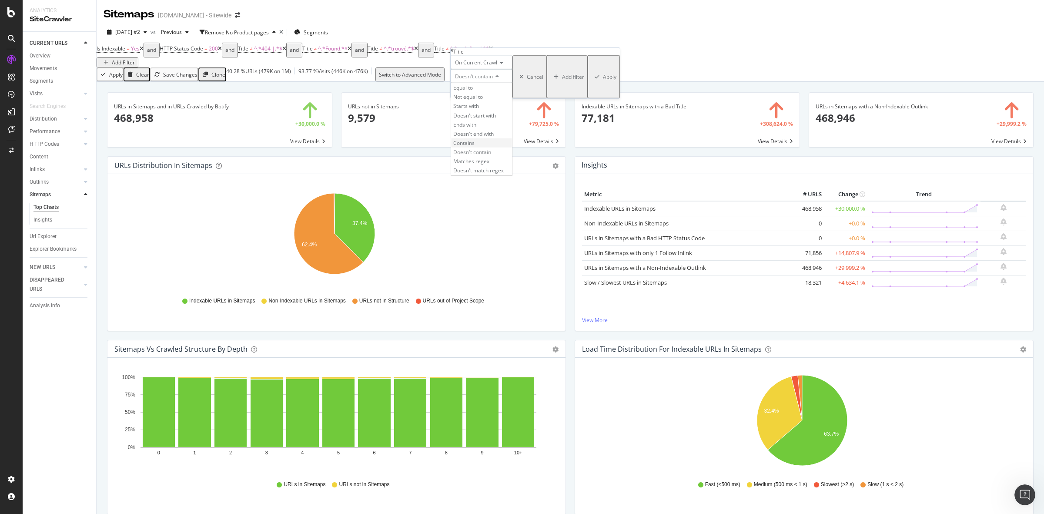
click at [475, 147] on span "Contains" at bounding box center [463, 142] width 21 height 7
click at [603, 81] on div "Apply" at bounding box center [609, 76] width 13 height 7
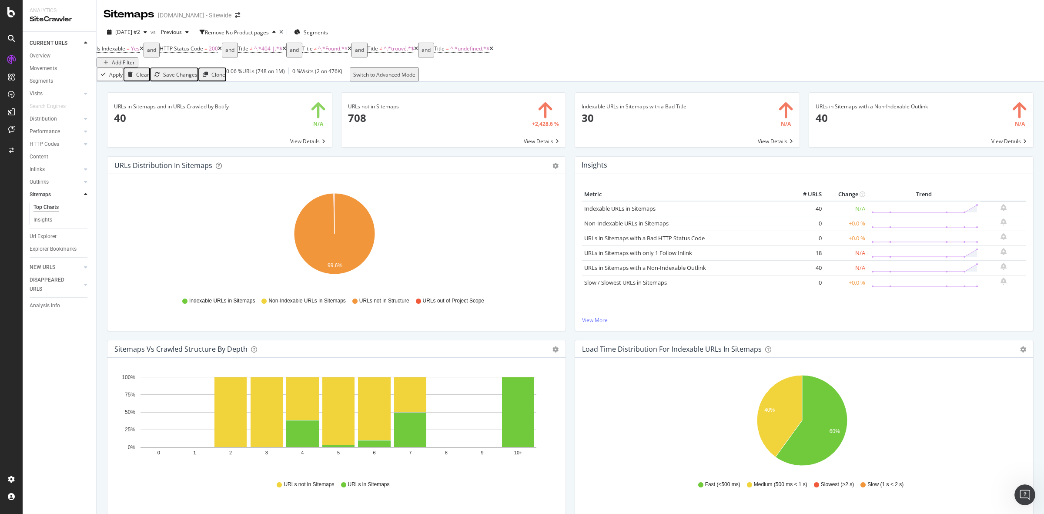
click at [101, 102] on div "URLs in Sitemaps and in URLs Crawled by Botify 40 N/A View Details URLs not in …" at bounding box center [571, 339] width 948 height 514
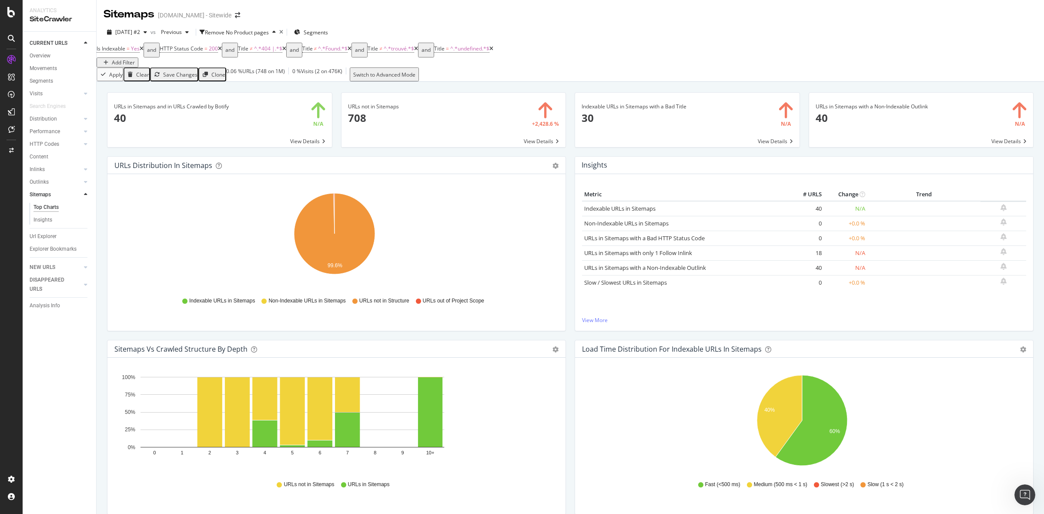
scroll to position [775, 0]
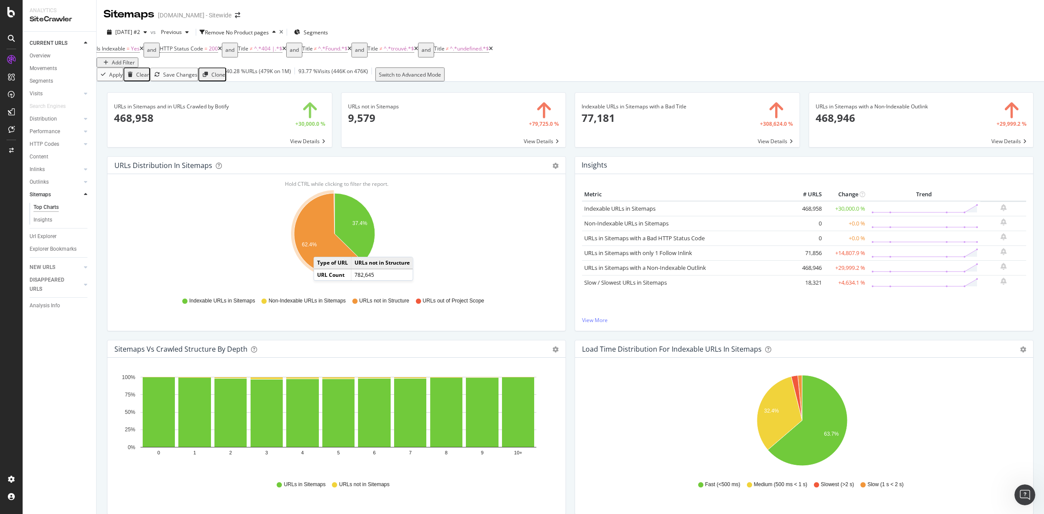
click at [322, 251] on icon "A chart." at bounding box center [328, 233] width 69 height 81
click at [356, 225] on text "37.4%" at bounding box center [359, 223] width 15 height 6
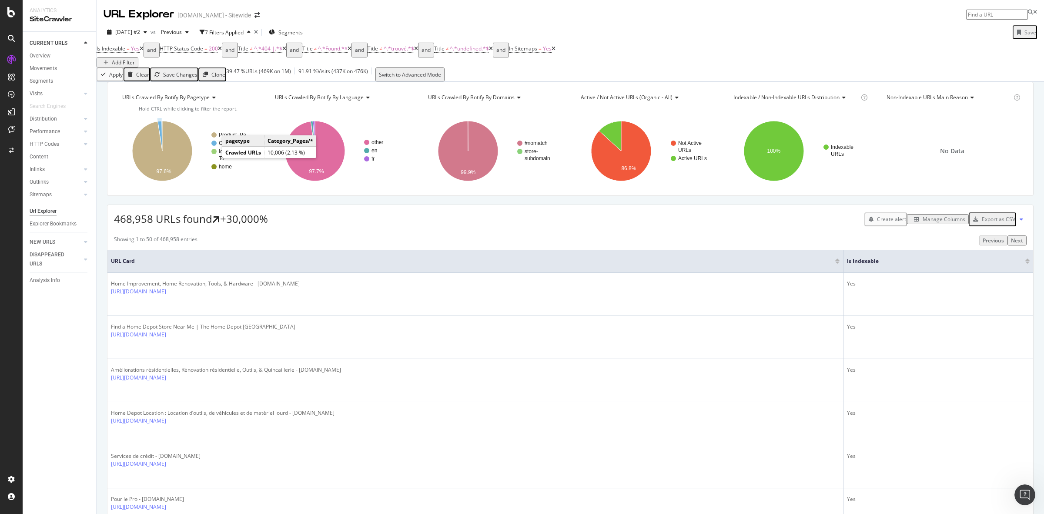
click at [213, 146] on circle "A chart." at bounding box center [213, 143] width 5 height 5
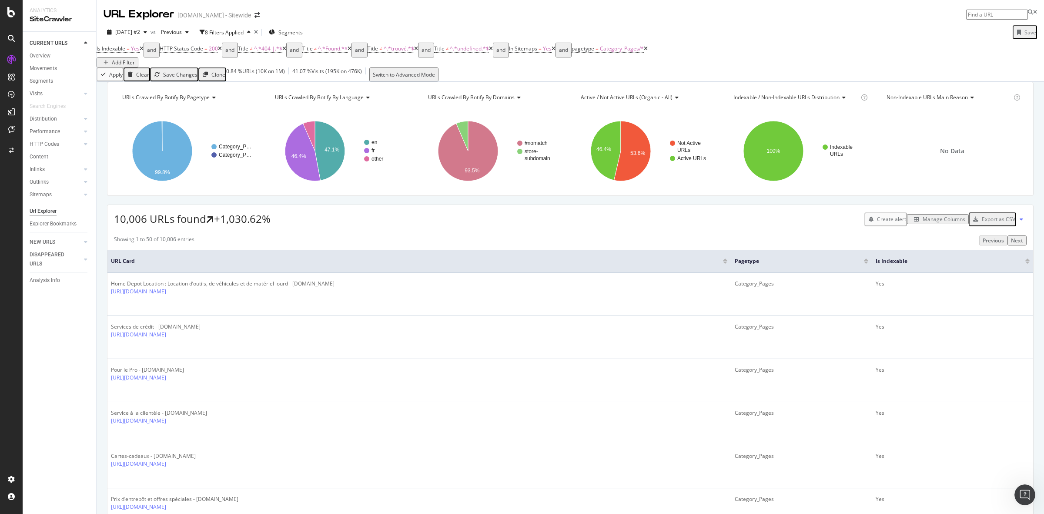
click at [135, 59] on div "Add Filter" at bounding box center [123, 62] width 23 height 7
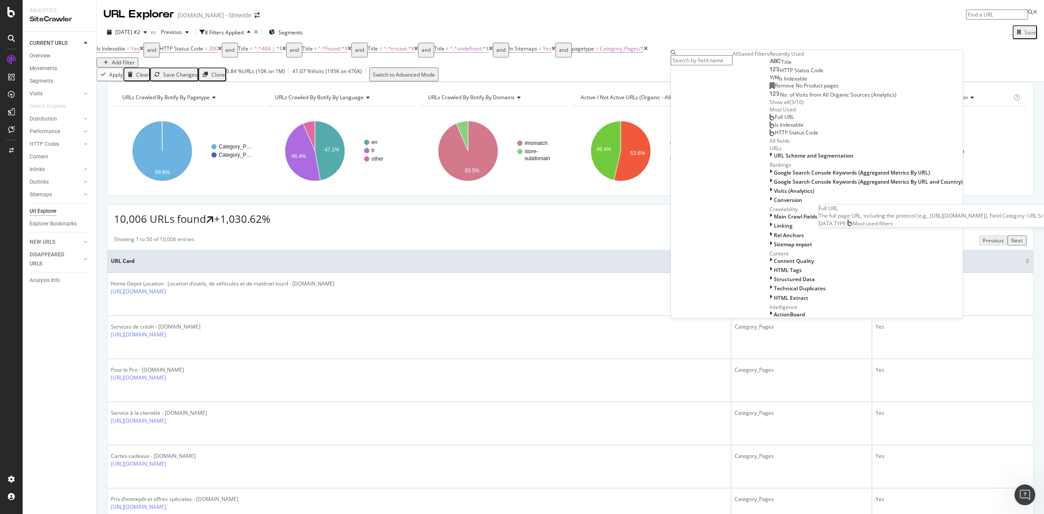
click at [775, 120] on span "Full URL" at bounding box center [784, 116] width 19 height 7
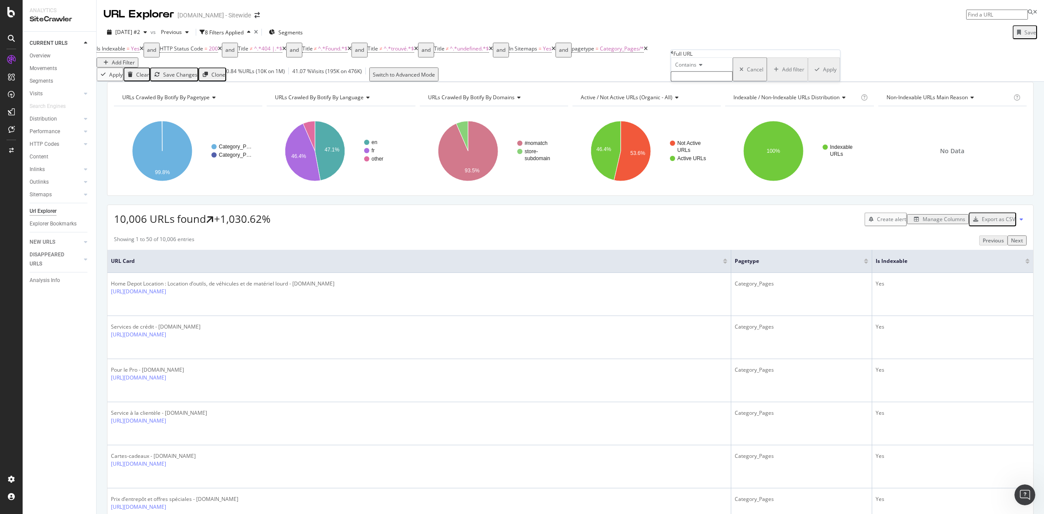
click at [699, 81] on input "text" at bounding box center [702, 76] width 62 height 10
type input "/categories/"
click at [823, 76] on div "Apply" at bounding box center [829, 71] width 13 height 7
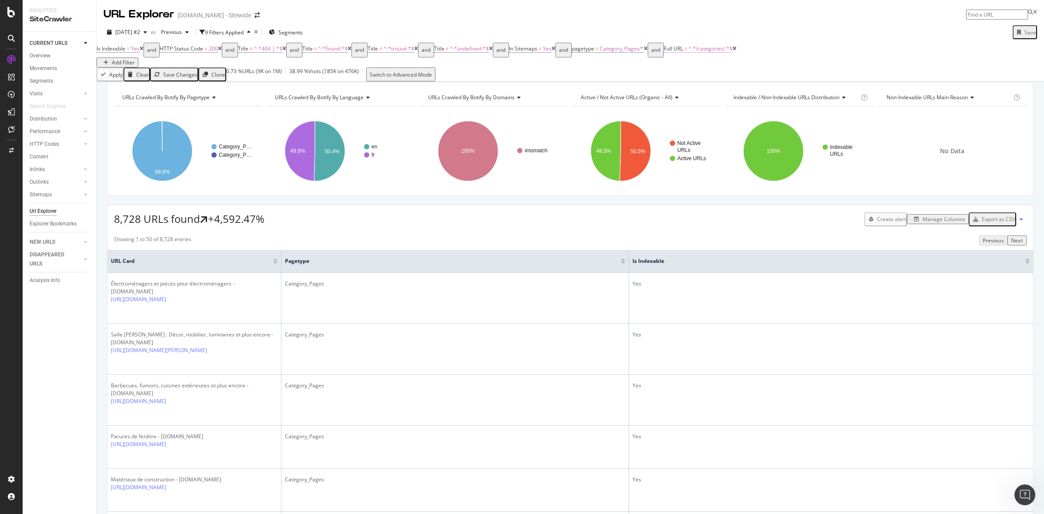
click at [725, 52] on span "^.*/categories/.*$" at bounding box center [711, 48] width 44 height 7
type input "/f/"
click at [838, 74] on div "Apply" at bounding box center [844, 70] width 13 height 7
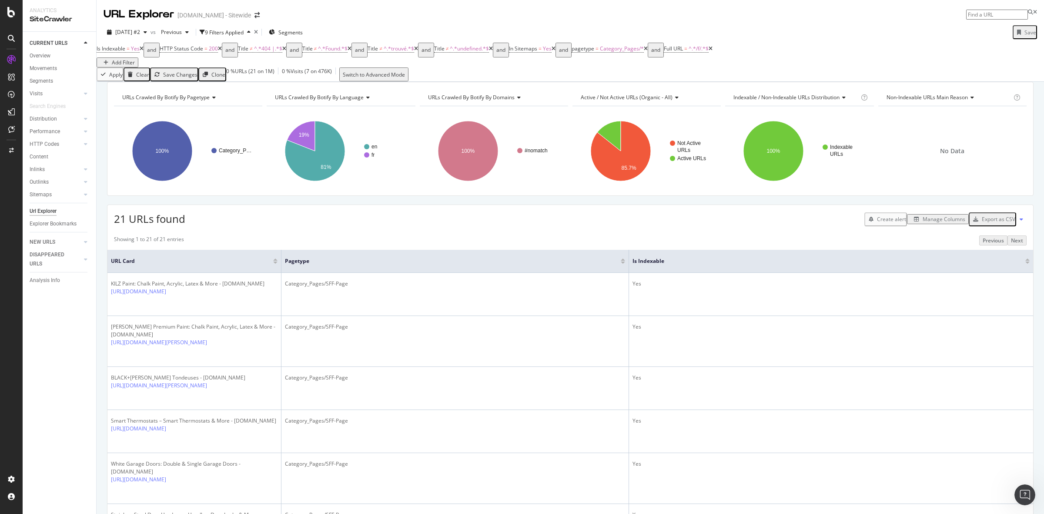
drag, startPoint x: 665, startPoint y: 56, endPoint x: 669, endPoint y: 61, distance: 6.5
click at [648, 51] on icon at bounding box center [646, 48] width 4 height 5
click at [556, 51] on icon at bounding box center [554, 48] width 4 height 5
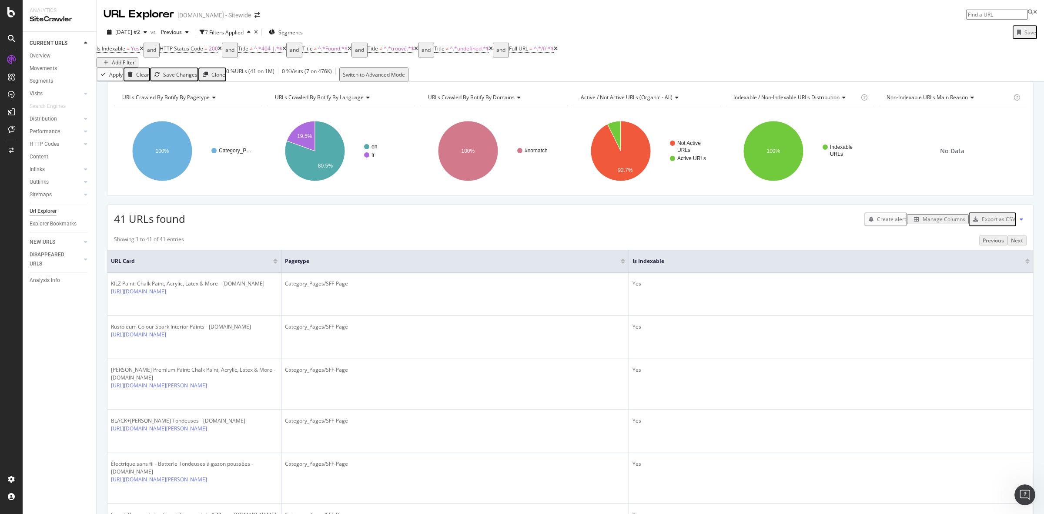
click at [286, 51] on icon at bounding box center [284, 48] width 4 height 5
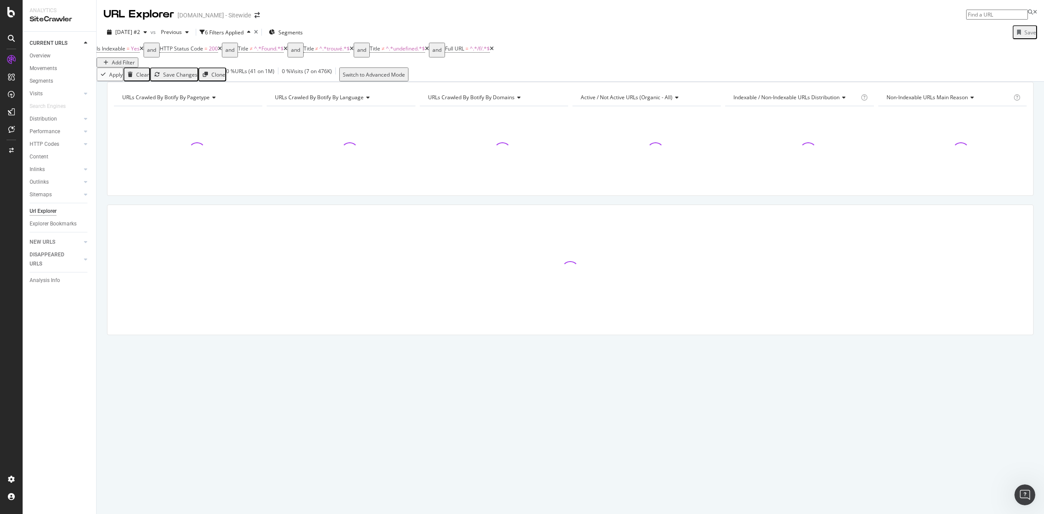
click at [288, 51] on icon at bounding box center [286, 48] width 4 height 5
click at [289, 51] on icon at bounding box center [287, 48] width 4 height 5
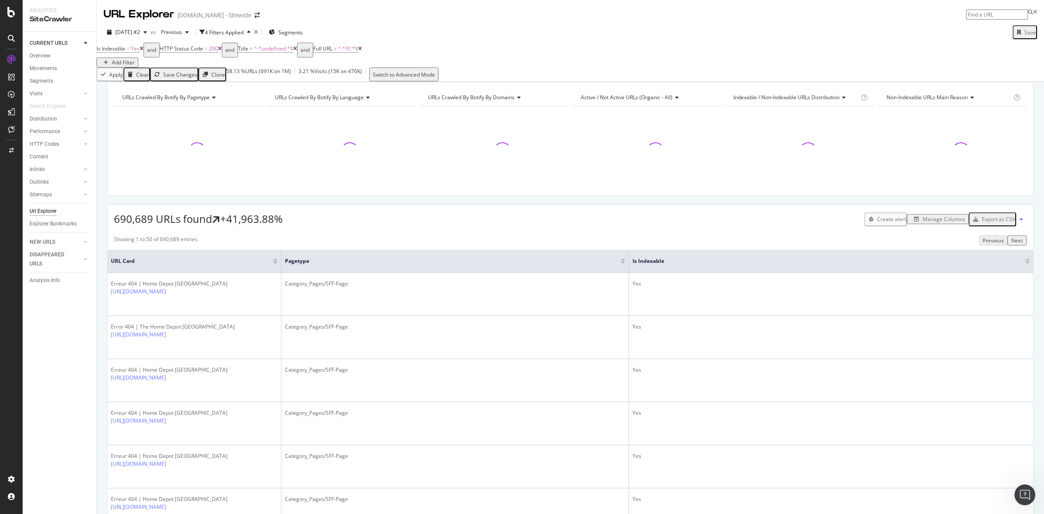
click at [297, 51] on icon at bounding box center [295, 48] width 4 height 5
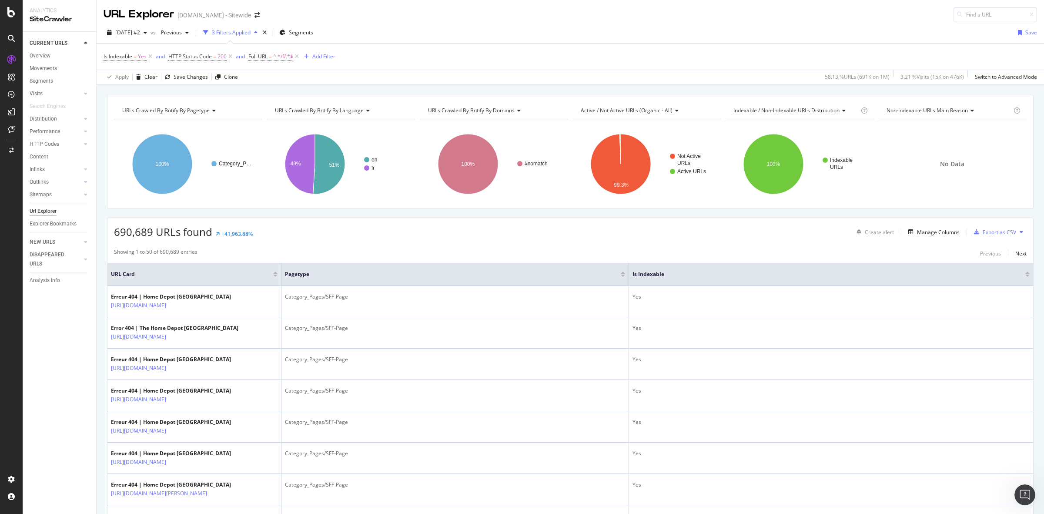
scroll to position [775, 0]
click at [328, 53] on div "Add Filter" at bounding box center [323, 56] width 23 height 7
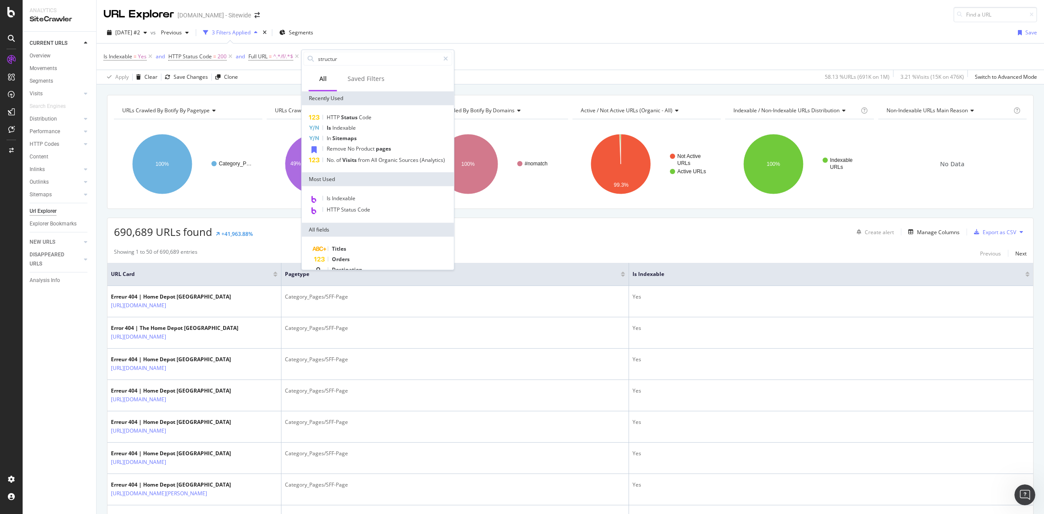
type input "structure"
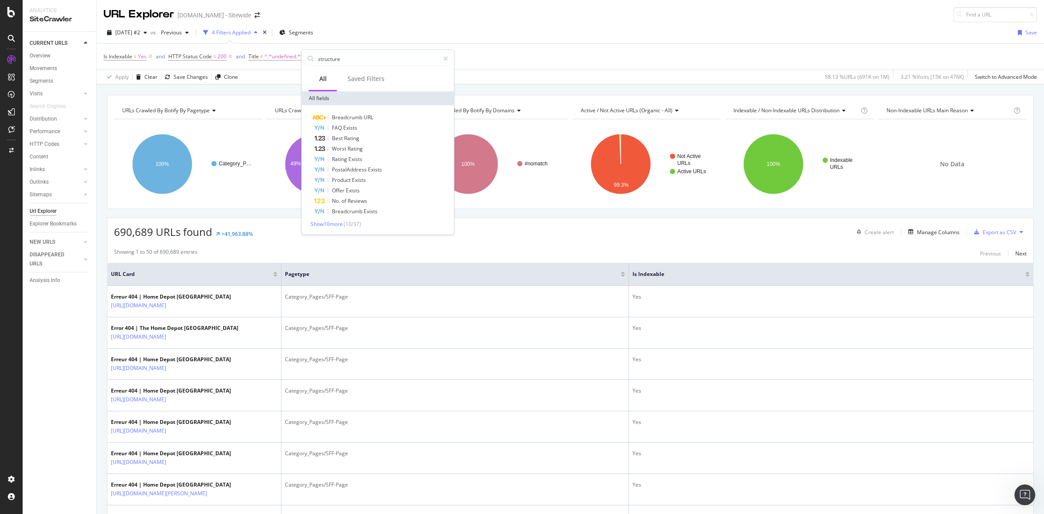
click at [540, 44] on div "Is Indexable = Yes and HTTP Status Code = 200 and Title ≠ ^.*undefined.*$ and F…" at bounding box center [571, 57] width 934 height 26
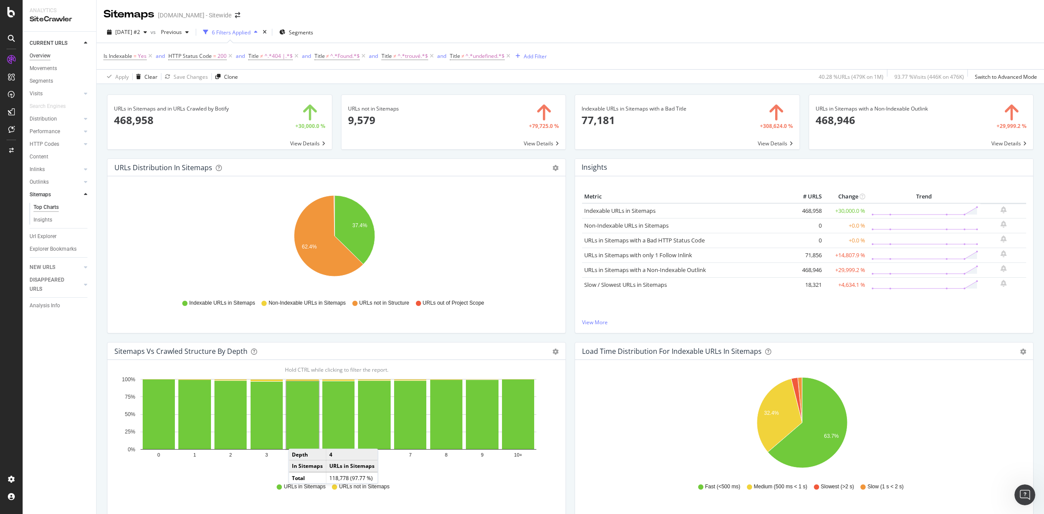
click at [46, 53] on div "Overview" at bounding box center [40, 55] width 21 height 9
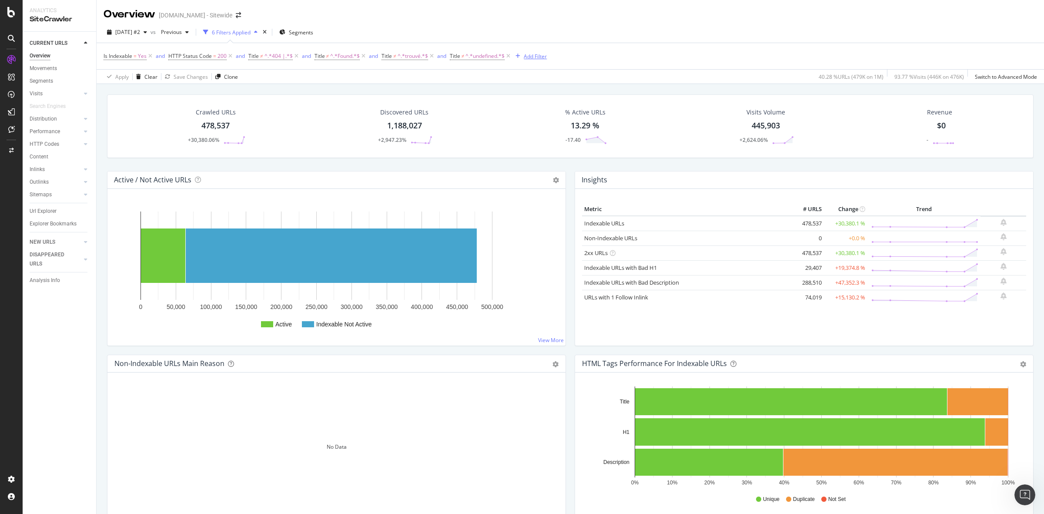
click at [538, 57] on div "Add Filter" at bounding box center [535, 56] width 23 height 7
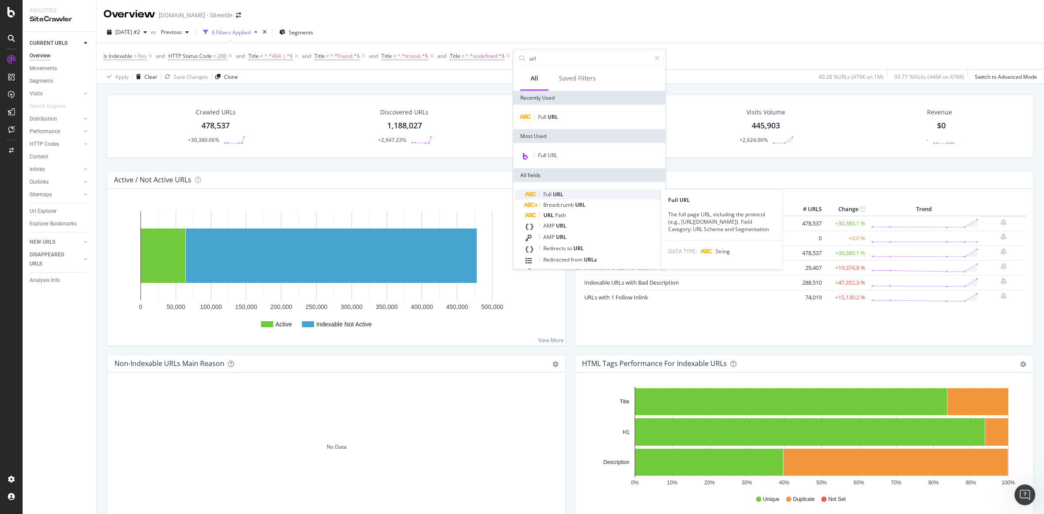
type input "url"
click at [558, 193] on span "URL" at bounding box center [558, 194] width 10 height 7
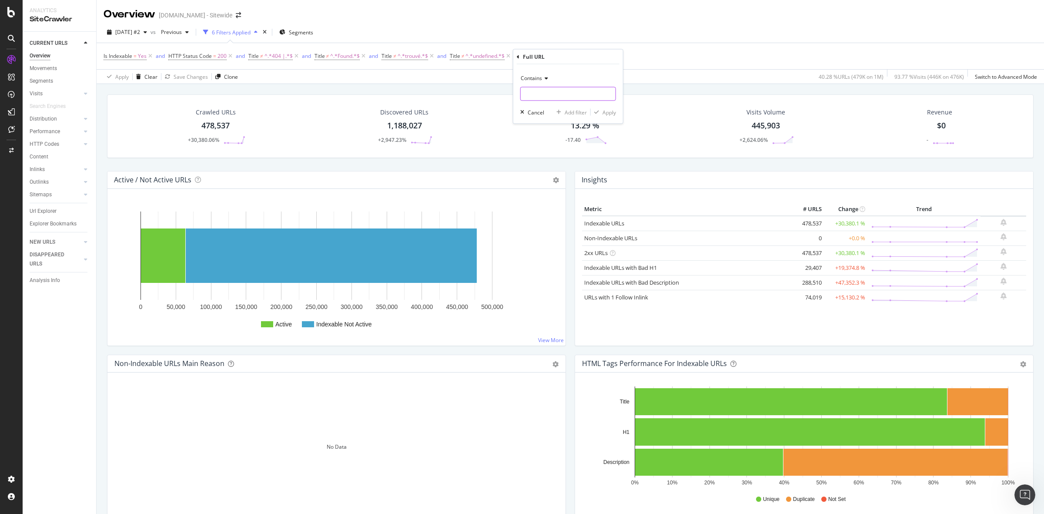
click at [547, 92] on input "text" at bounding box center [568, 94] width 95 height 14
type input "/f/"
click at [610, 114] on div "Apply" at bounding box center [609, 111] width 13 height 7
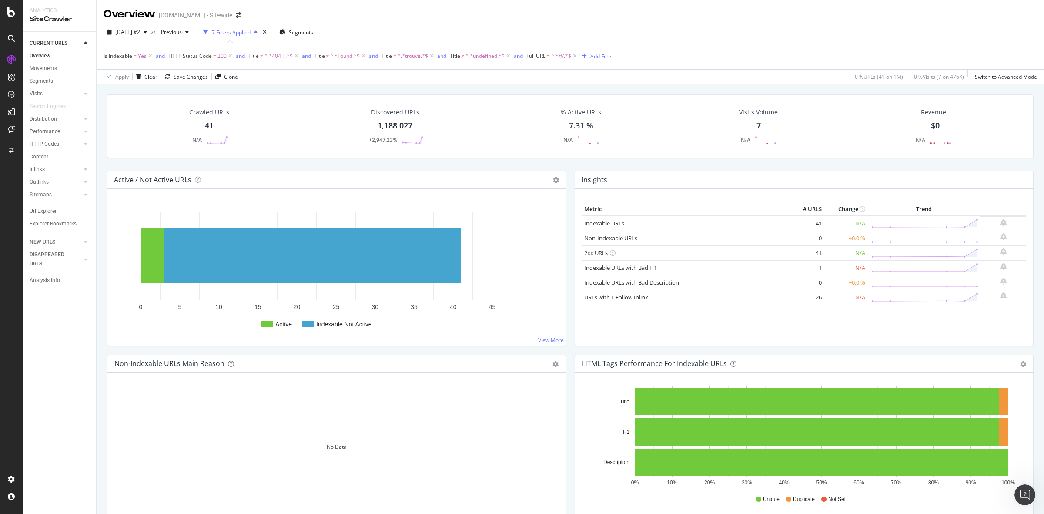
drag, startPoint x: 577, startPoint y: 55, endPoint x: 579, endPoint y: 68, distance: 13.2
click at [577, 55] on icon at bounding box center [574, 56] width 7 height 9
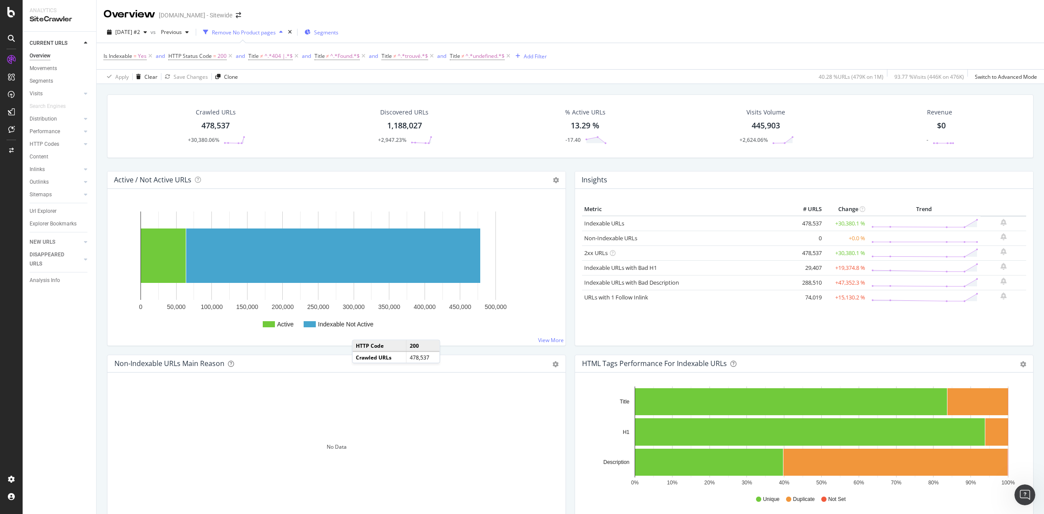
click at [337, 35] on span "Segments" at bounding box center [326, 32] width 24 height 7
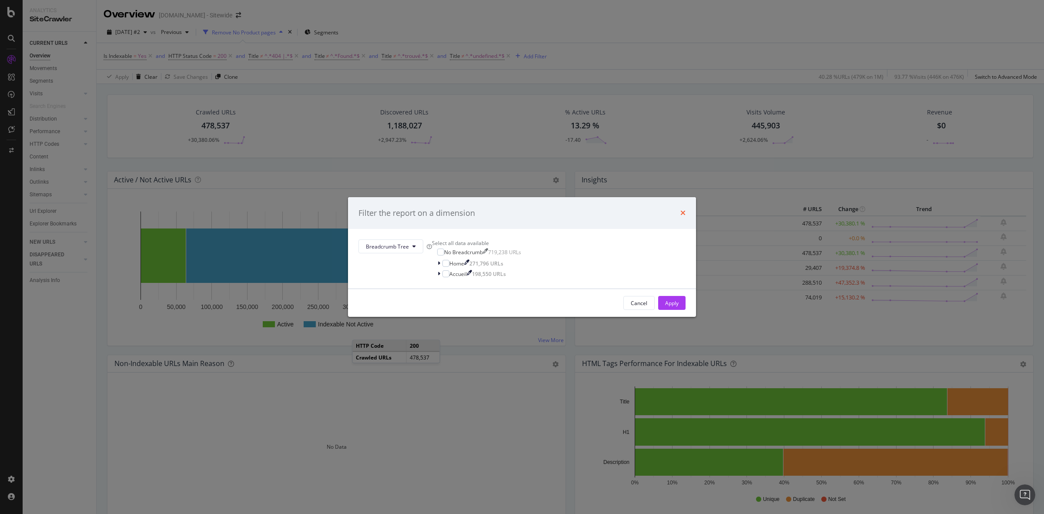
click at [681, 209] on icon "times" at bounding box center [683, 212] width 5 height 7
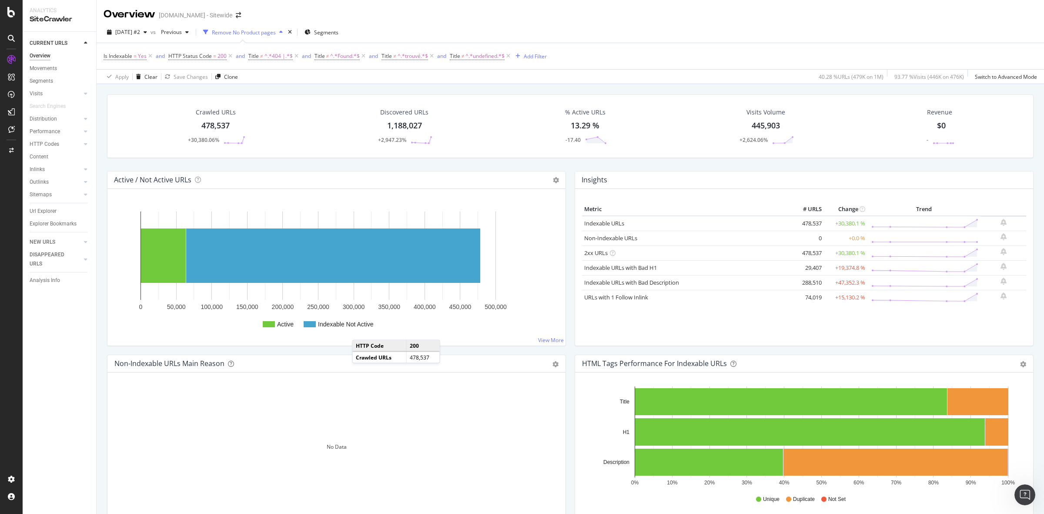
click at [42, 59] on div "Overview" at bounding box center [40, 55] width 21 height 9
click at [292, 31] on icon "times" at bounding box center [290, 32] width 4 height 5
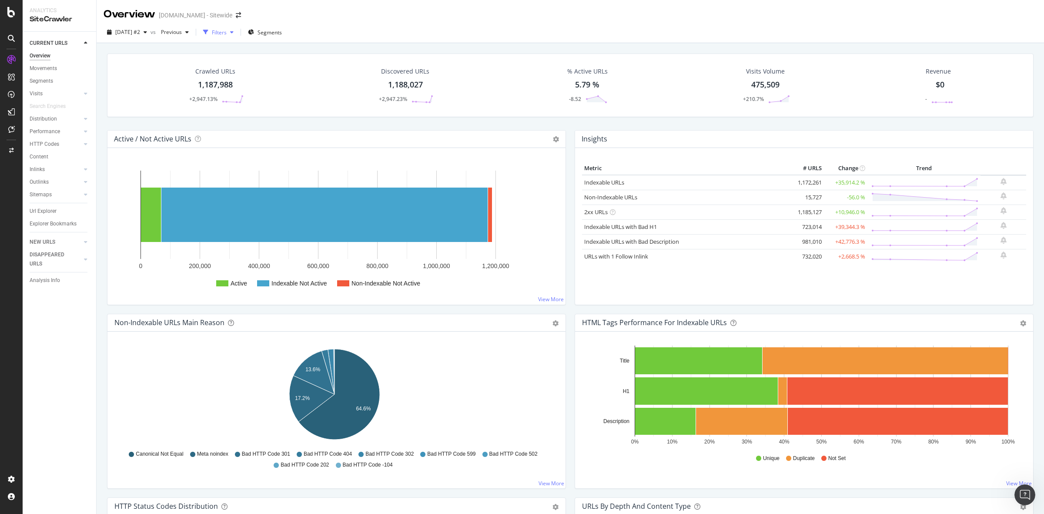
click at [234, 33] on icon "button" at bounding box center [231, 32] width 3 height 5
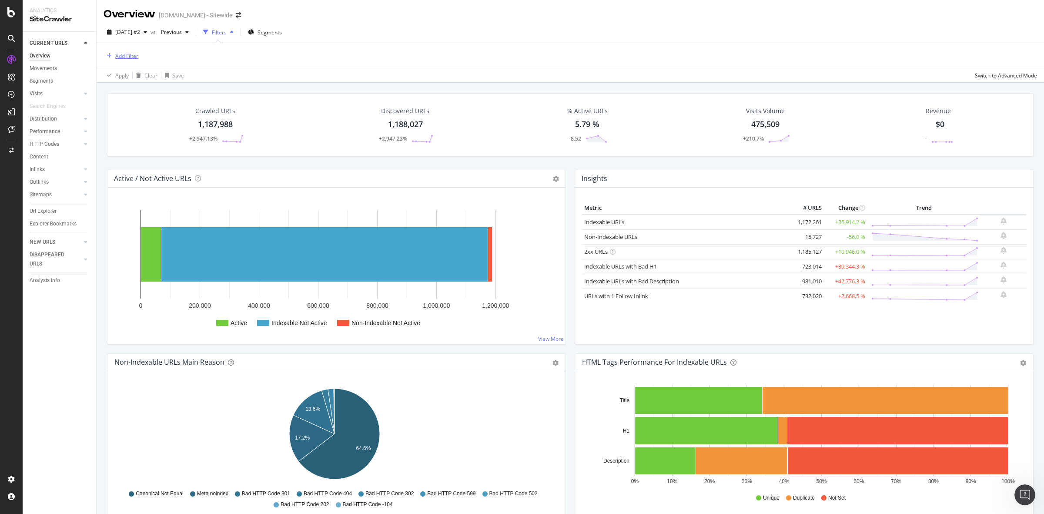
click at [123, 56] on div "Add Filter" at bounding box center [126, 55] width 23 height 7
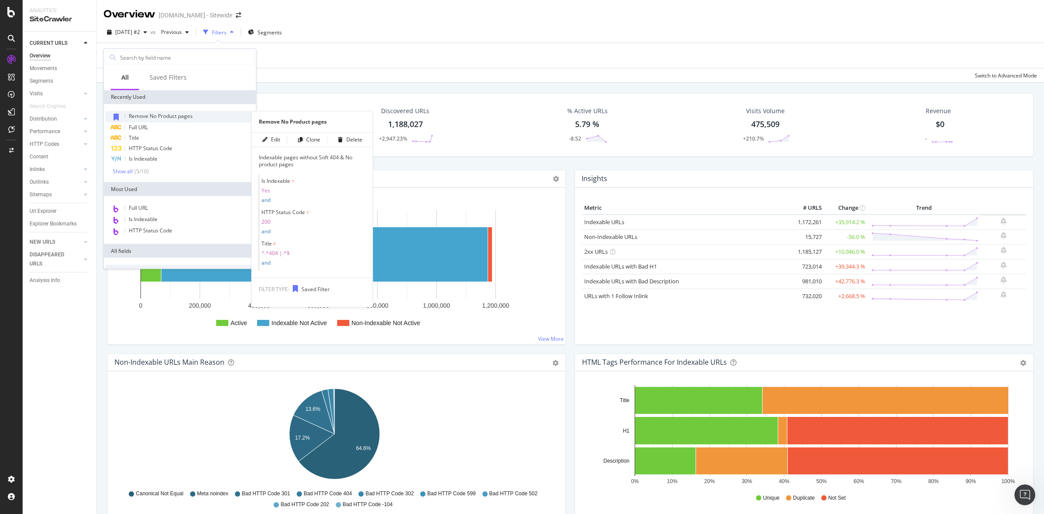
click at [194, 117] on div "Remove No Product pages" at bounding box center [180, 116] width 149 height 11
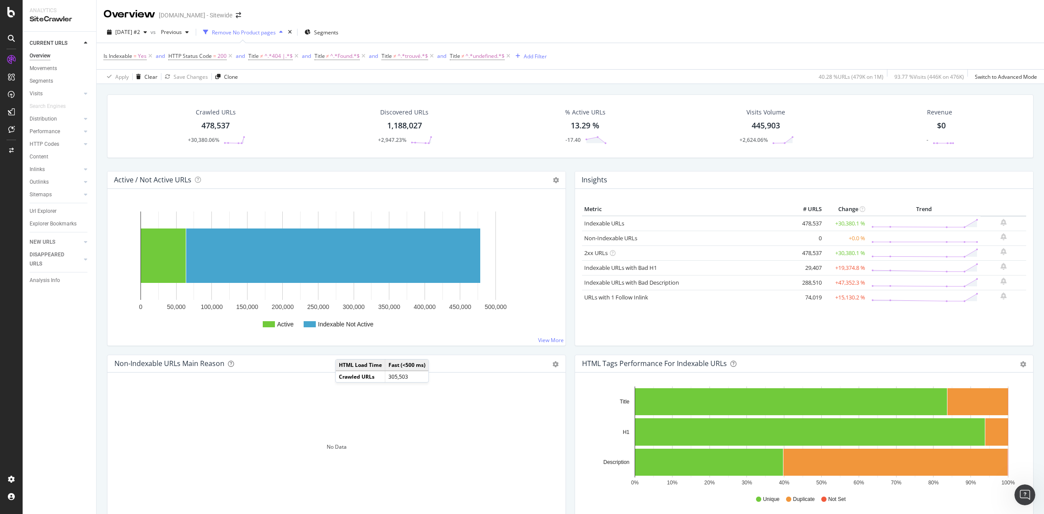
click at [219, 125] on div "478,537" at bounding box center [215, 125] width 28 height 11
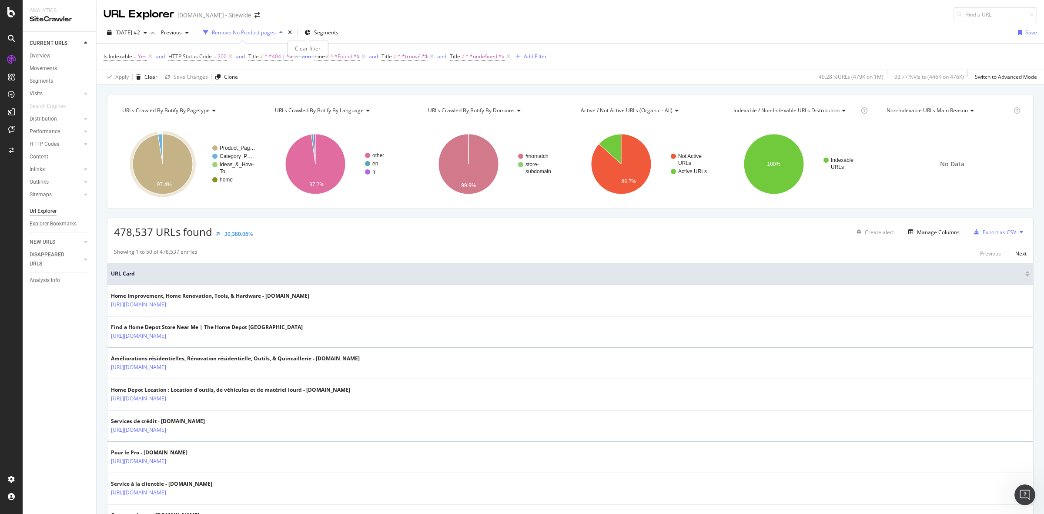
drag, startPoint x: 308, startPoint y: 35, endPoint x: 307, endPoint y: 44, distance: 8.8
click at [292, 35] on icon "times" at bounding box center [290, 32] width 4 height 5
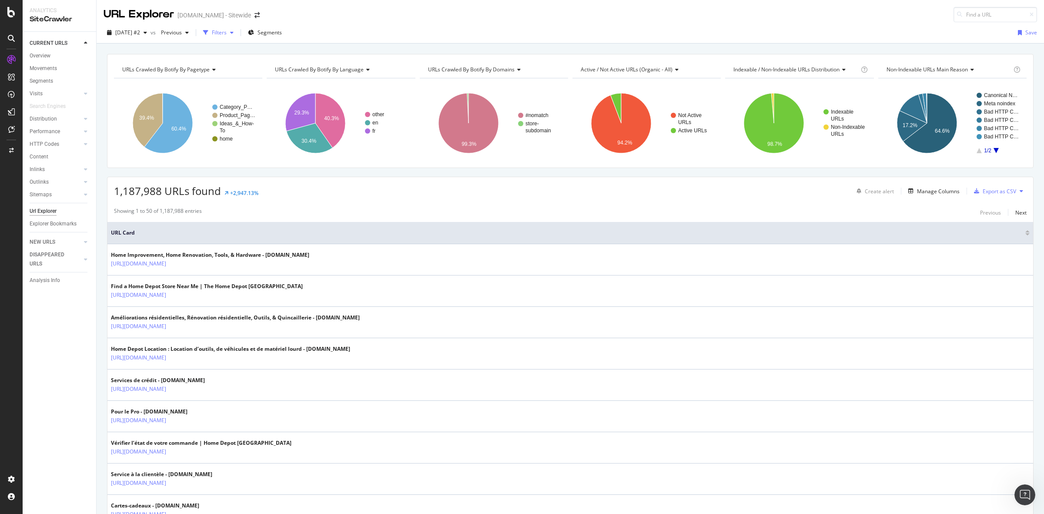
click at [227, 31] on div "Filters" at bounding box center [219, 32] width 15 height 7
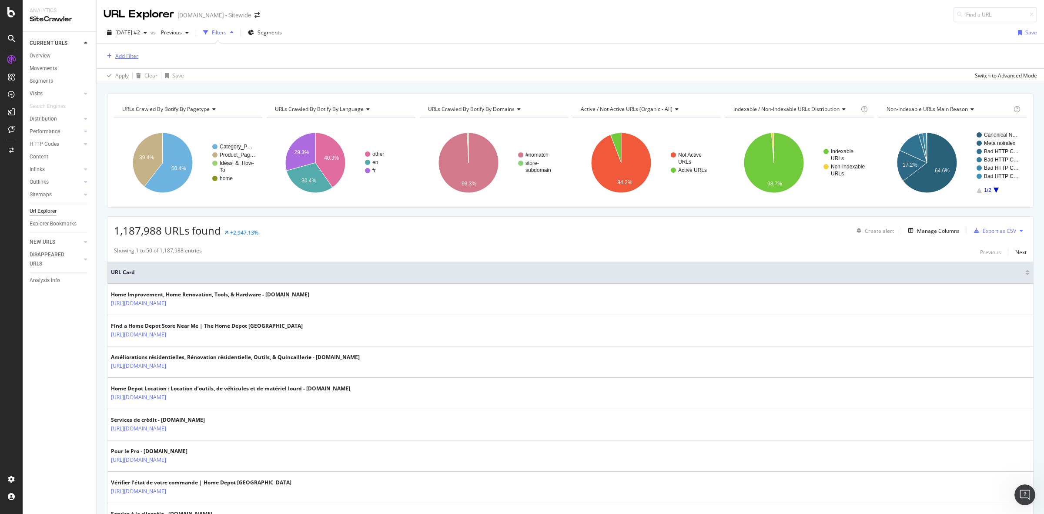
click at [125, 55] on div "Add Filter" at bounding box center [126, 55] width 23 height 7
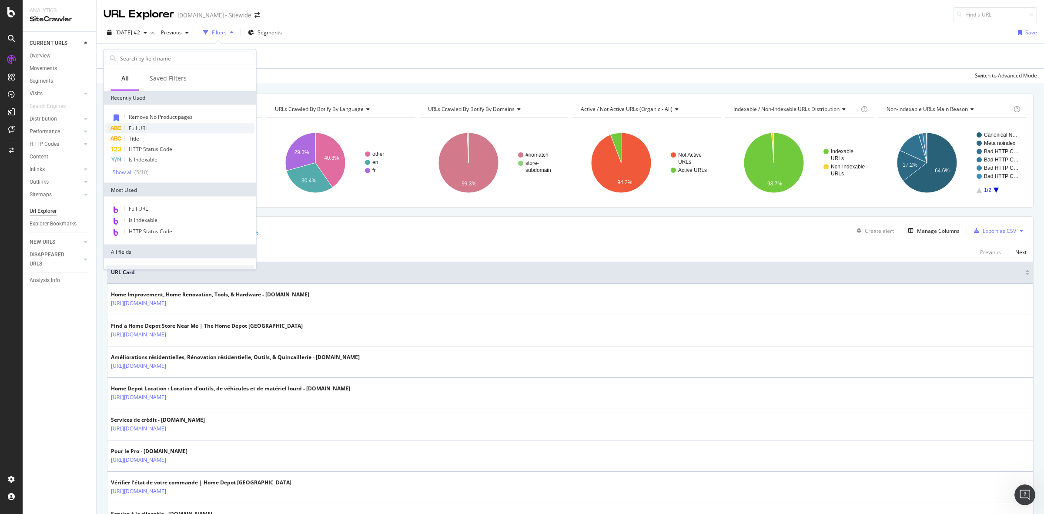
click at [147, 124] on span "Full URL" at bounding box center [138, 127] width 19 height 7
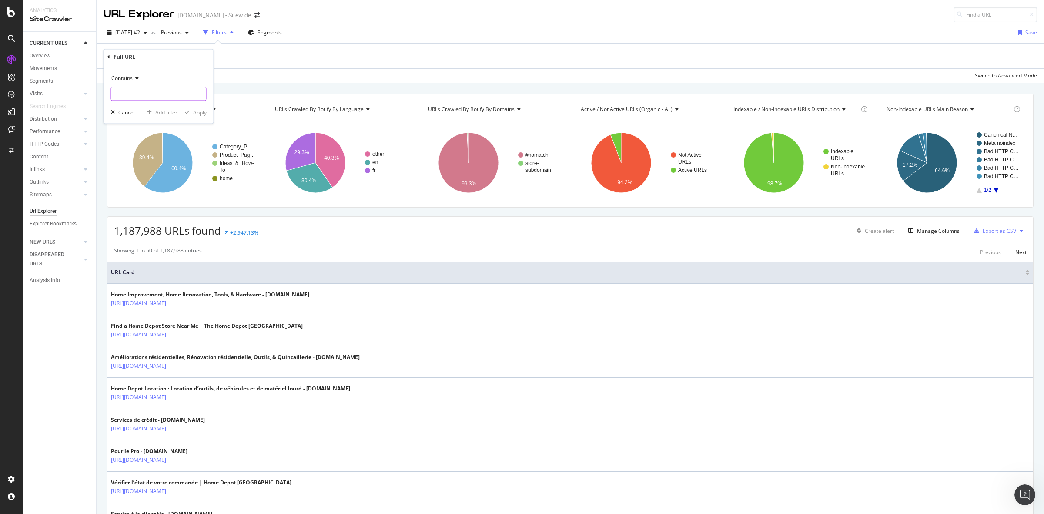
click at [178, 87] on input "text" at bounding box center [158, 94] width 95 height 14
type input "/f/"
click at [198, 113] on div "Apply" at bounding box center [199, 111] width 13 height 7
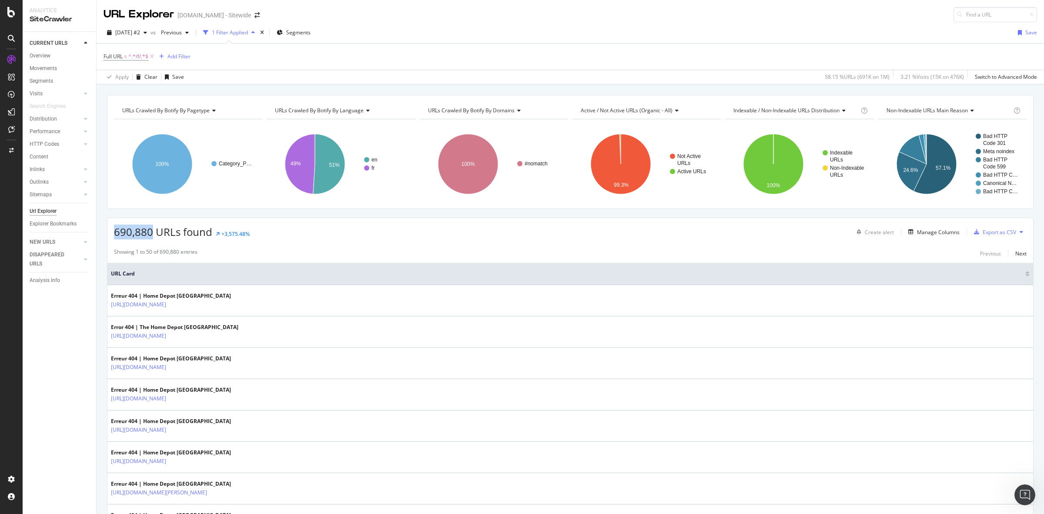
drag, startPoint x: 114, startPoint y: 235, endPoint x: 150, endPoint y: 236, distance: 36.1
click at [150, 236] on span "690,880 URLs found" at bounding box center [163, 232] width 98 height 14
copy span "690,880"
click at [185, 60] on div "Add Filter" at bounding box center [179, 56] width 23 height 7
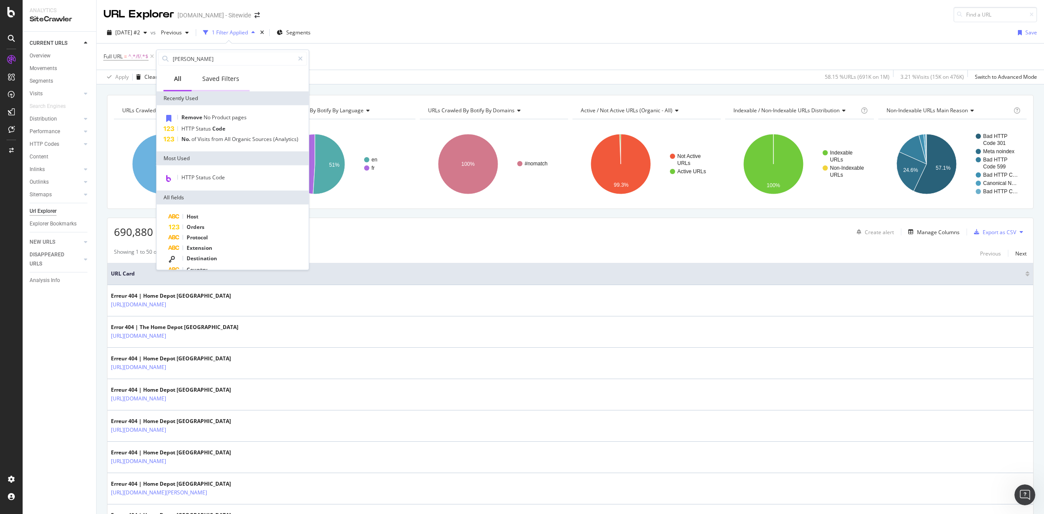
type input "orphan"
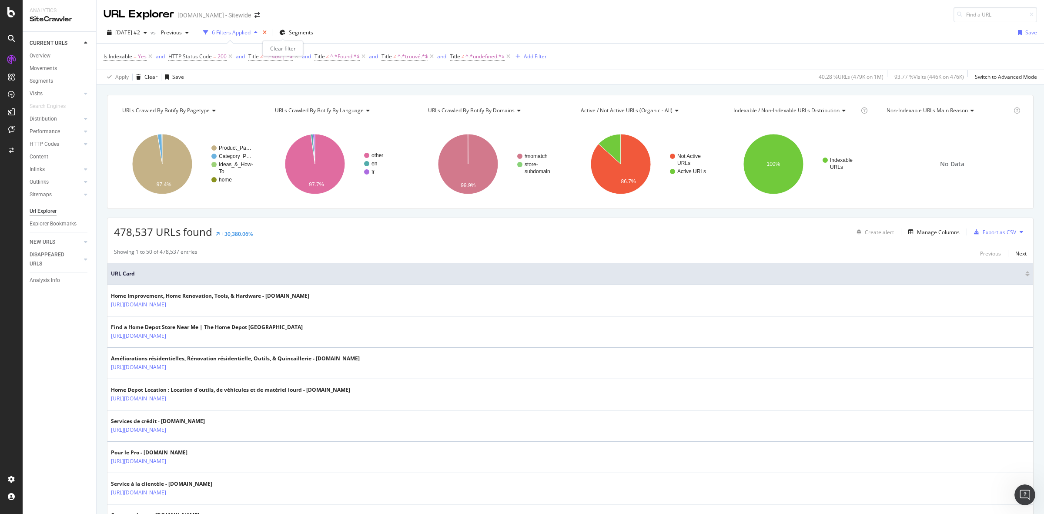
click at [267, 35] on icon "times" at bounding box center [265, 32] width 4 height 5
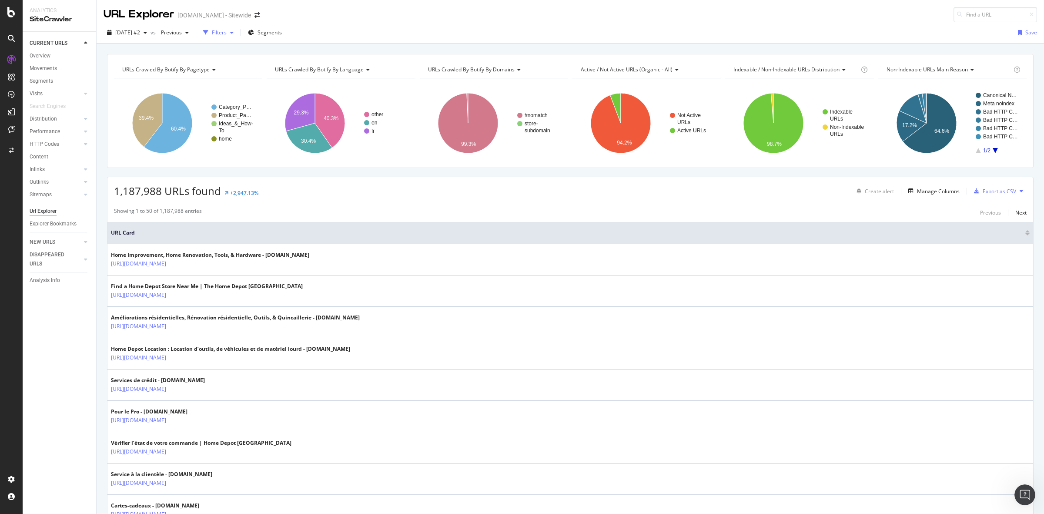
click at [227, 29] on div "Filters" at bounding box center [219, 32] width 15 height 7
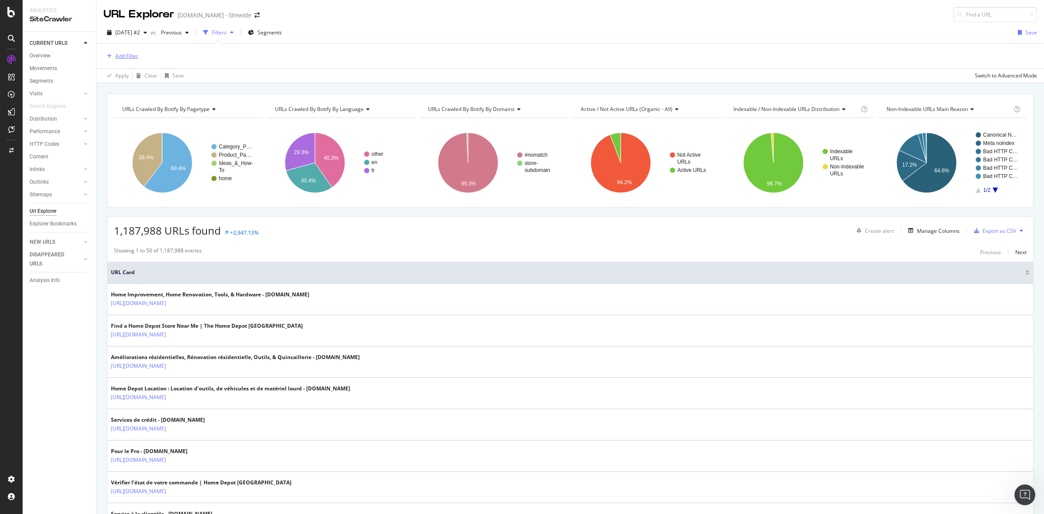
click at [129, 57] on div "Add Filter" at bounding box center [126, 55] width 23 height 7
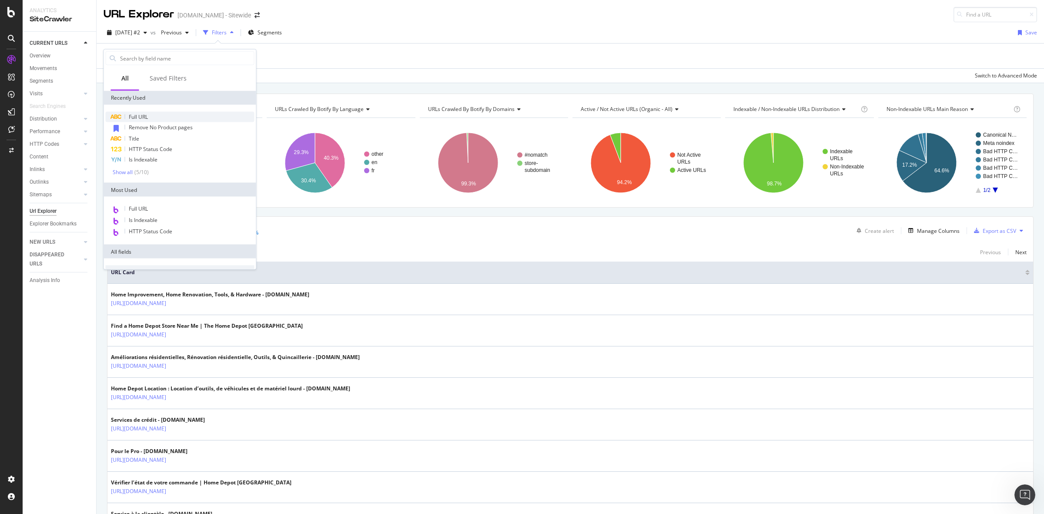
click at [158, 116] on div "Full URL" at bounding box center [180, 117] width 149 height 10
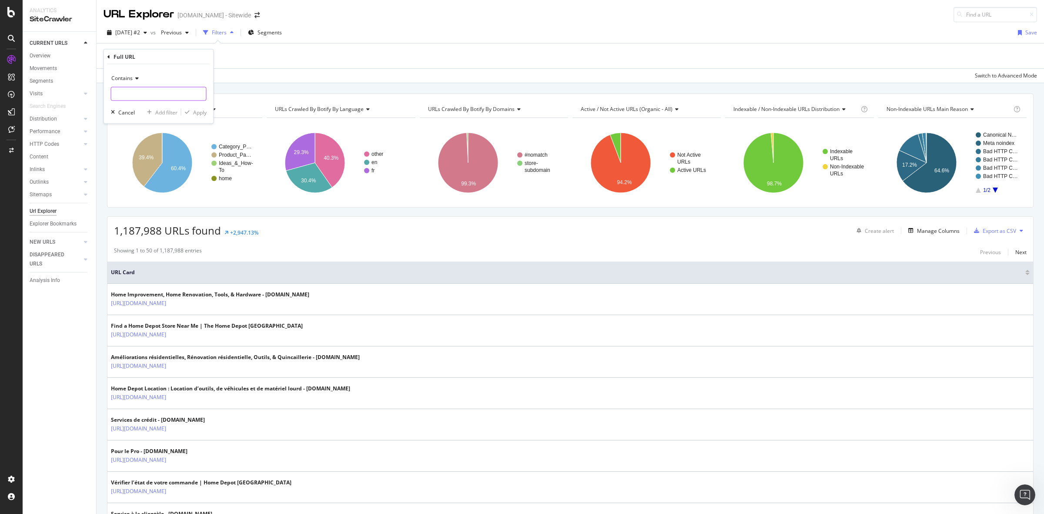
click at [157, 92] on input "text" at bounding box center [158, 94] width 95 height 14
type input "/f/"
click at [204, 112] on div "Apply" at bounding box center [199, 111] width 13 height 7
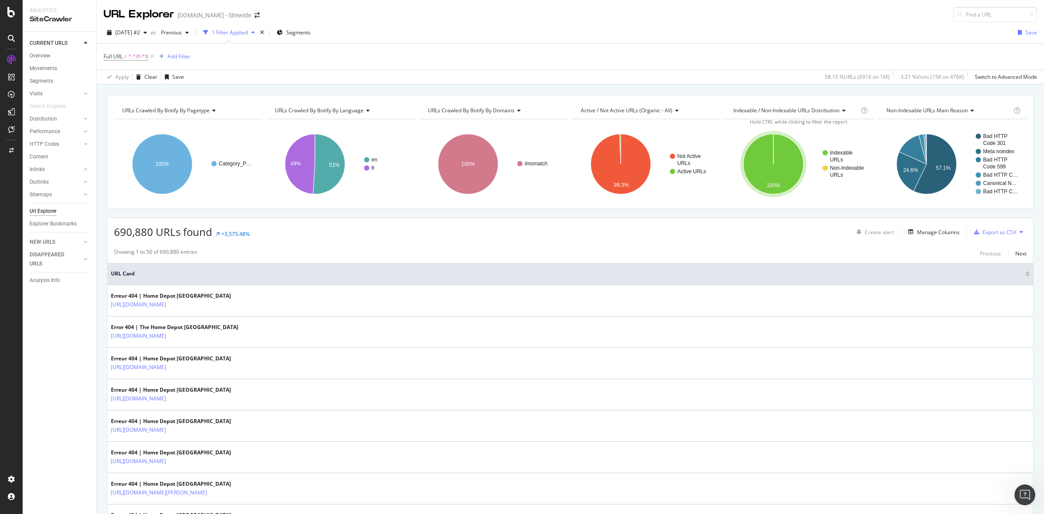
click at [151, 57] on icon at bounding box center [151, 56] width 7 height 9
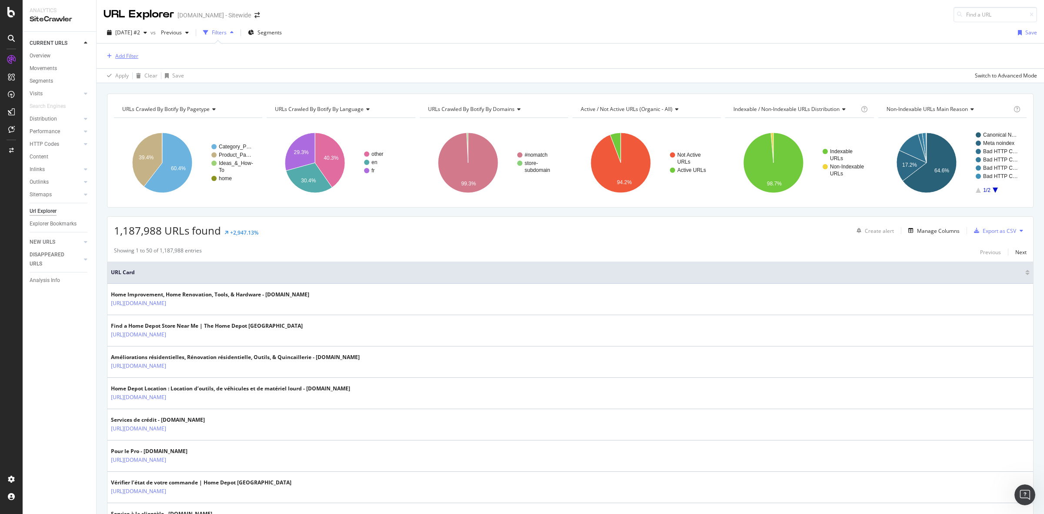
click at [131, 57] on div "Add Filter" at bounding box center [126, 55] width 23 height 7
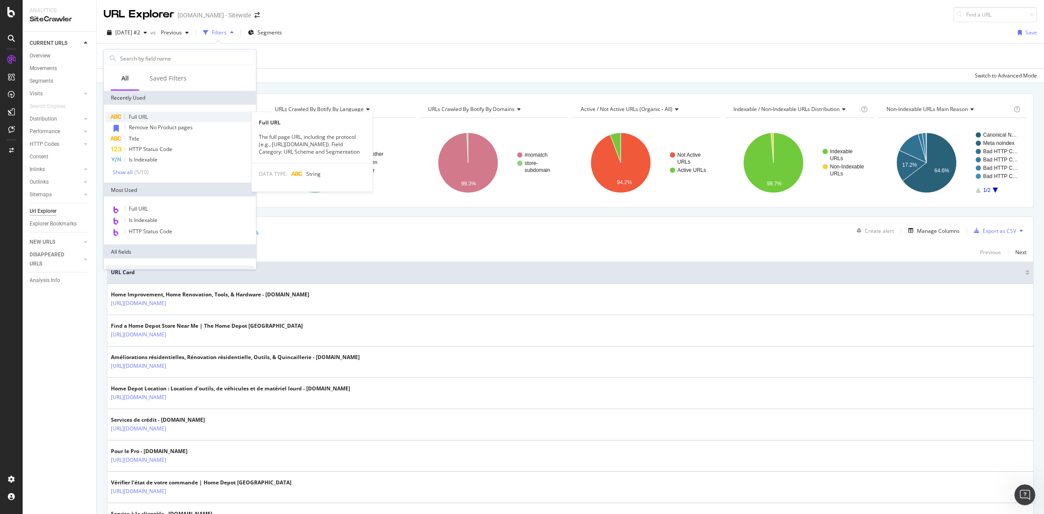
click at [144, 114] on span "Full URL" at bounding box center [138, 116] width 19 height 7
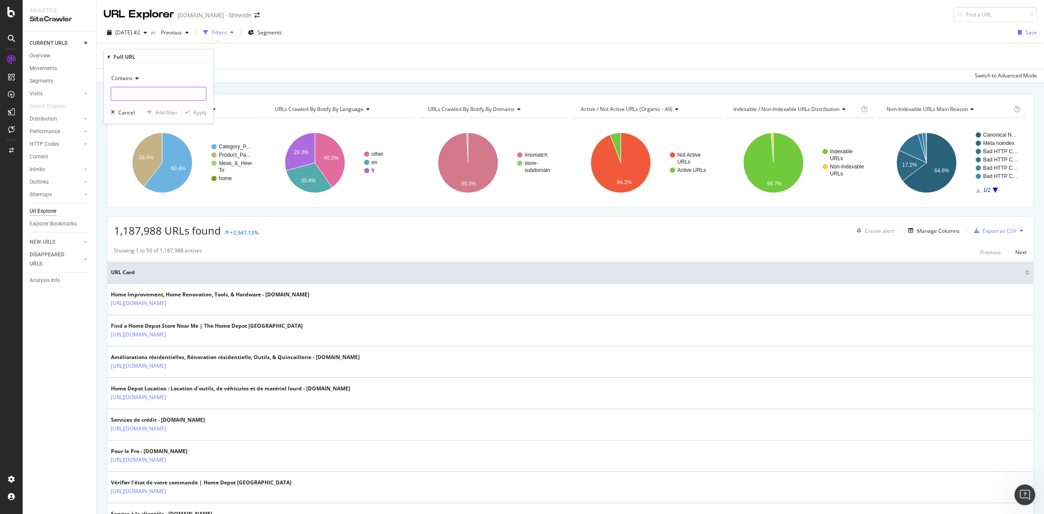
click at [135, 91] on input "text" at bounding box center [158, 94] width 95 height 14
type input "/f/"
click at [201, 114] on div "Apply" at bounding box center [199, 111] width 13 height 7
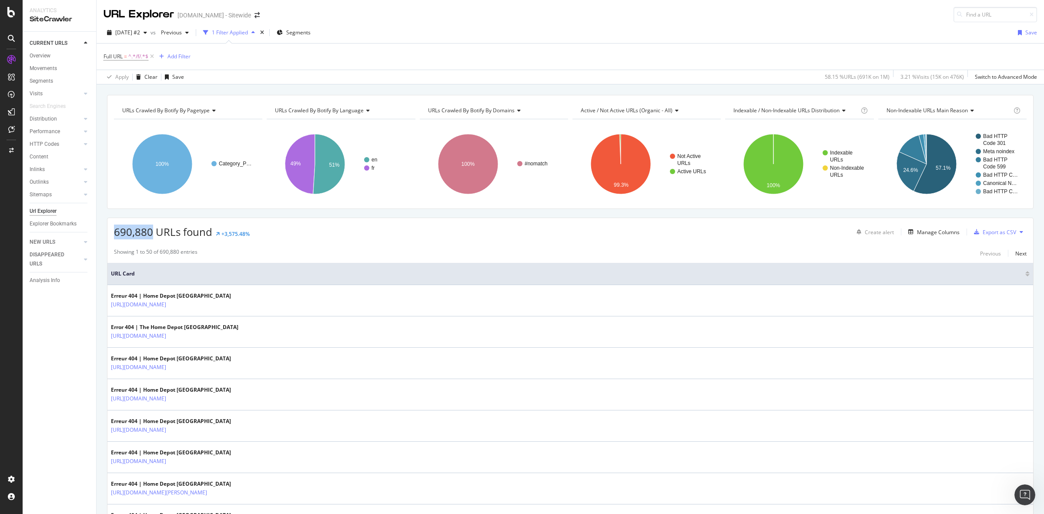
drag, startPoint x: 107, startPoint y: 234, endPoint x: 151, endPoint y: 236, distance: 43.1
click at [151, 236] on div "690,880 URLs found +3,575.48% Create alert Manage Columns Export as CSV" at bounding box center [570, 228] width 926 height 21
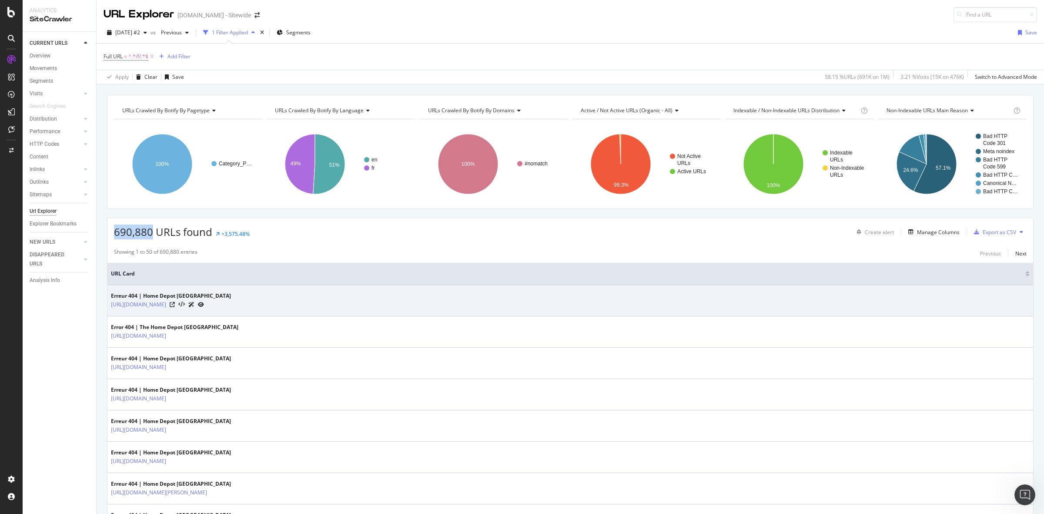
copy span "690,880"
